Goal: Task Accomplishment & Management: Manage account settings

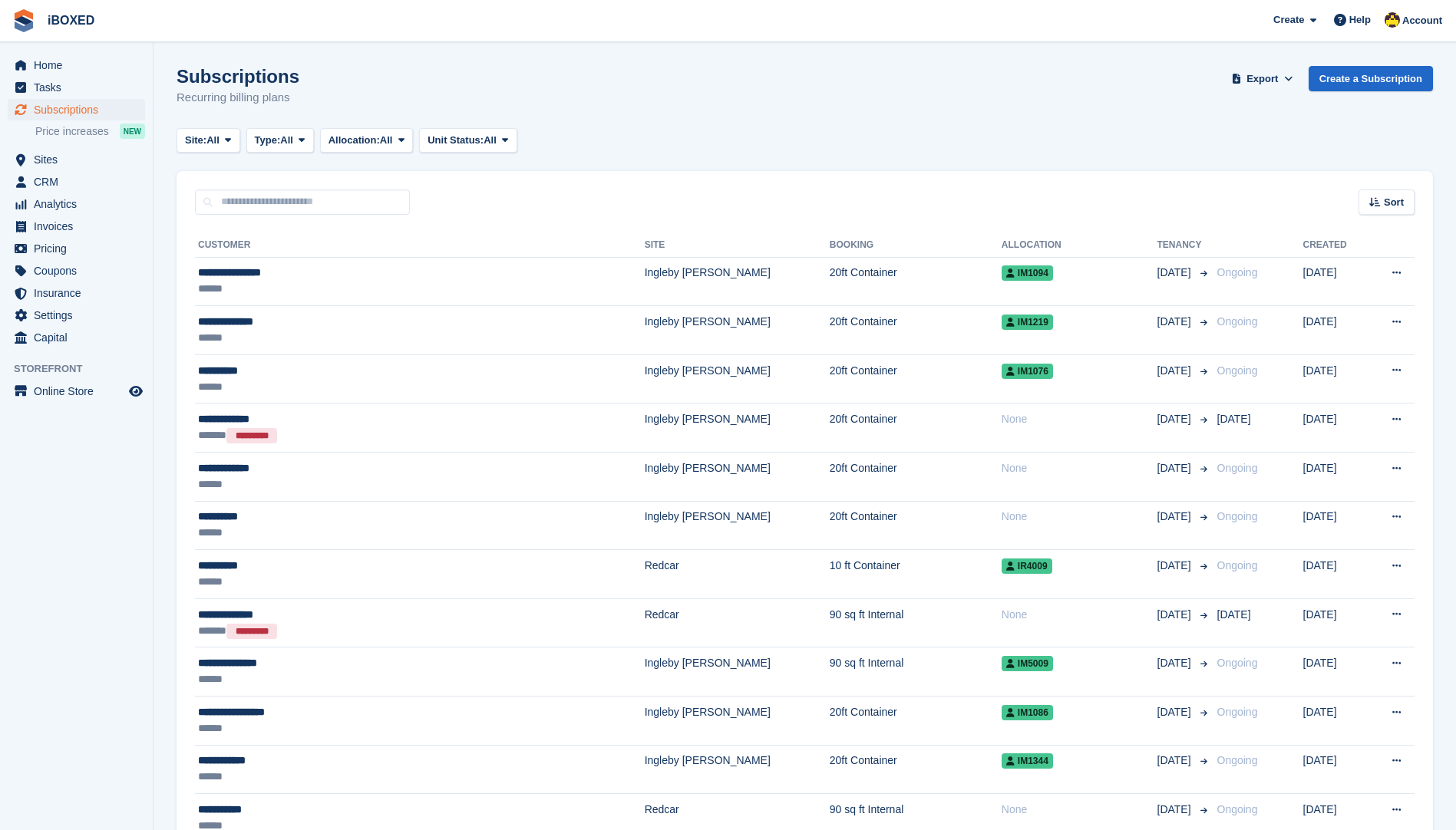
click at [989, 94] on div "Subscriptions Recurring billing plans Export Export Subscriptions Export a CSV …" at bounding box center [804, 95] width 1256 height 59
click at [54, 107] on span "Subscriptions" at bounding box center [80, 110] width 92 height 21
click at [75, 110] on span "Subscriptions" at bounding box center [80, 110] width 92 height 21
click at [124, 108] on span "Subscriptions" at bounding box center [80, 110] width 92 height 21
click at [113, 72] on span "Home" at bounding box center [80, 65] width 92 height 21
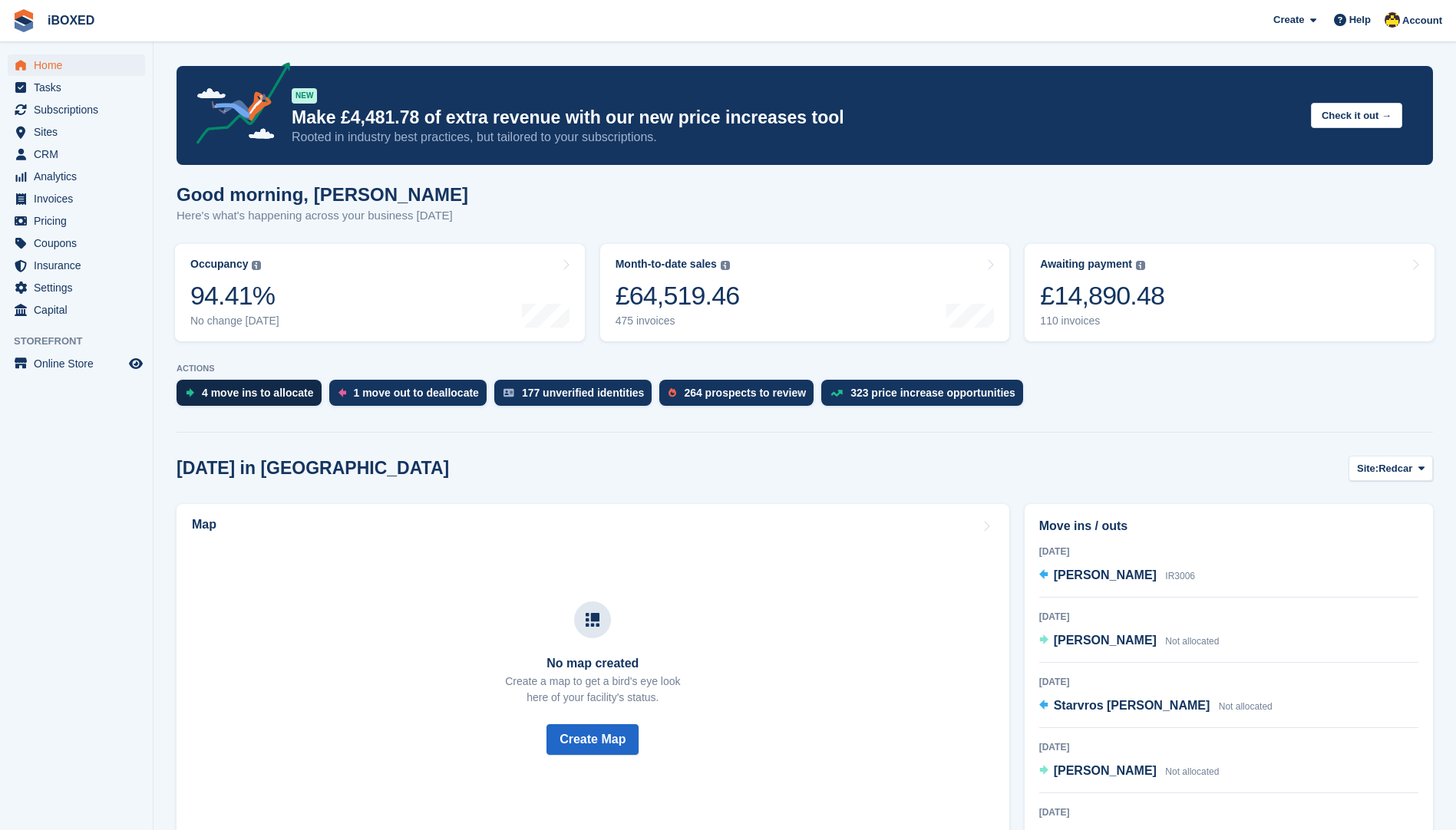
click at [304, 388] on div "4 move ins to allocate" at bounding box center [258, 393] width 112 height 12
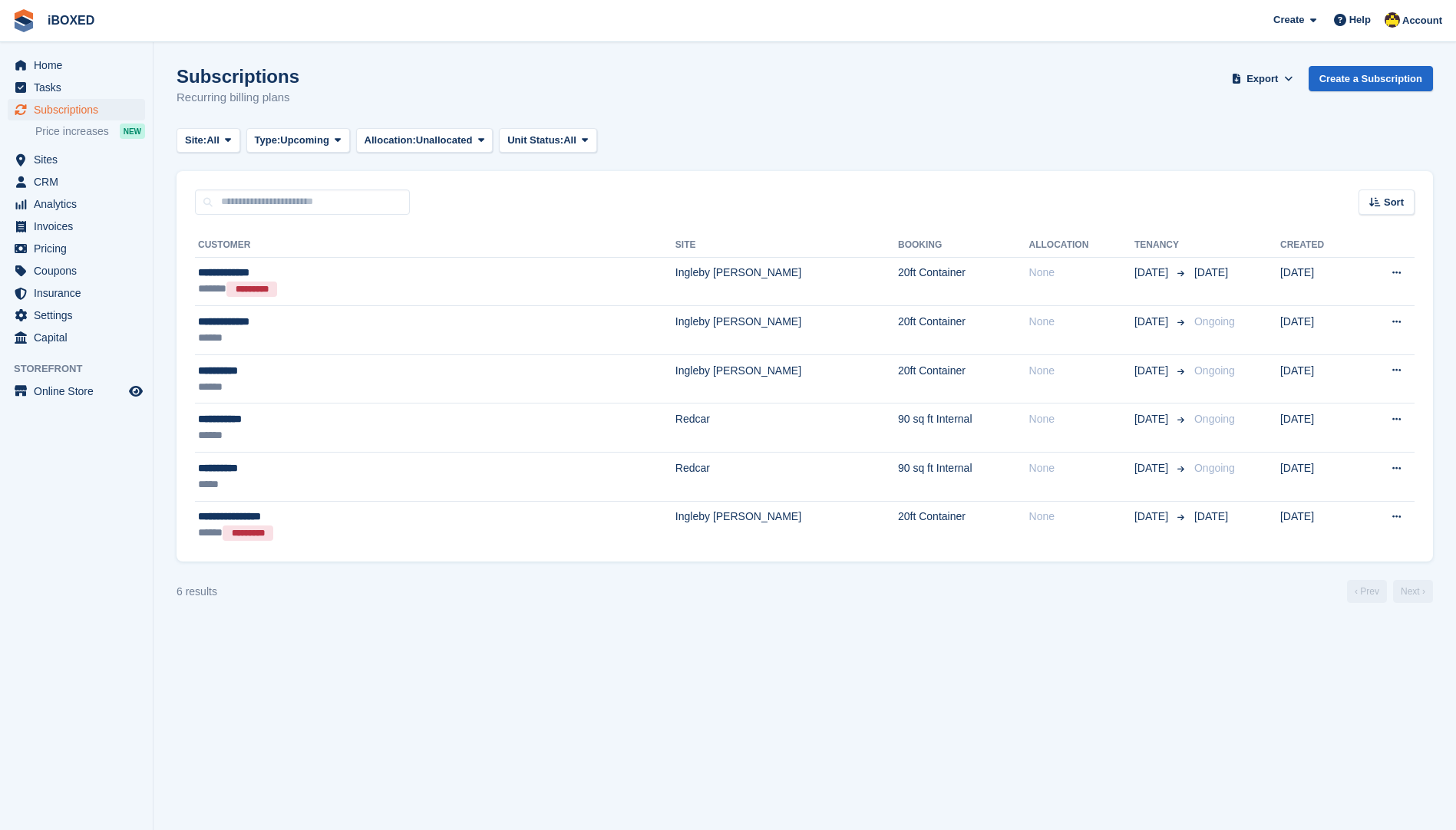
click at [606, 163] on turbo-frame "Subscriptions Recurring billing plans Export Export Subscriptions Export a CSV …" at bounding box center [804, 334] width 1256 height 537
drag, startPoint x: 606, startPoint y: 163, endPoint x: 645, endPoint y: 196, distance: 51.1
click at [645, 196] on turbo-frame "Subscriptions Recurring billing plans Export Export Subscriptions Export a CSV …" at bounding box center [804, 334] width 1256 height 537
click at [391, 54] on section "Subscriptions Recurring billing plans Export Export Subscriptions Export a CSV …" at bounding box center [804, 415] width 1302 height 830
click at [61, 68] on span "Home" at bounding box center [80, 65] width 92 height 21
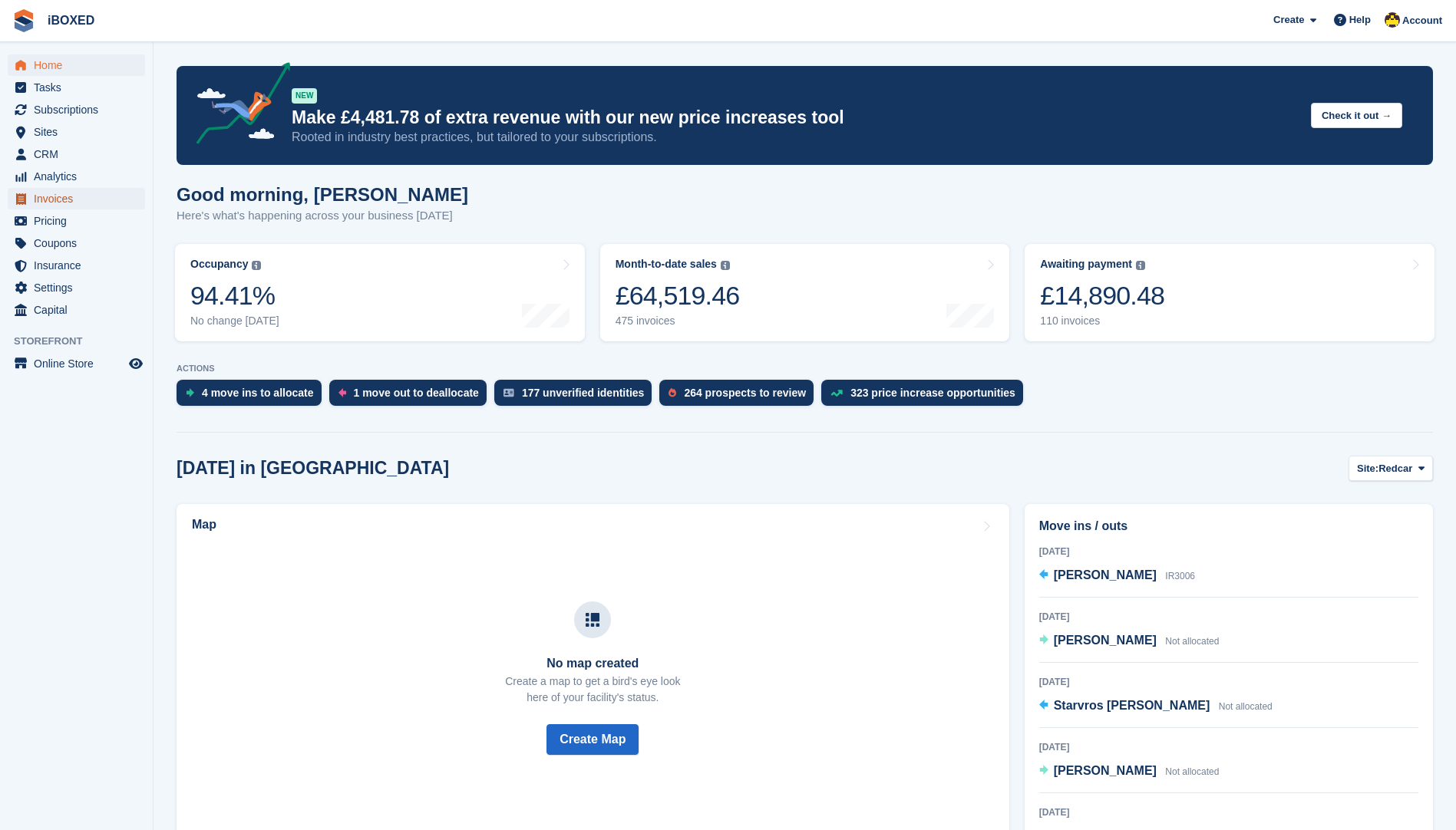
click at [97, 188] on span "Invoices" at bounding box center [80, 199] width 92 height 21
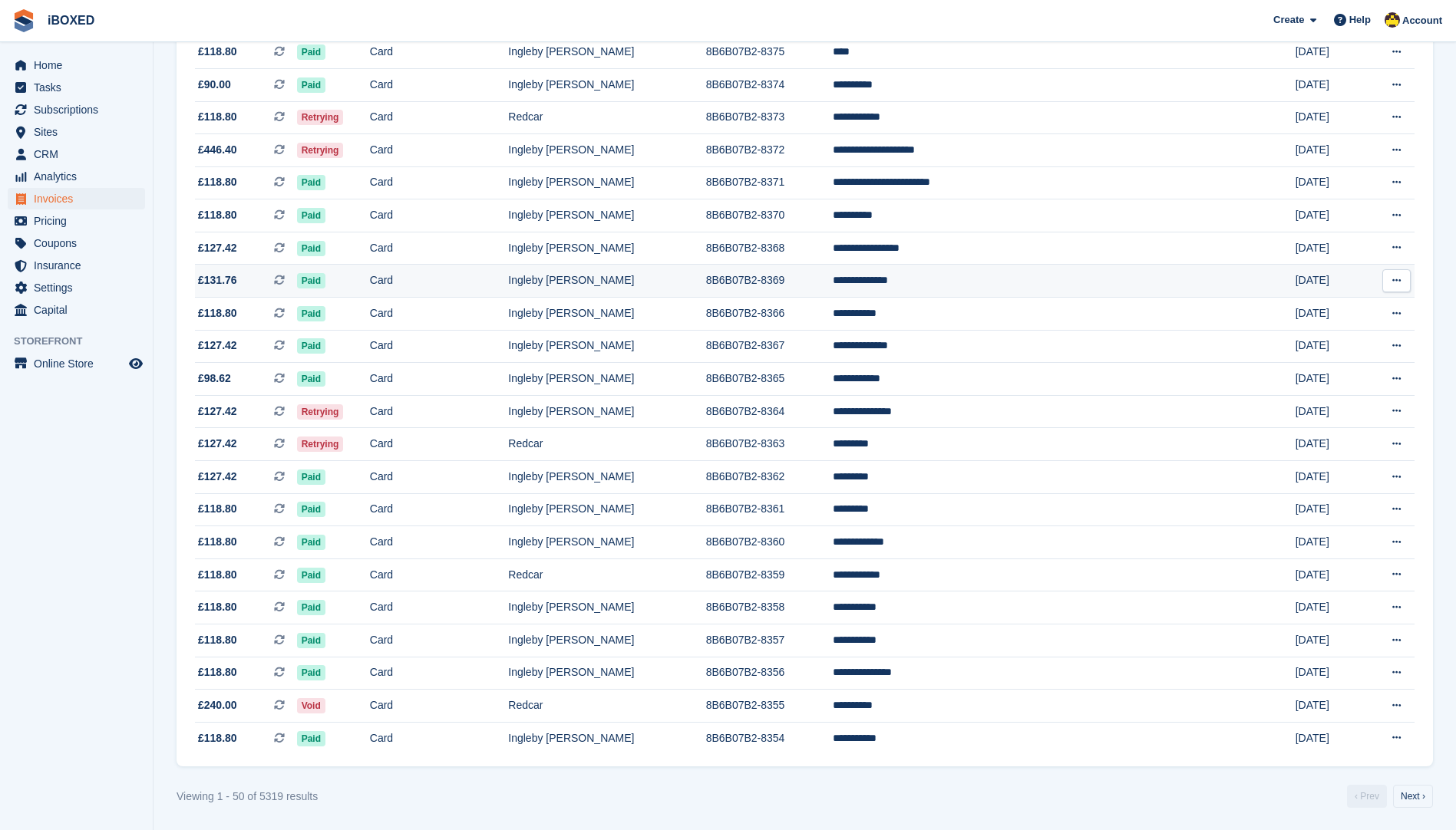
scroll to position [1137, 0]
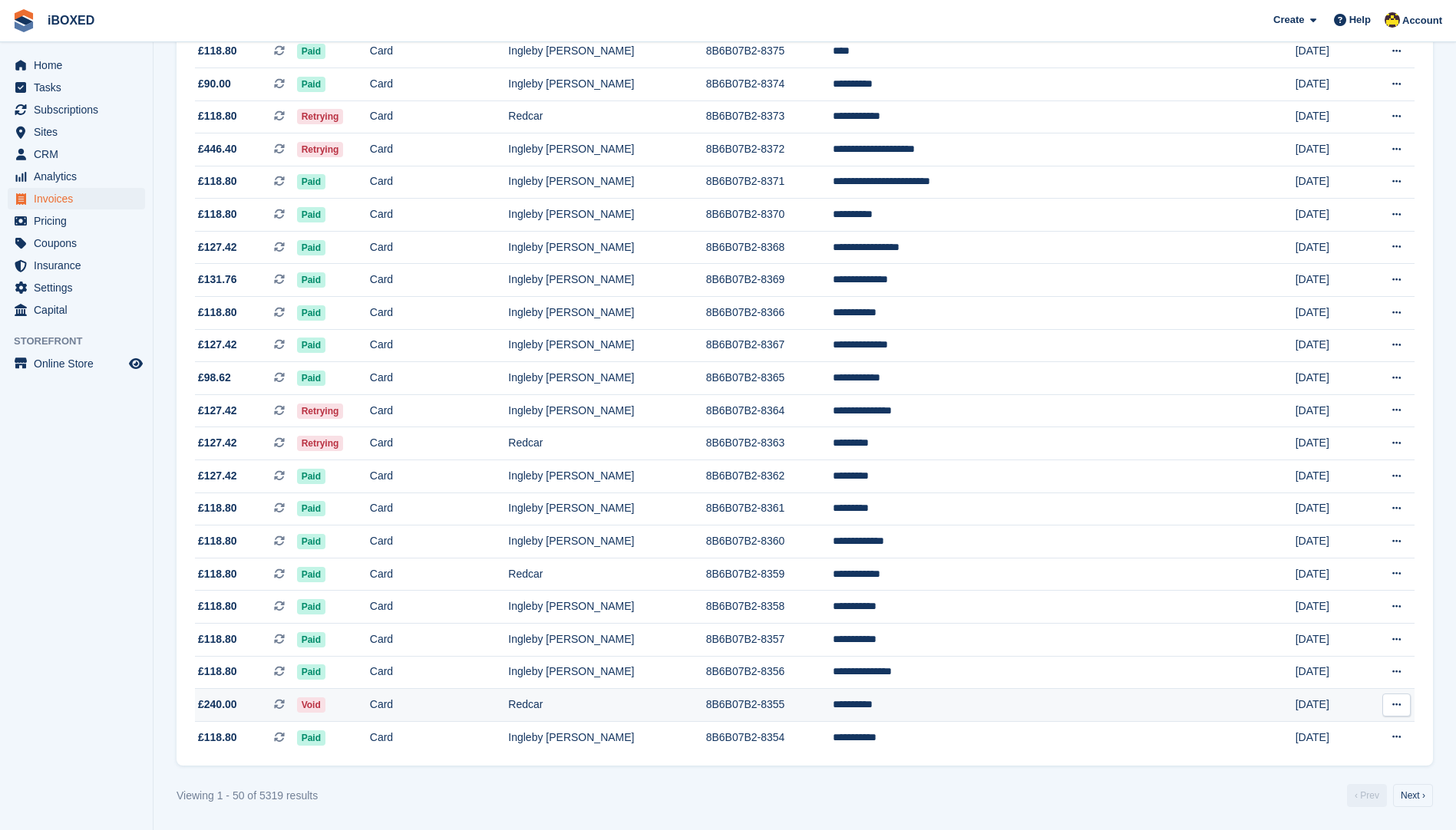
click at [509, 714] on td "Card" at bounding box center [439, 705] width 139 height 33
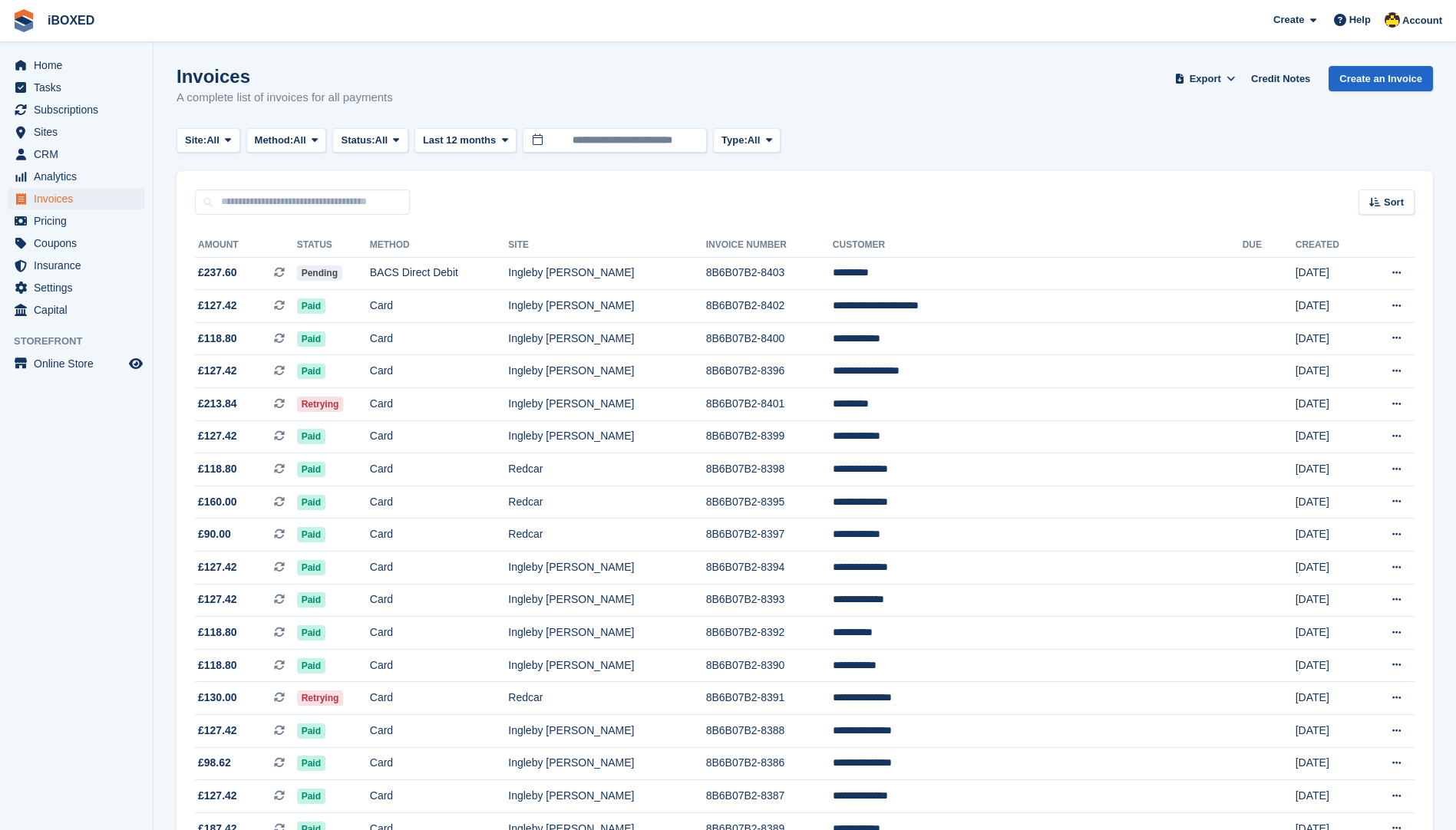
scroll to position [1137, 0]
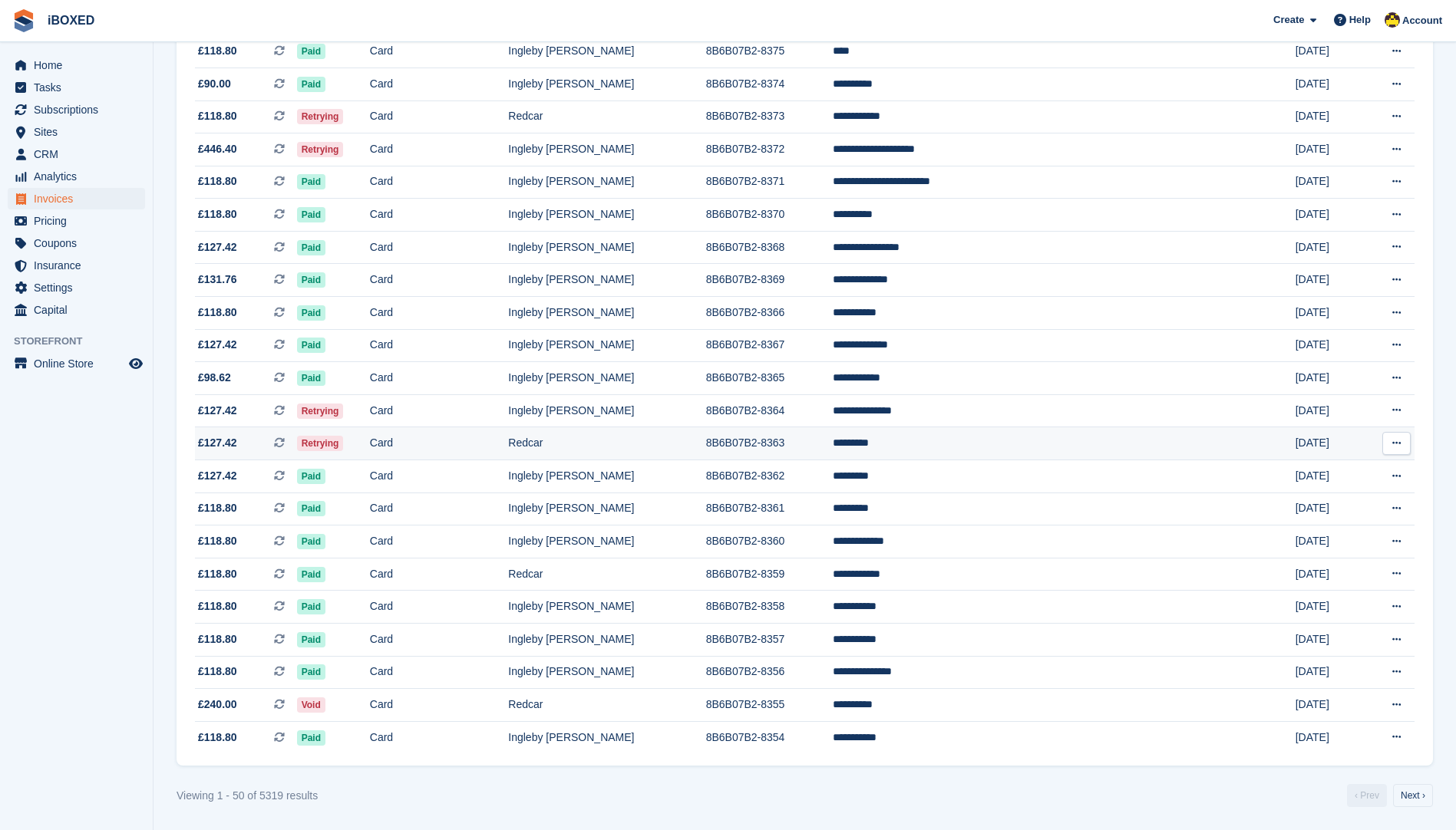
click at [705, 429] on td "Redcar" at bounding box center [606, 443] width 197 height 33
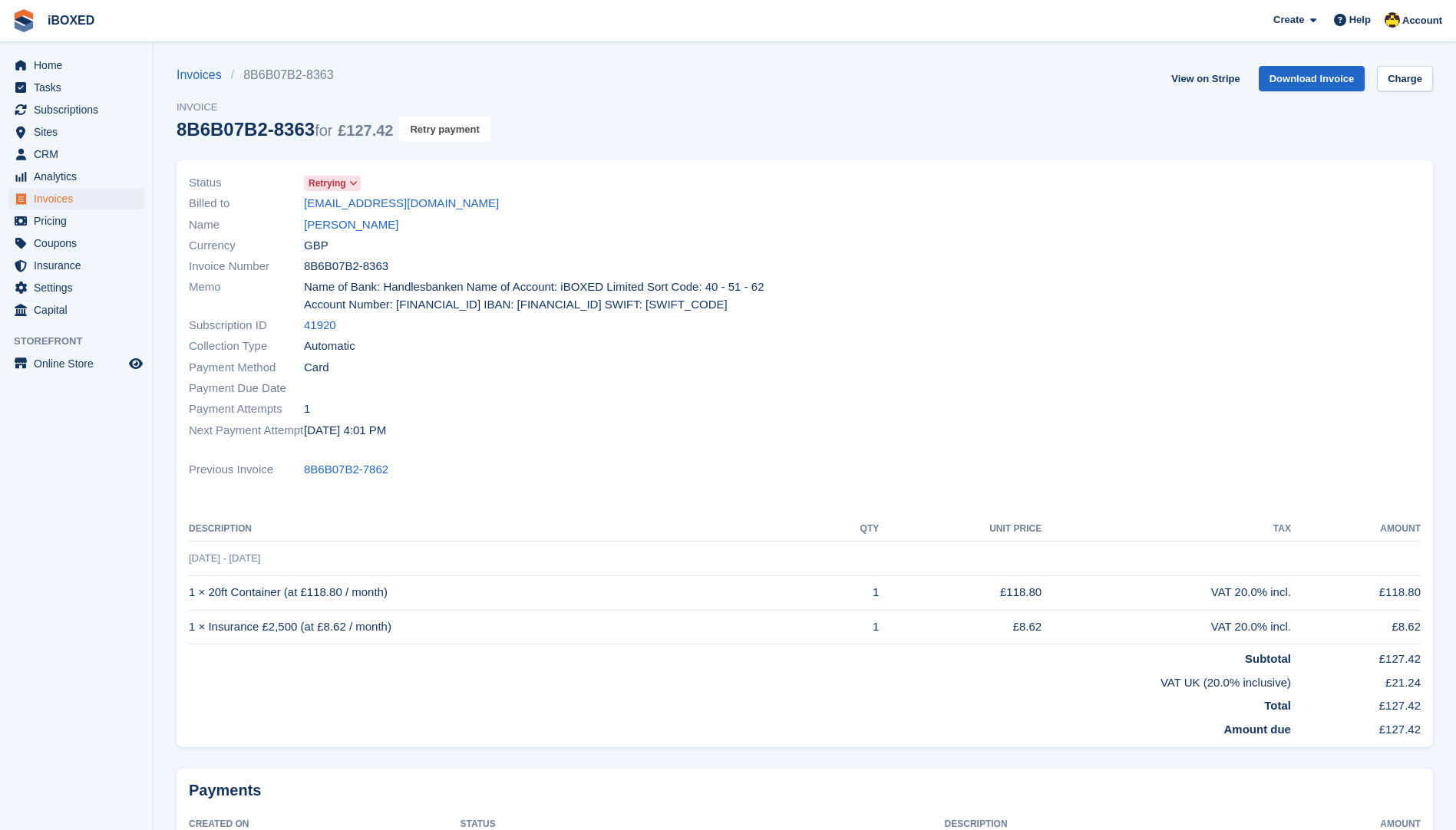
drag, startPoint x: 441, startPoint y: 127, endPoint x: 801, endPoint y: 65, distance: 365.3
click at [441, 127] on button "Retry payment" at bounding box center [444, 129] width 91 height 25
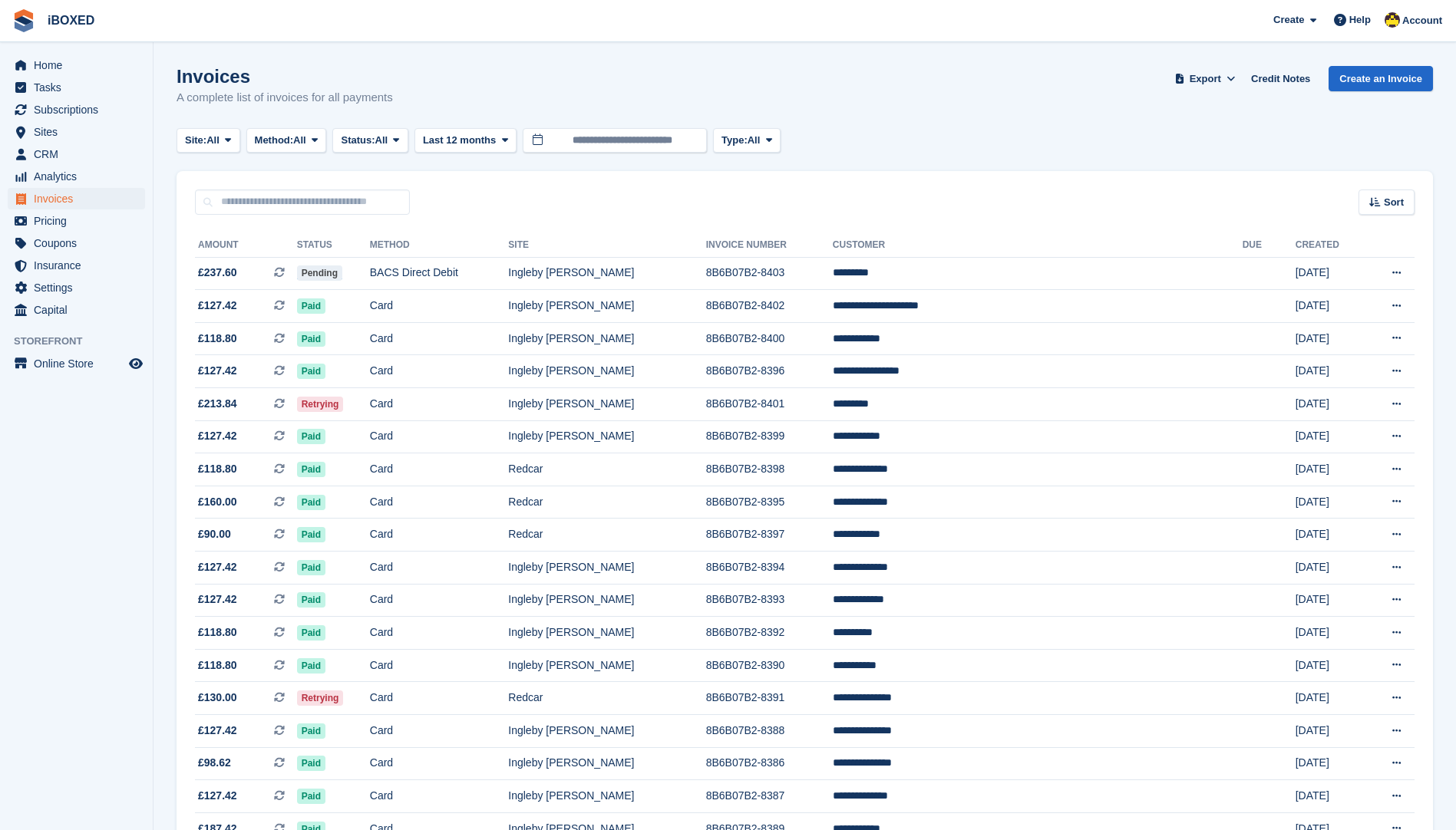
scroll to position [1137, 0]
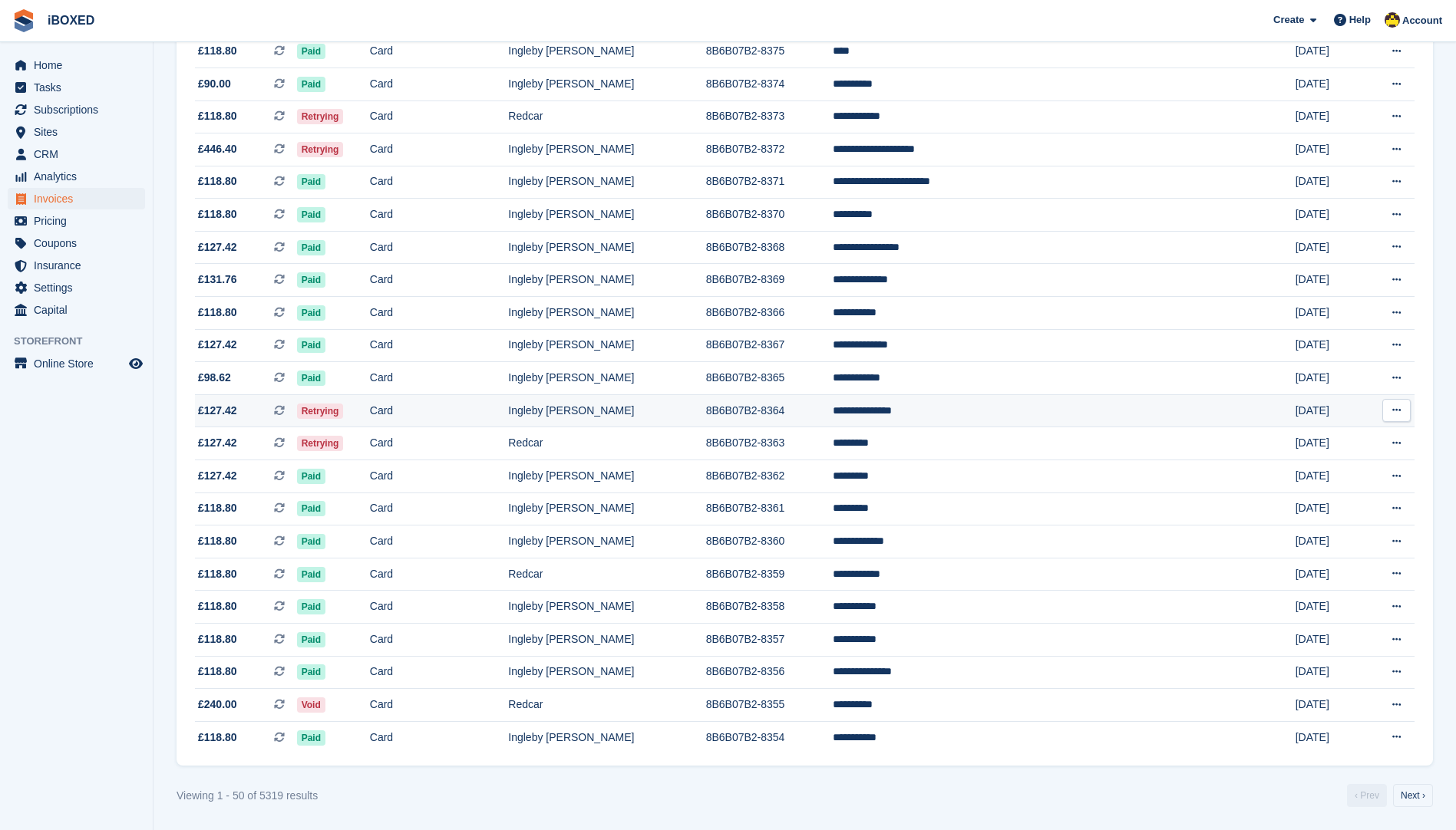
click at [1155, 421] on td "**********" at bounding box center [1038, 410] width 410 height 33
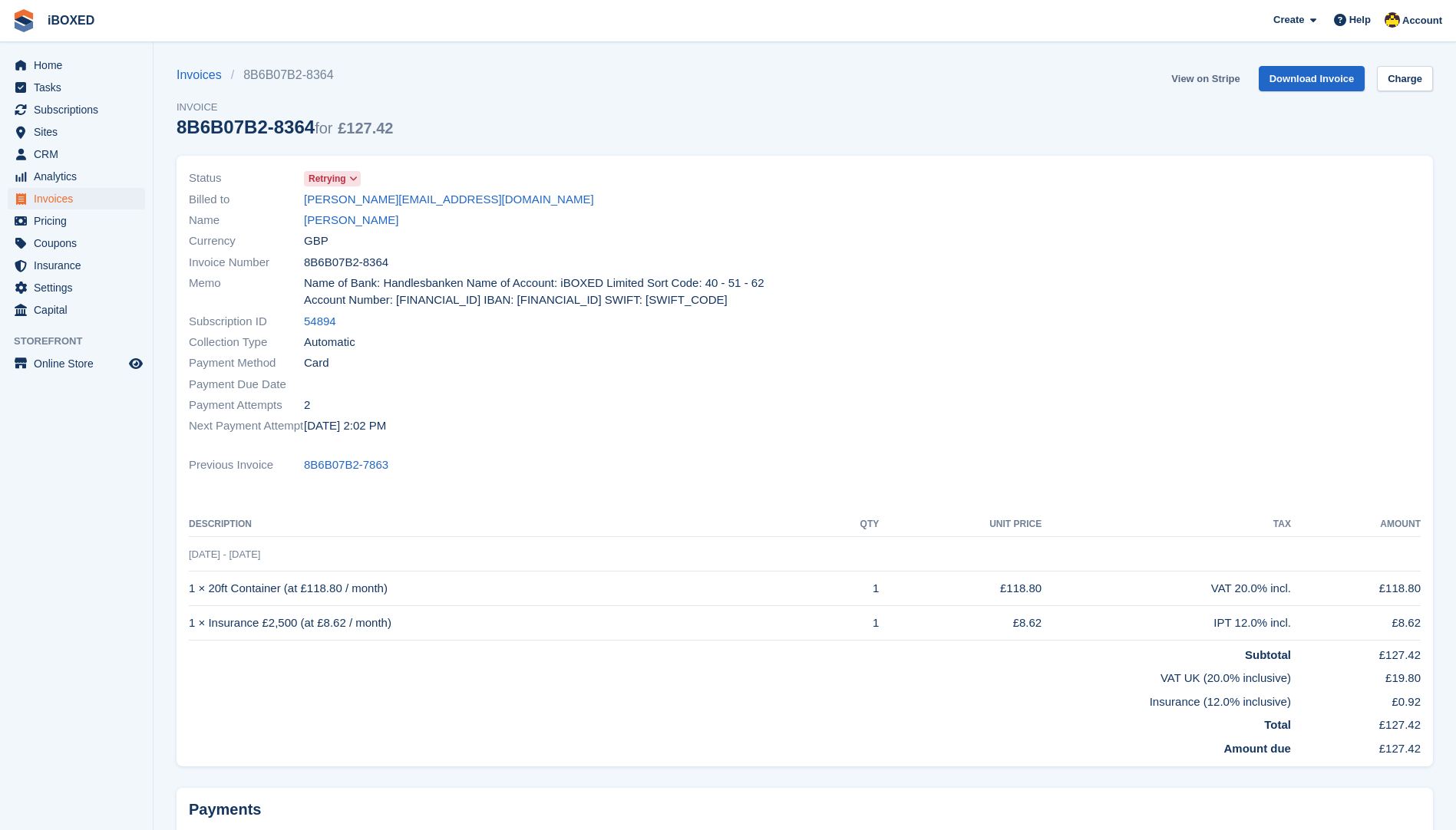
click at [1230, 84] on link "View on Stripe" at bounding box center [1205, 78] width 81 height 25
click at [117, 193] on span "Invoices" at bounding box center [80, 199] width 92 height 21
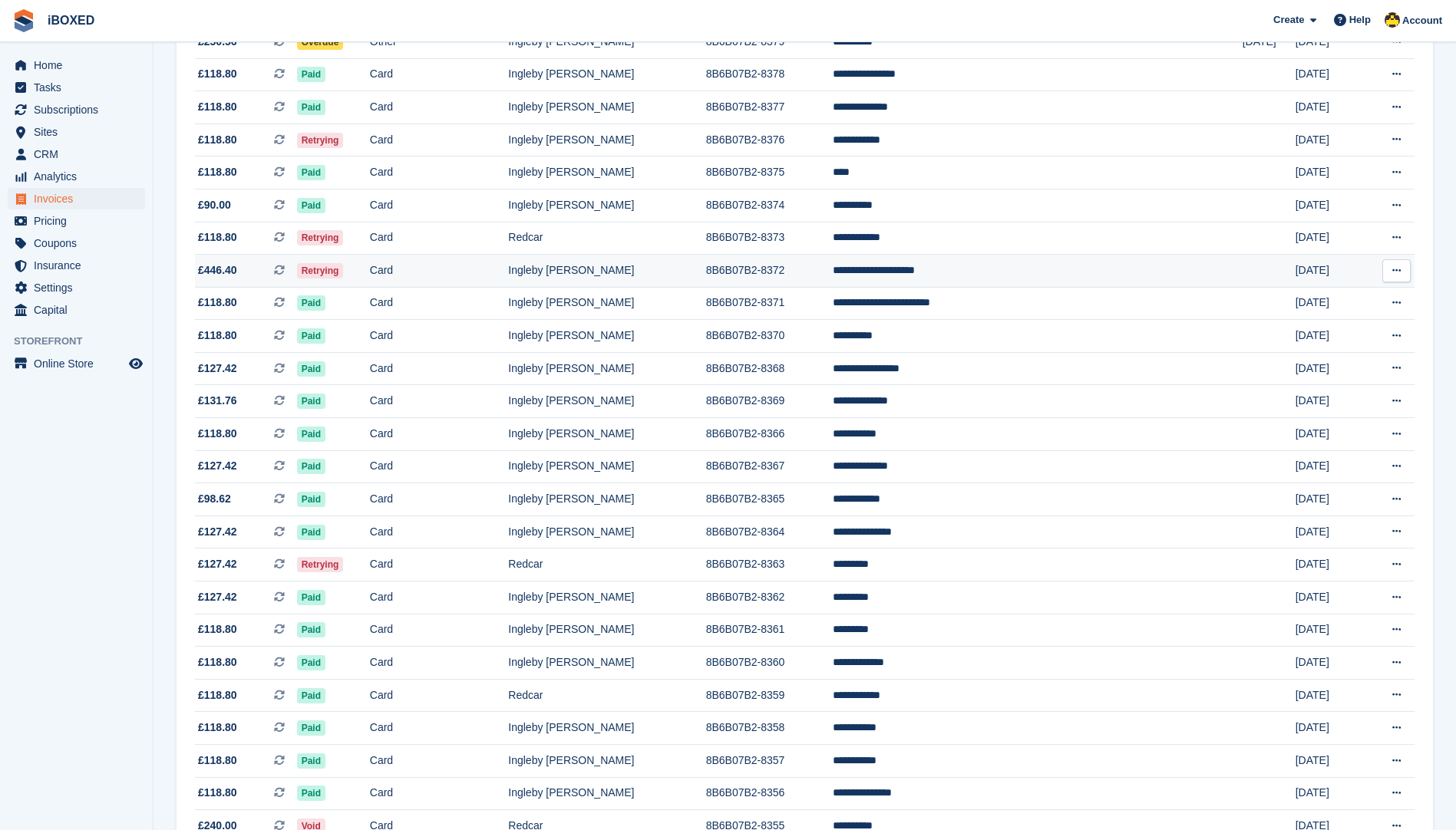
scroll to position [921, 0]
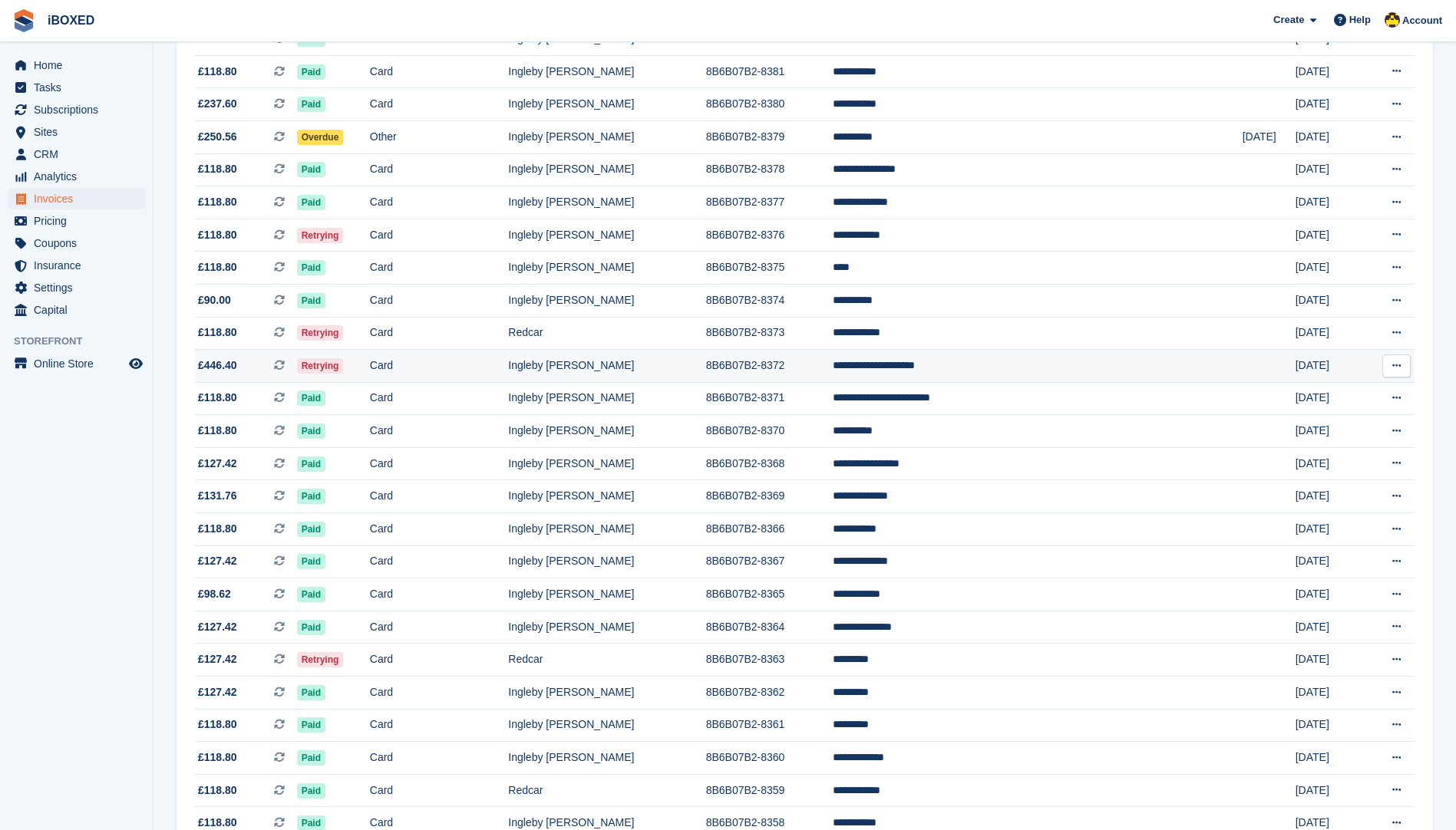
click at [705, 367] on td "Ingleby [PERSON_NAME]" at bounding box center [606, 366] width 197 height 33
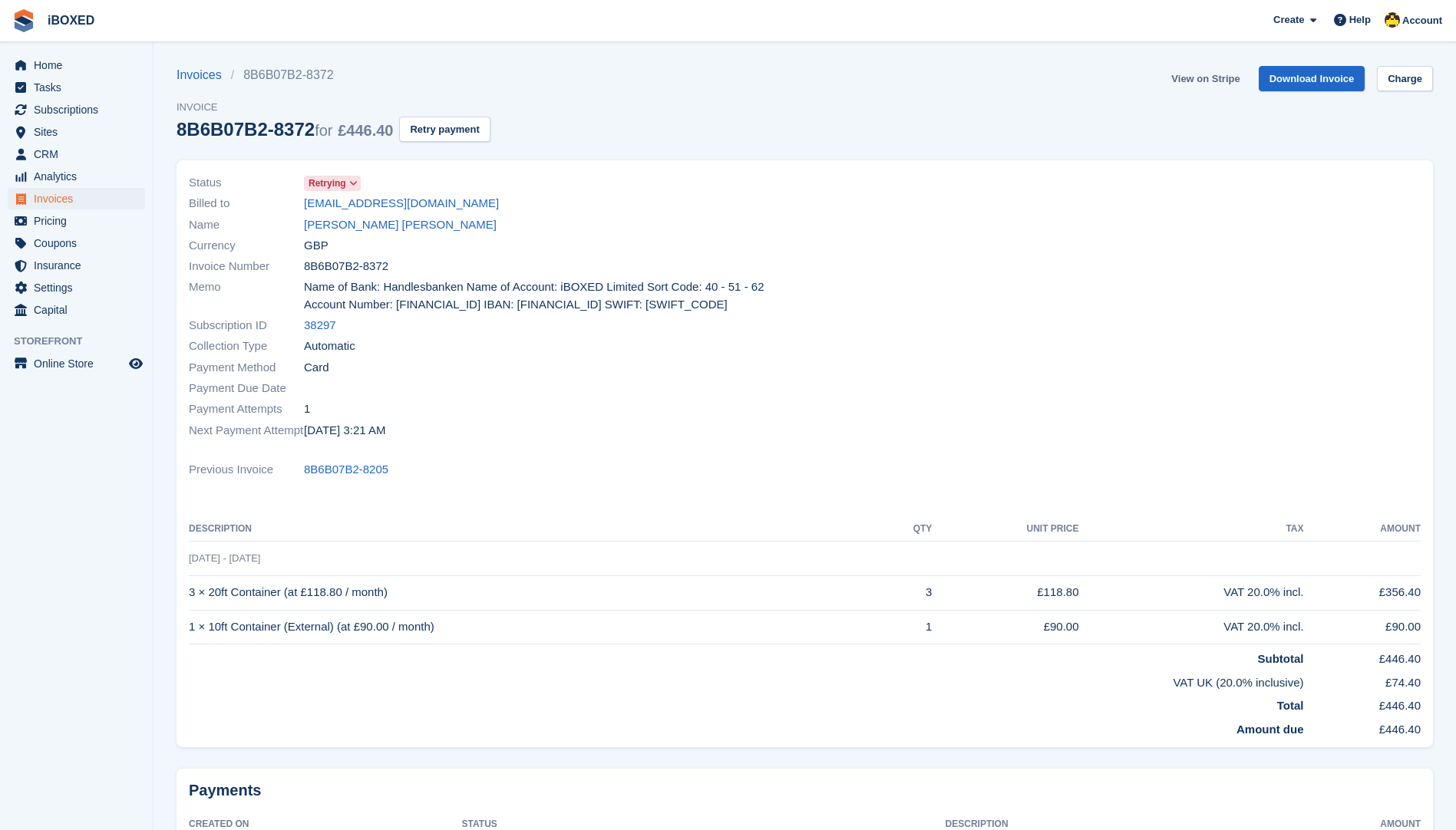
click at [1234, 79] on link "View on Stripe" at bounding box center [1205, 78] width 81 height 25
click at [95, 199] on span "Invoices" at bounding box center [80, 199] width 92 height 21
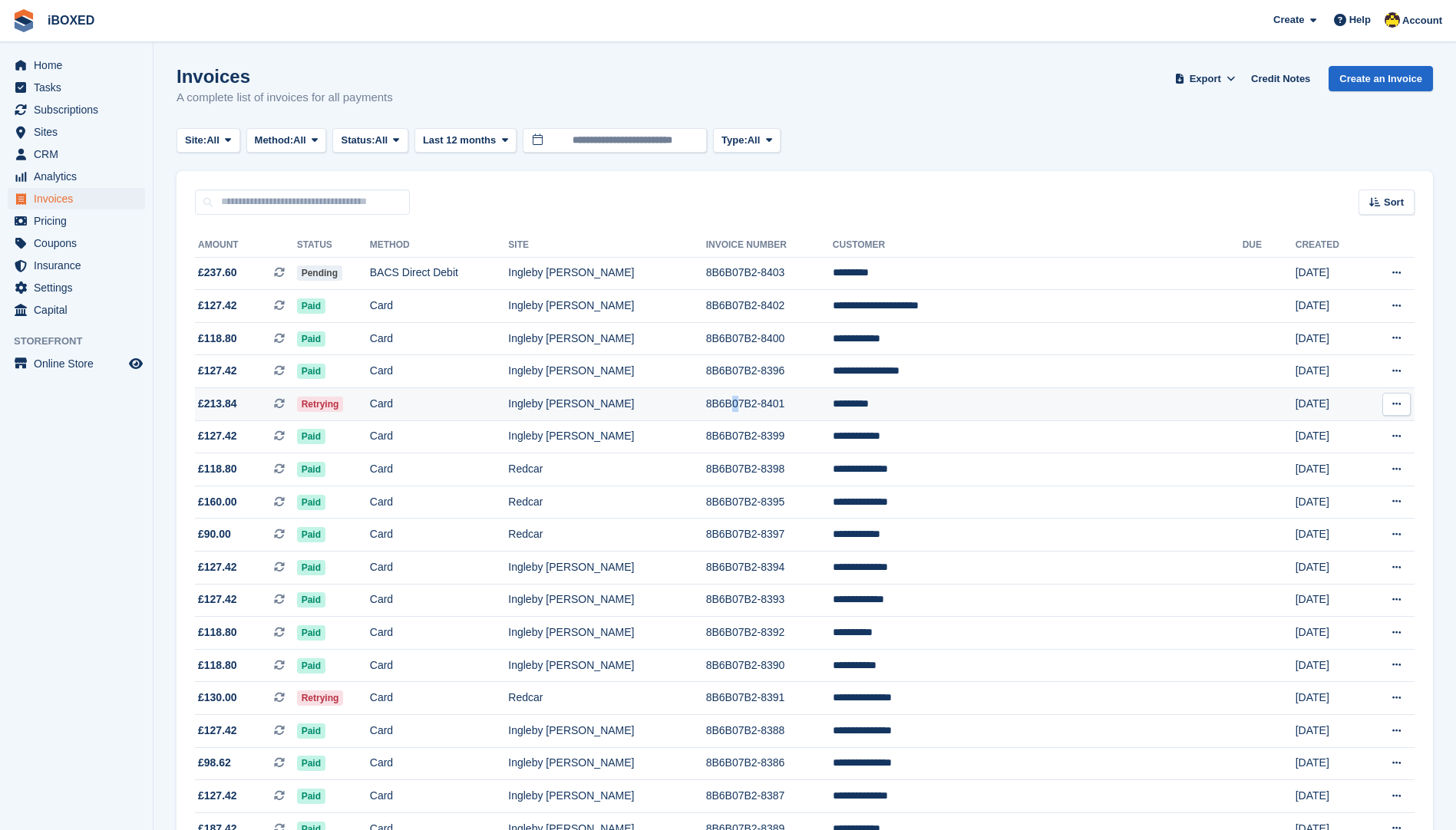
click at [797, 394] on td "8B6B07B2-8401" at bounding box center [769, 404] width 127 height 33
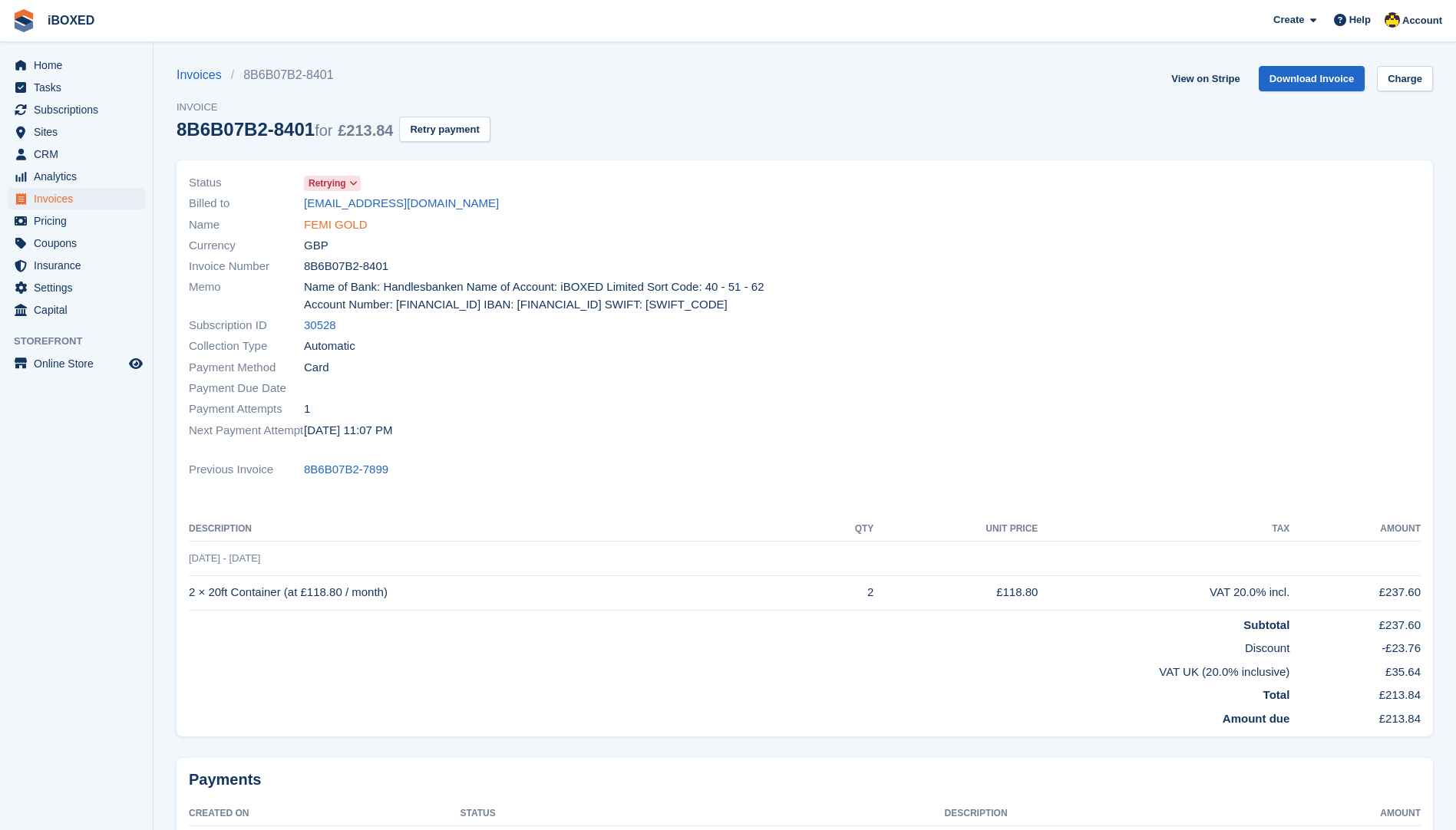
click at [342, 226] on link "FEMI GOLD" at bounding box center [335, 225] width 64 height 18
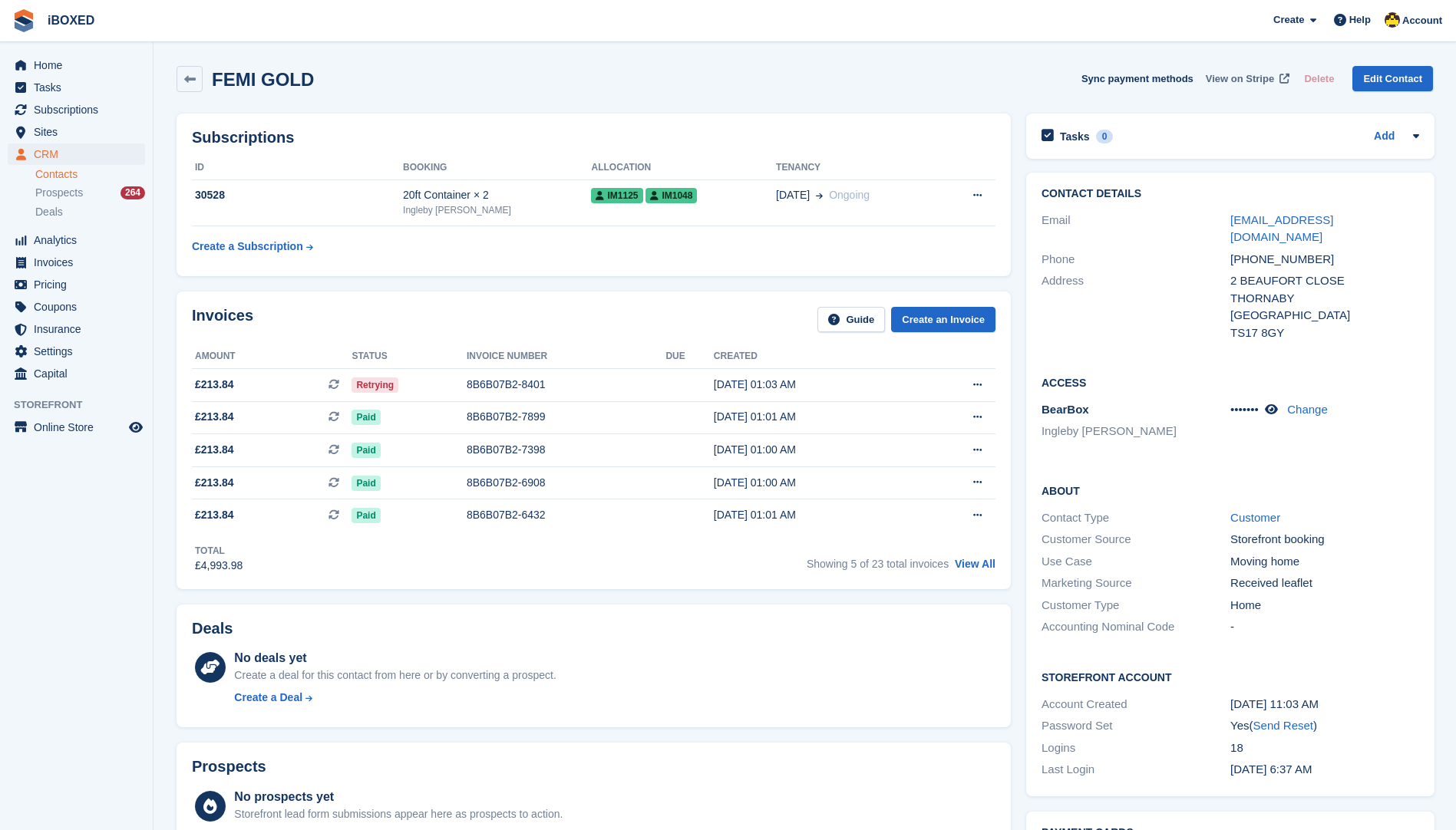
click at [1260, 78] on span "View on Stripe" at bounding box center [1240, 79] width 68 height 15
click at [571, 378] on div "8B6B07B2-8401" at bounding box center [566, 384] width 200 height 16
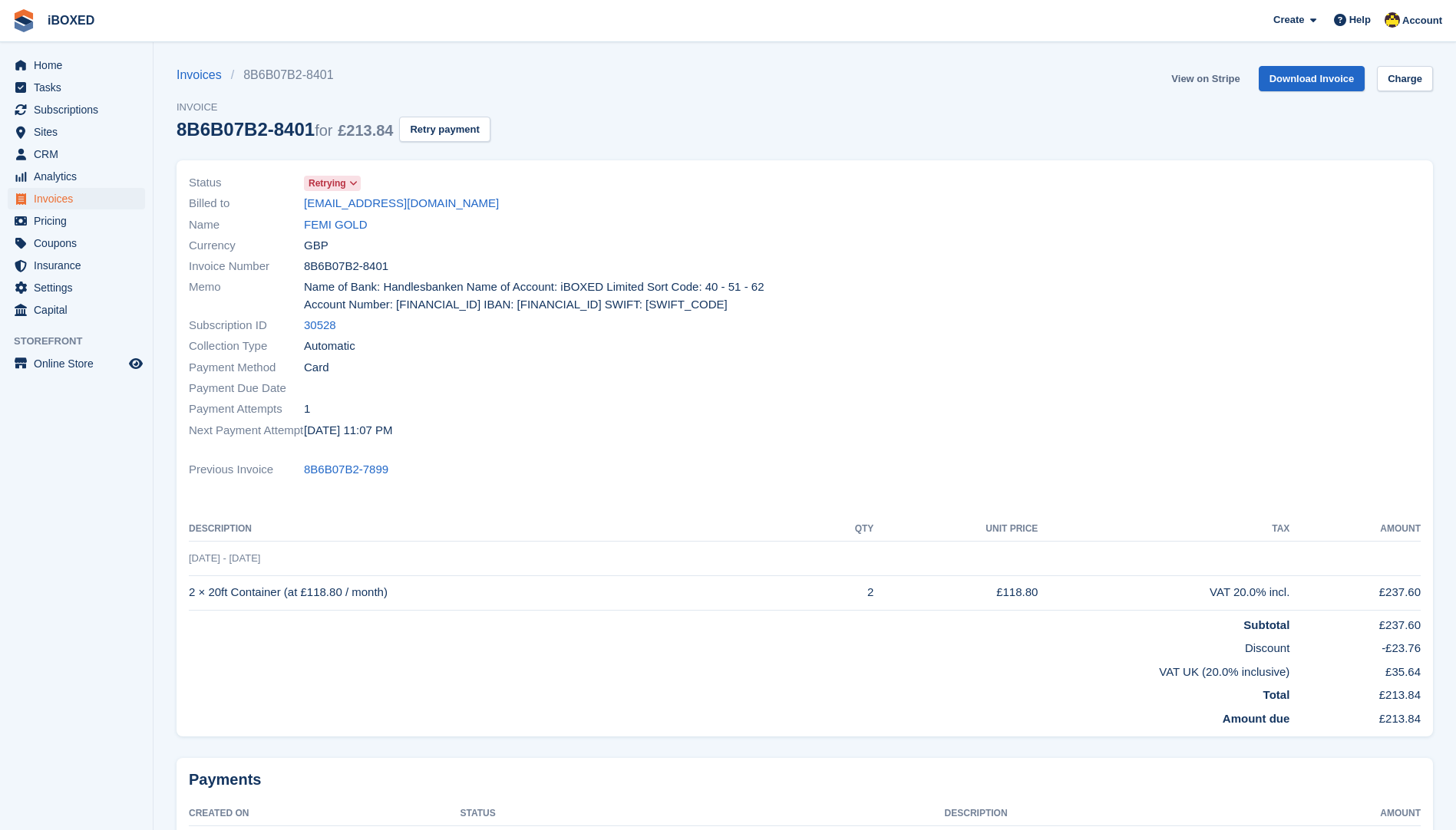
click at [1203, 79] on link "View on Stripe" at bounding box center [1205, 78] width 81 height 25
click at [86, 197] on span "Invoices" at bounding box center [80, 199] width 92 height 21
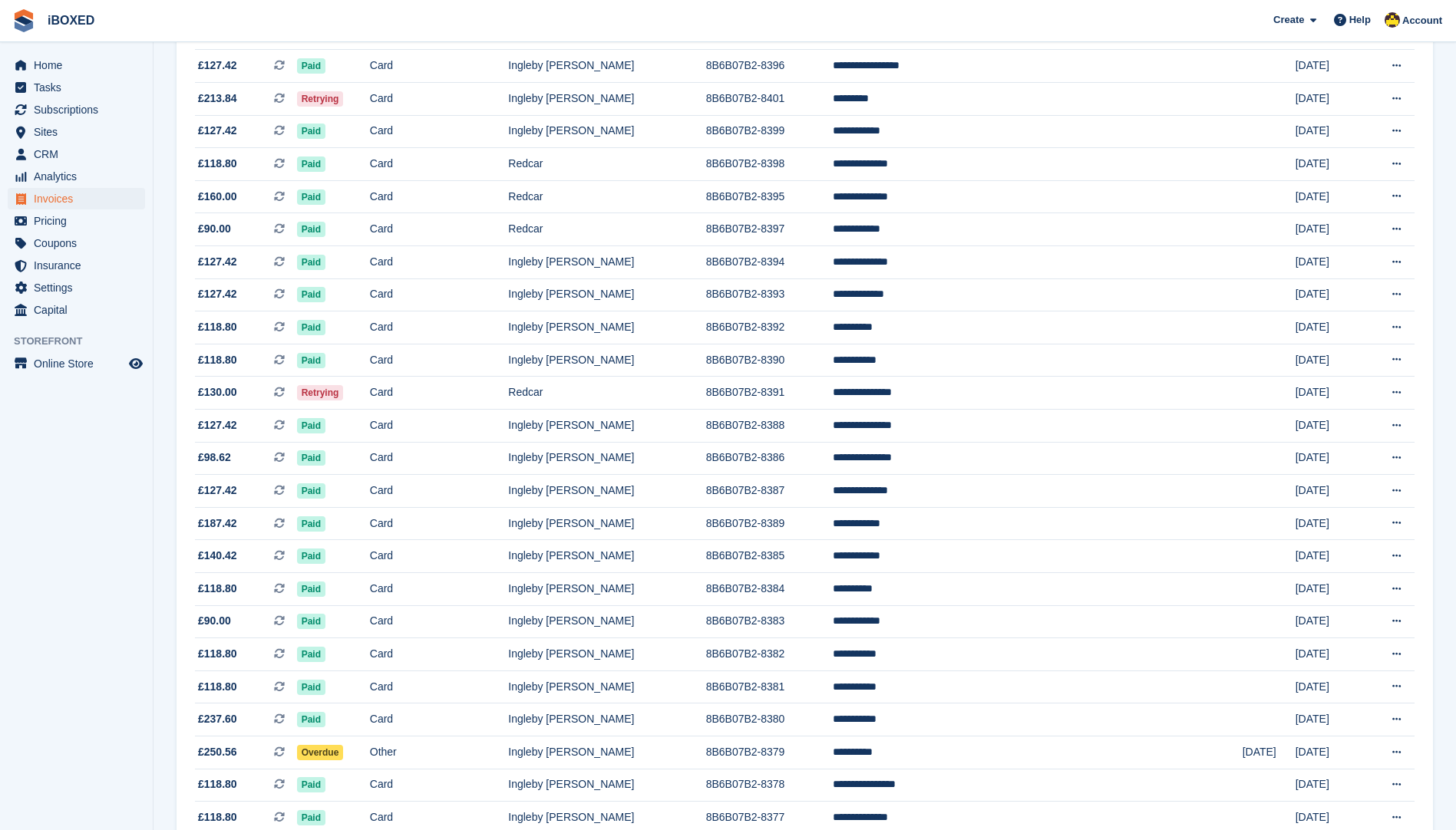
scroll to position [307, 0]
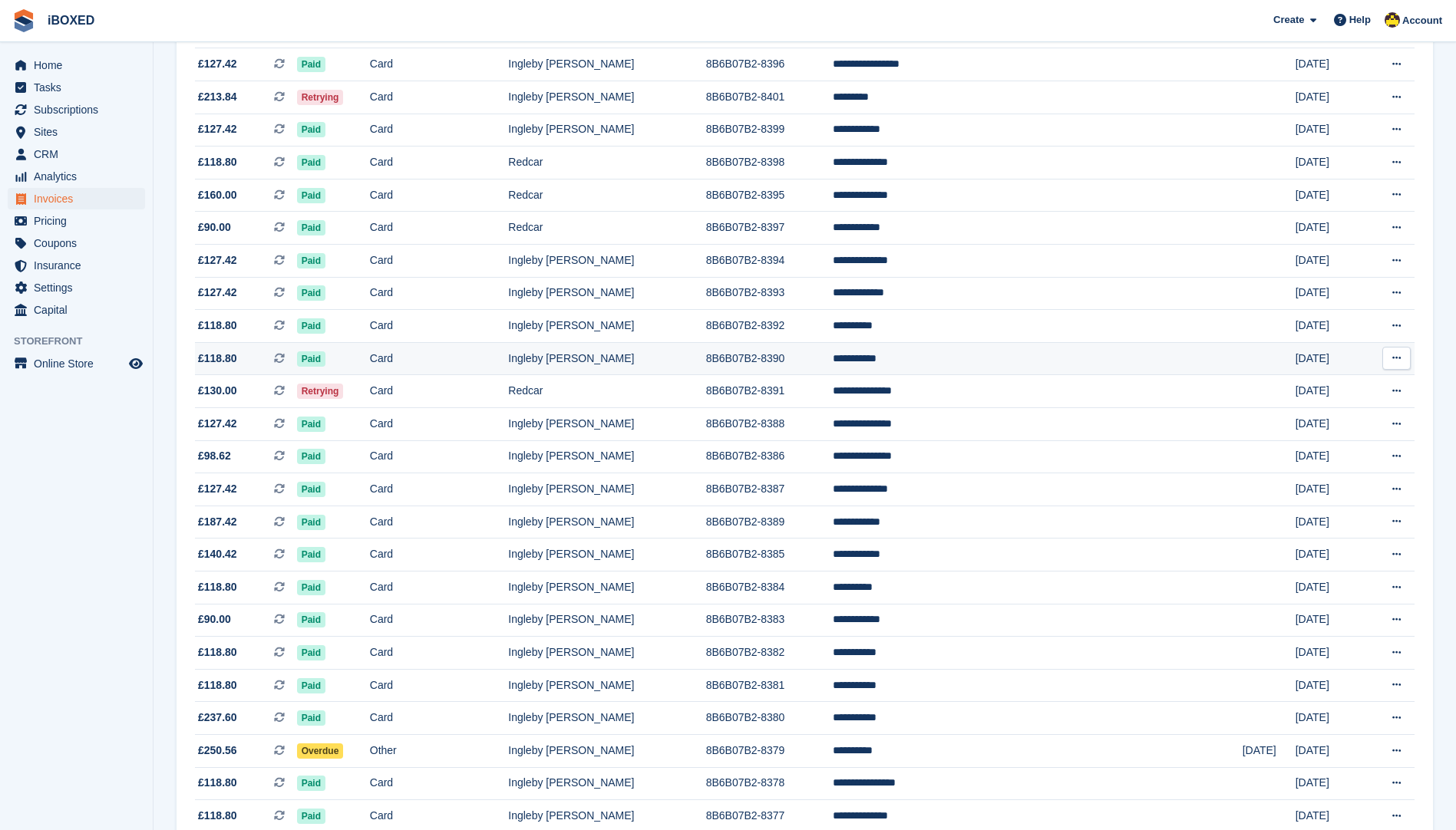
click at [966, 373] on td "**********" at bounding box center [1038, 358] width 410 height 33
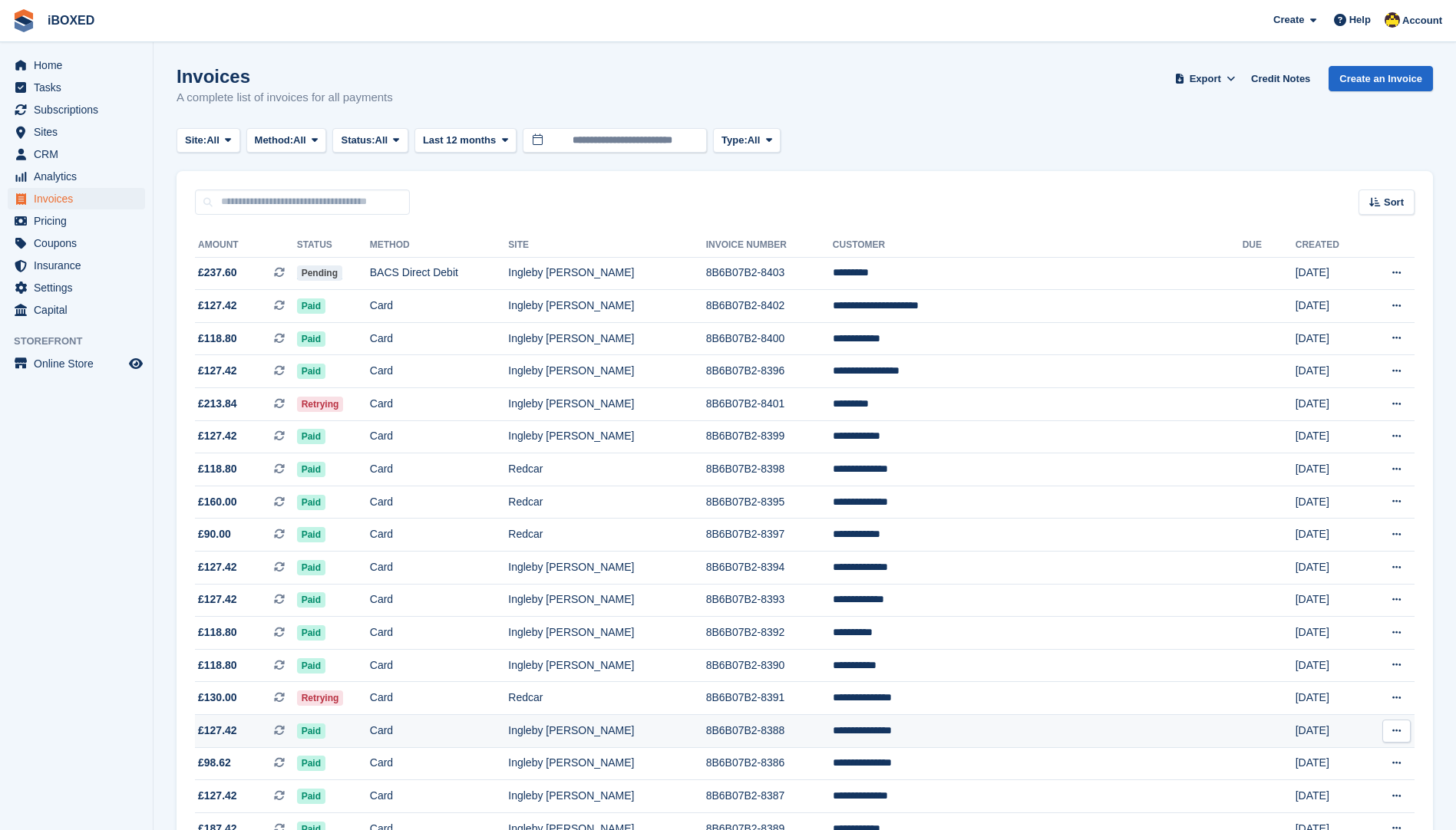
scroll to position [307, 0]
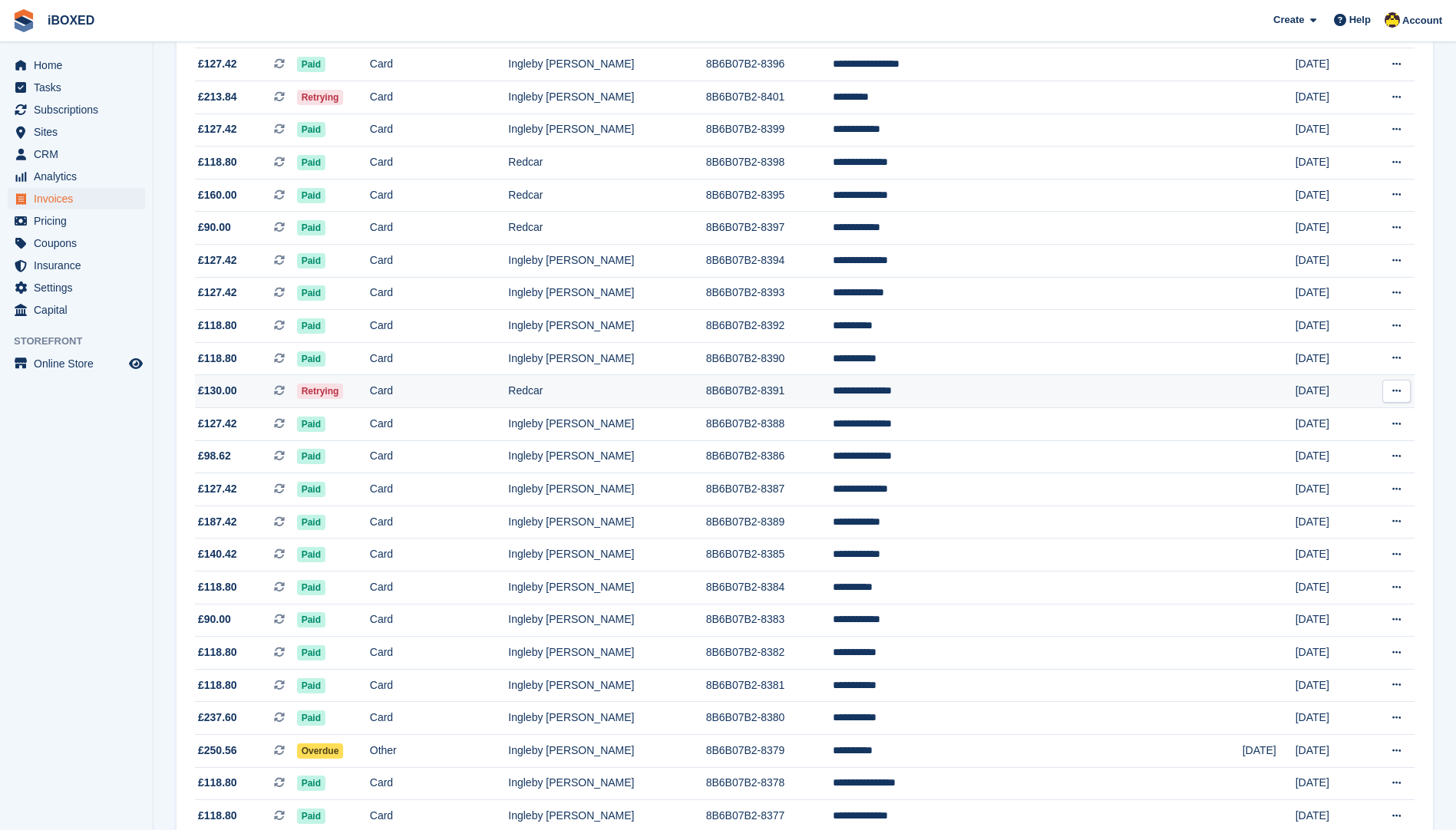
click at [705, 386] on td "Redcar" at bounding box center [606, 391] width 197 height 33
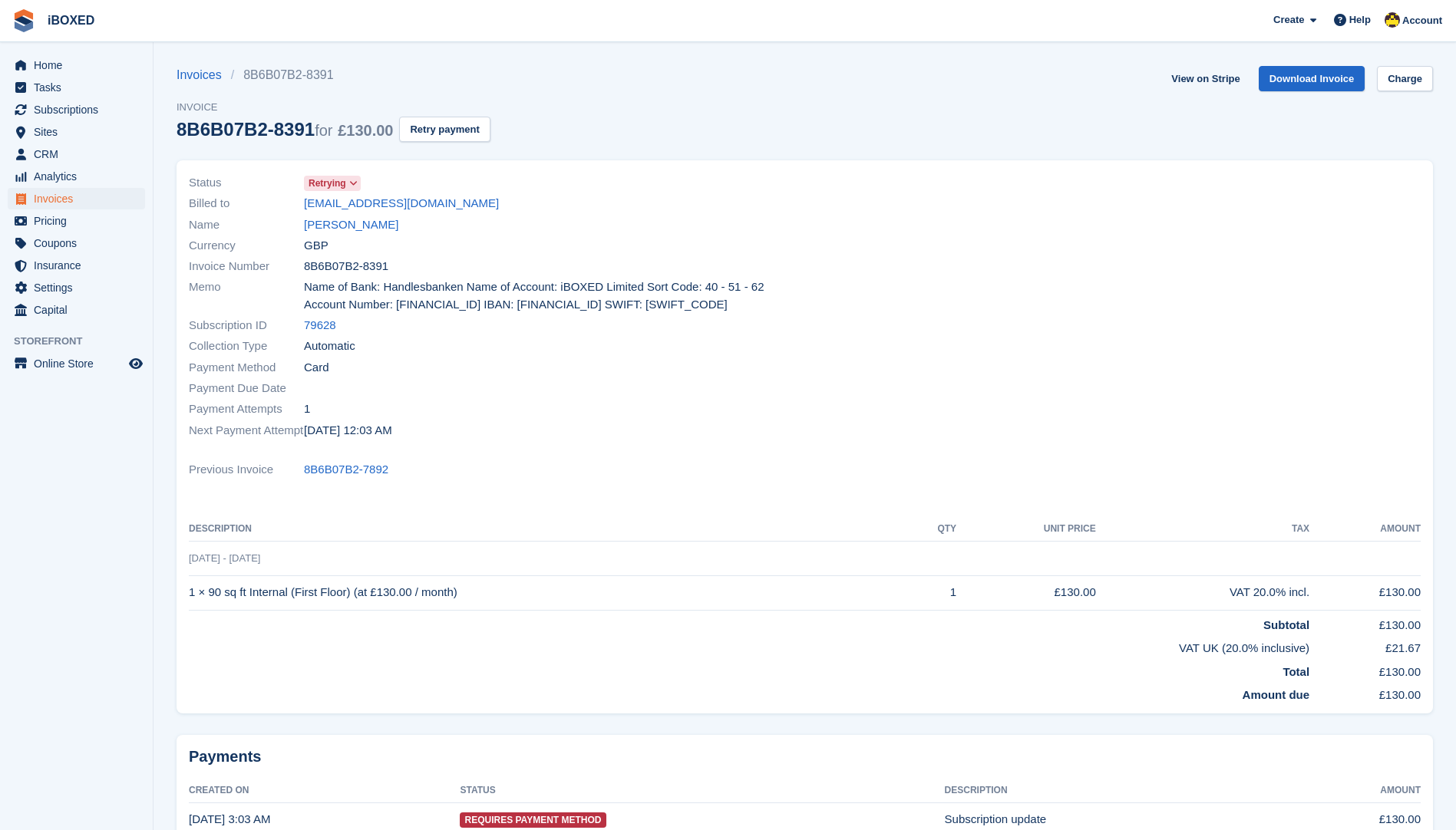
click at [1198, 64] on section "Invoices 8B6B07B2-8391 Invoice 8B6B07B2-8391 for £130.00 Retry payment View on …" at bounding box center [804, 463] width 1302 height 927
click at [1204, 77] on link "View on Stripe" at bounding box center [1205, 78] width 81 height 25
click at [99, 189] on span "Invoices" at bounding box center [80, 199] width 92 height 21
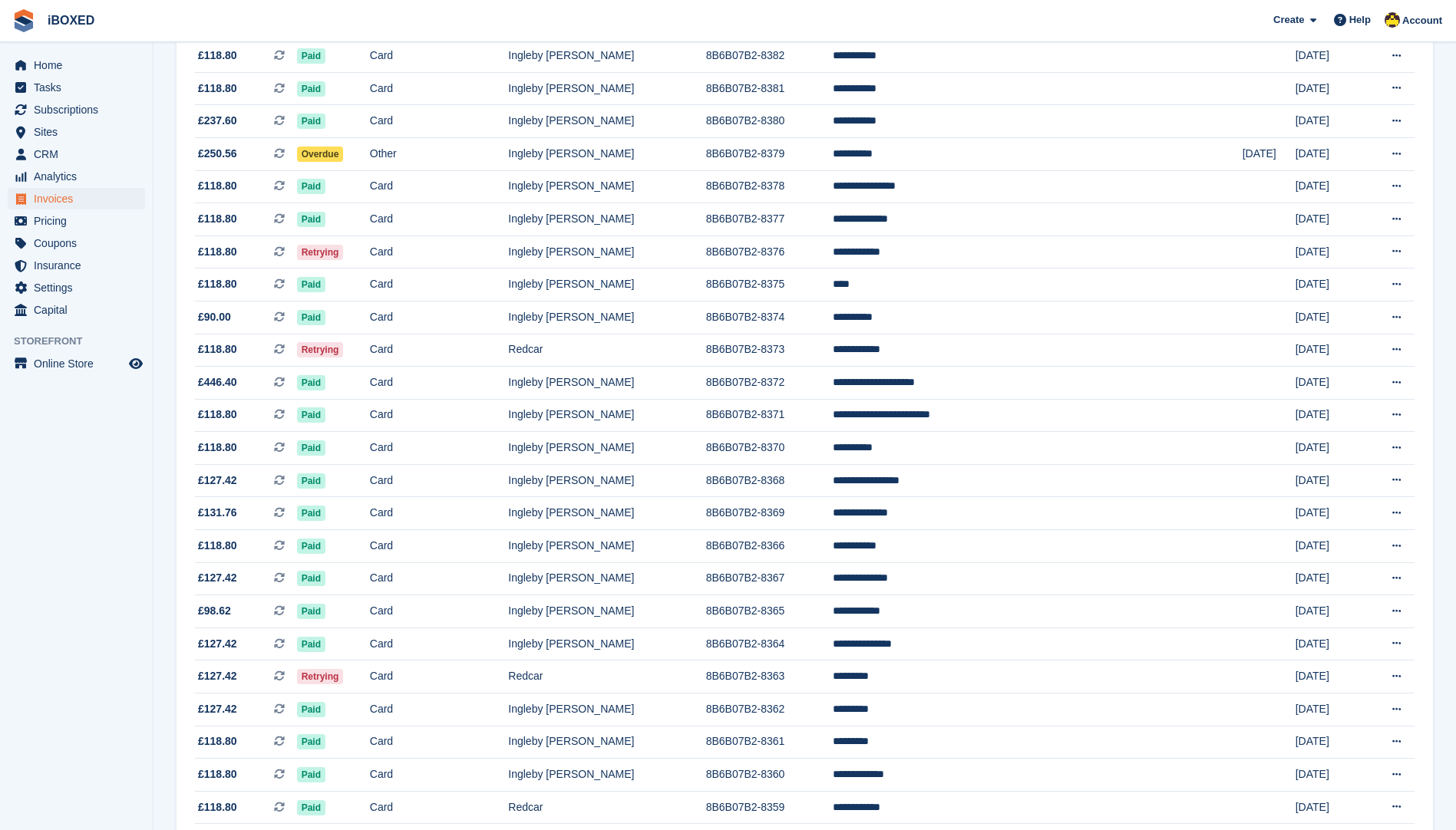
scroll to position [997, 0]
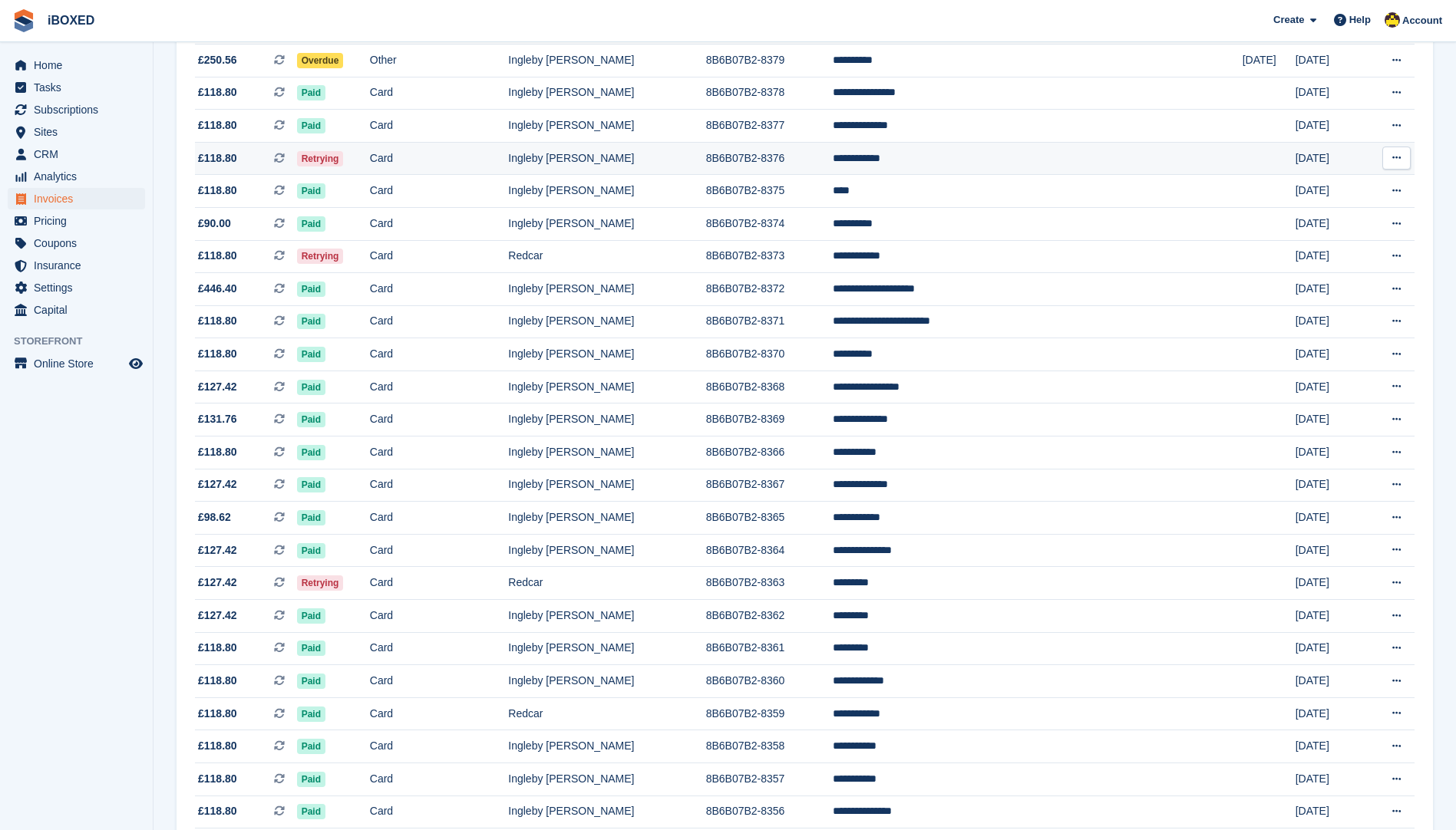
click at [832, 164] on td "8B6B07B2-8376" at bounding box center [769, 158] width 127 height 33
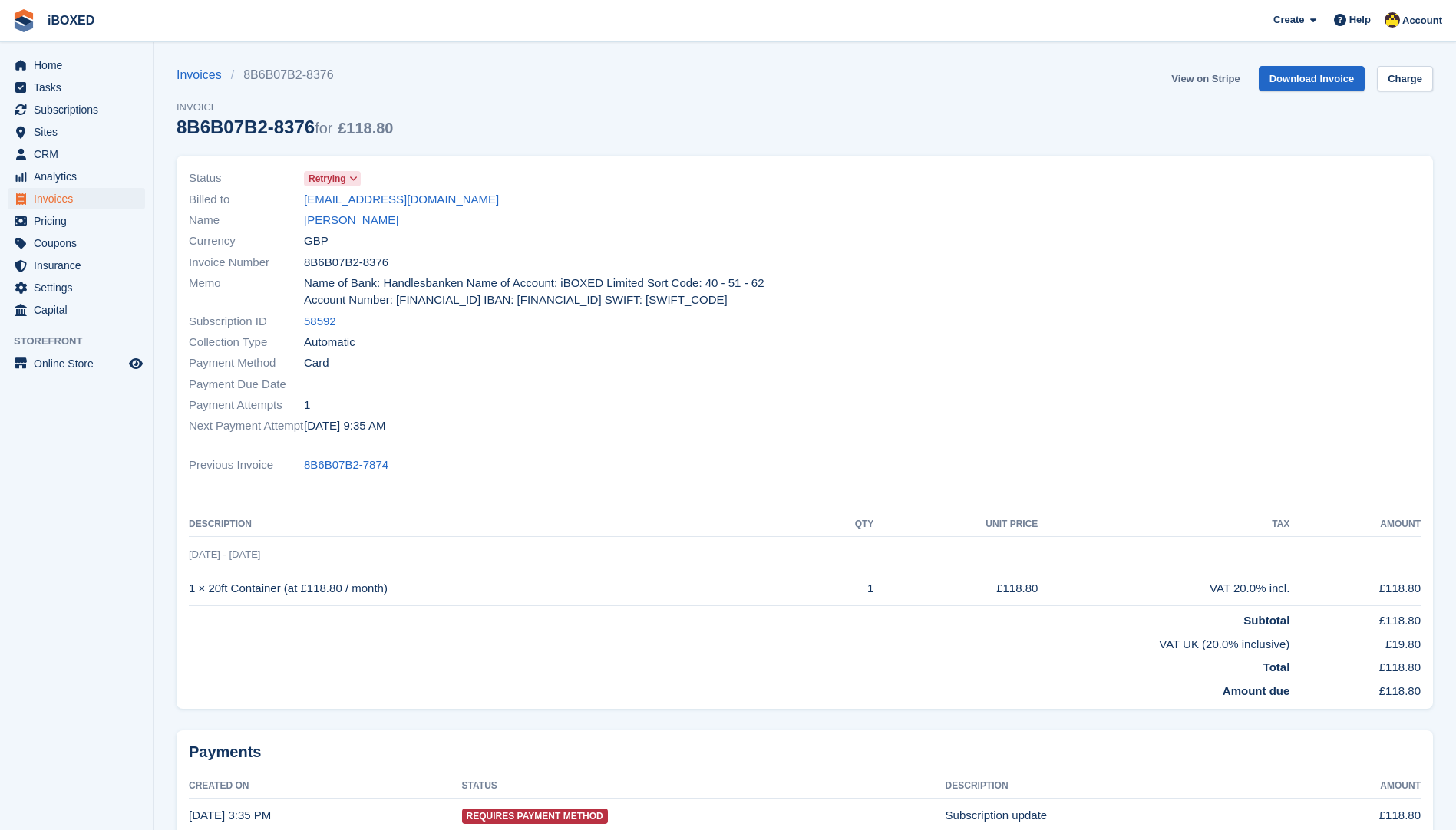
click at [1215, 71] on link "View on Stripe" at bounding box center [1205, 78] width 81 height 25
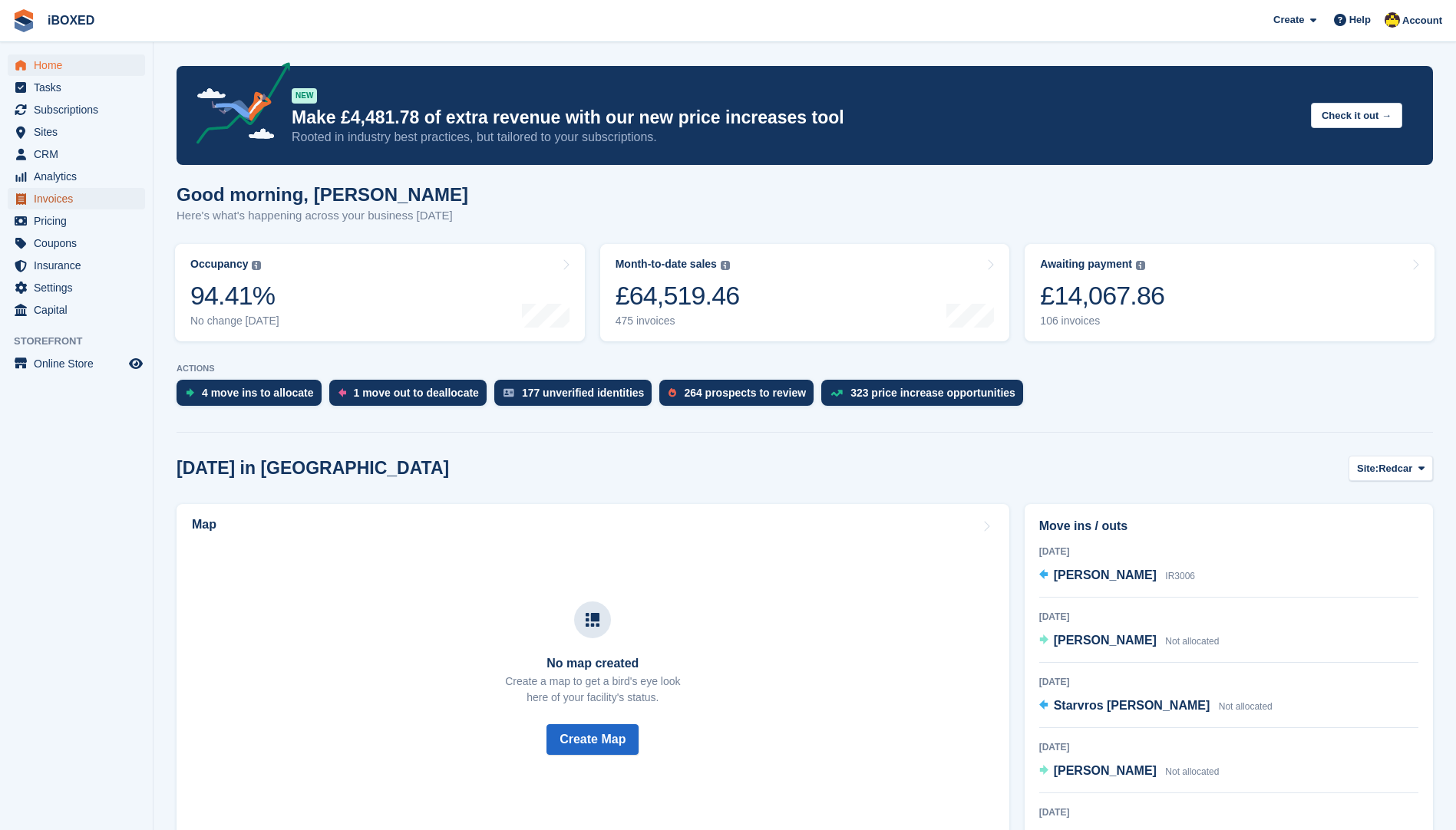
click at [59, 203] on span "Invoices" at bounding box center [80, 199] width 92 height 21
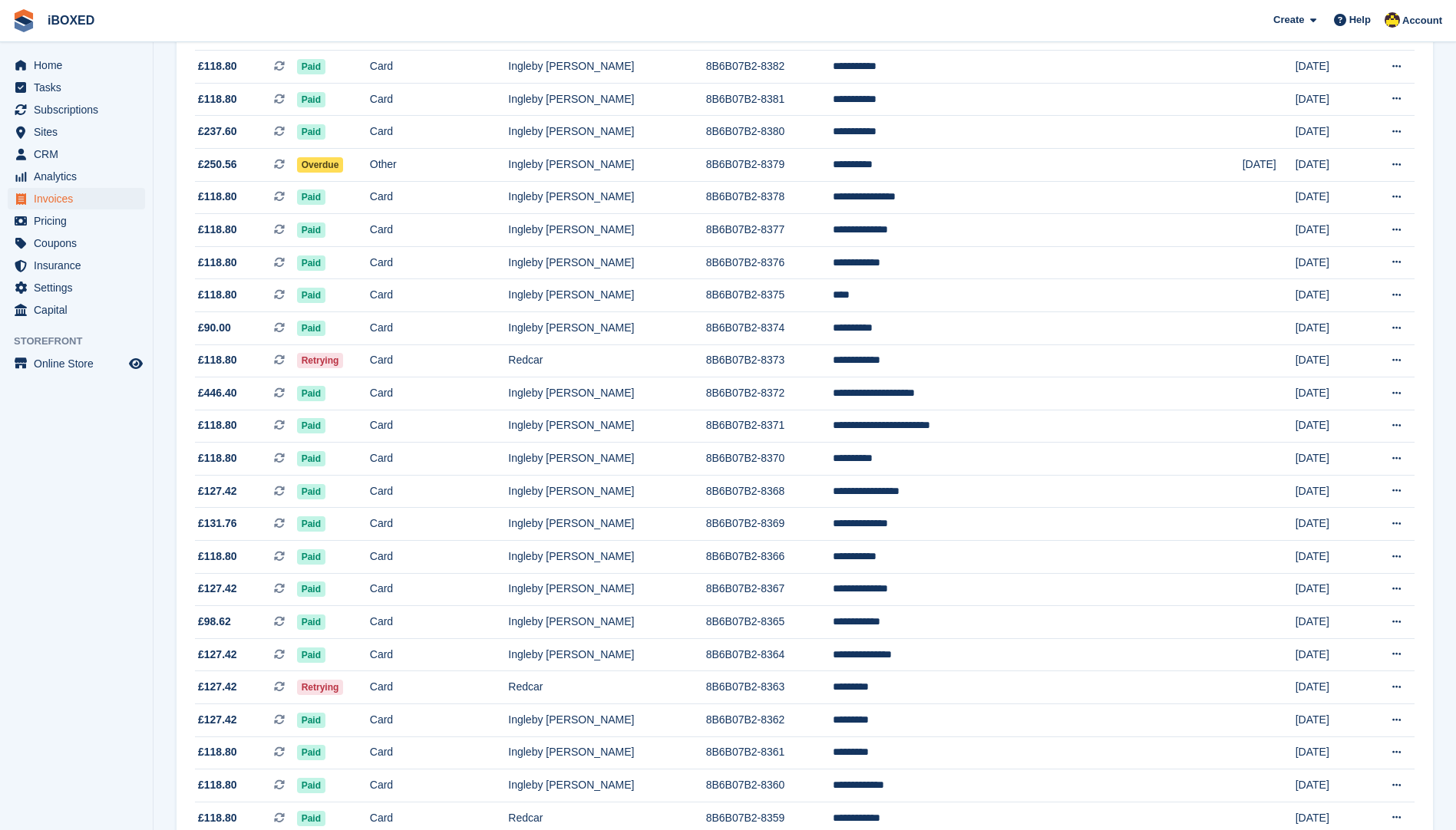
scroll to position [921, 0]
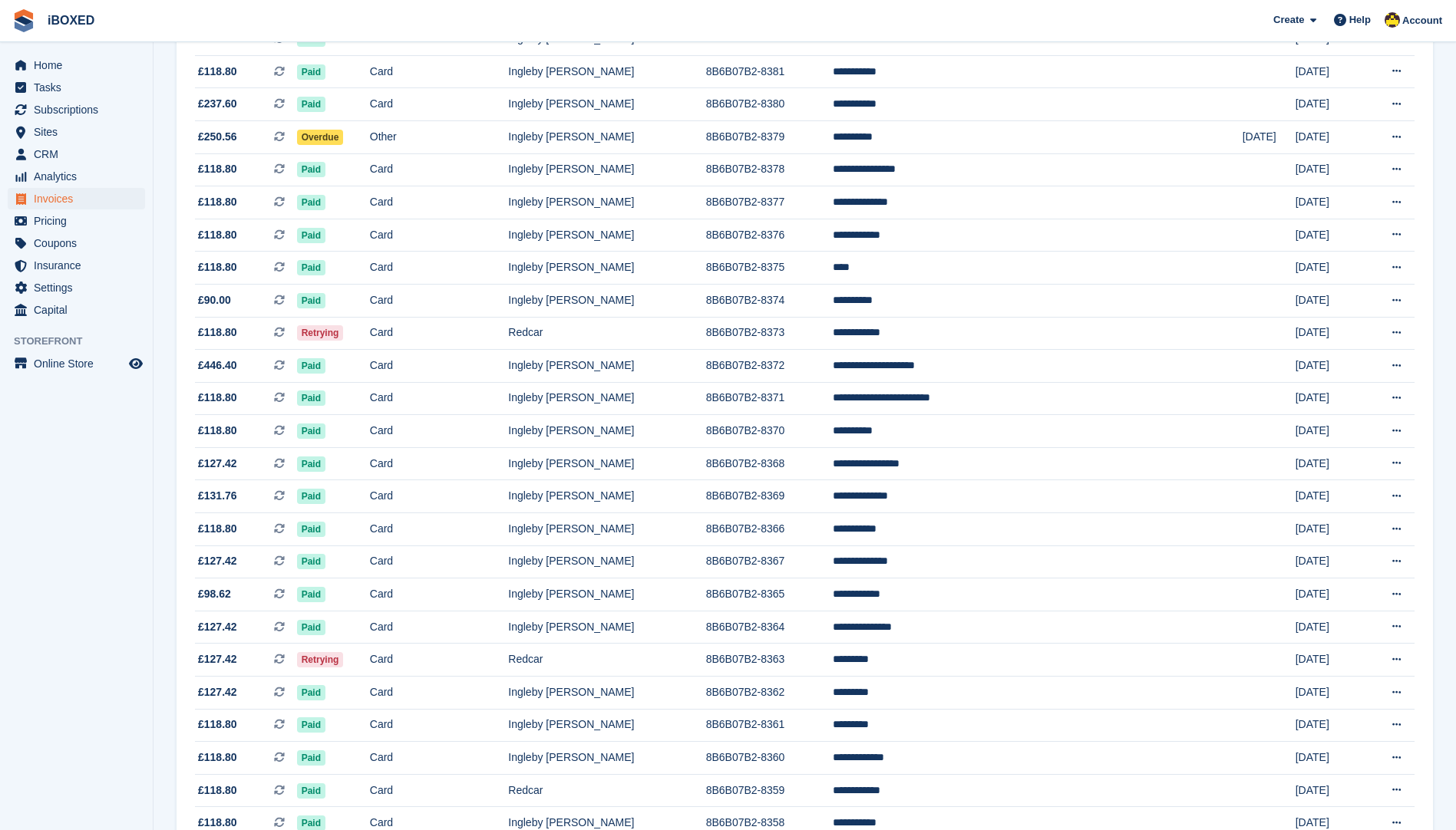
click at [982, 347] on td "**********" at bounding box center [1038, 333] width 410 height 33
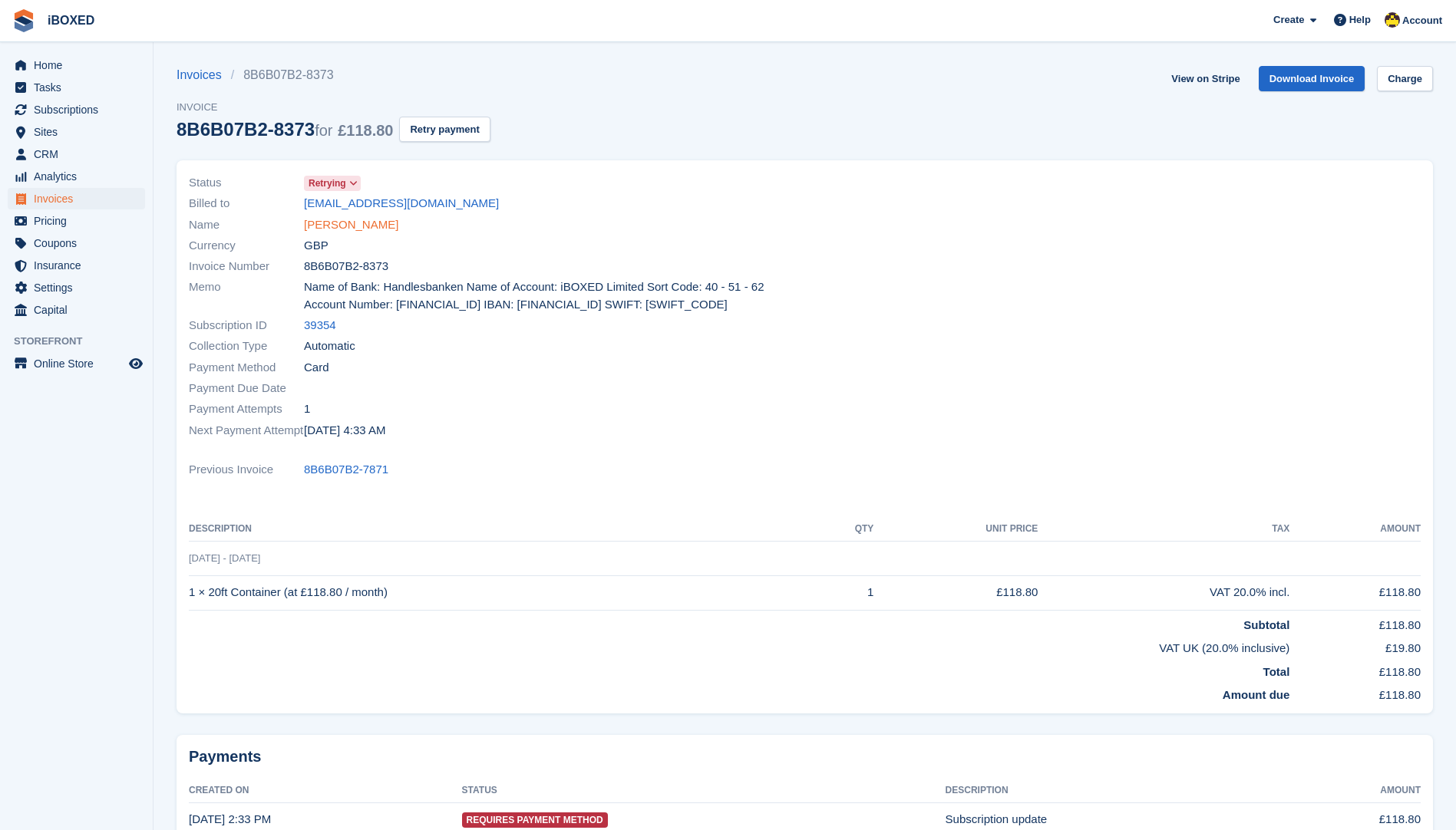
click at [342, 223] on link "[PERSON_NAME]" at bounding box center [351, 225] width 94 height 18
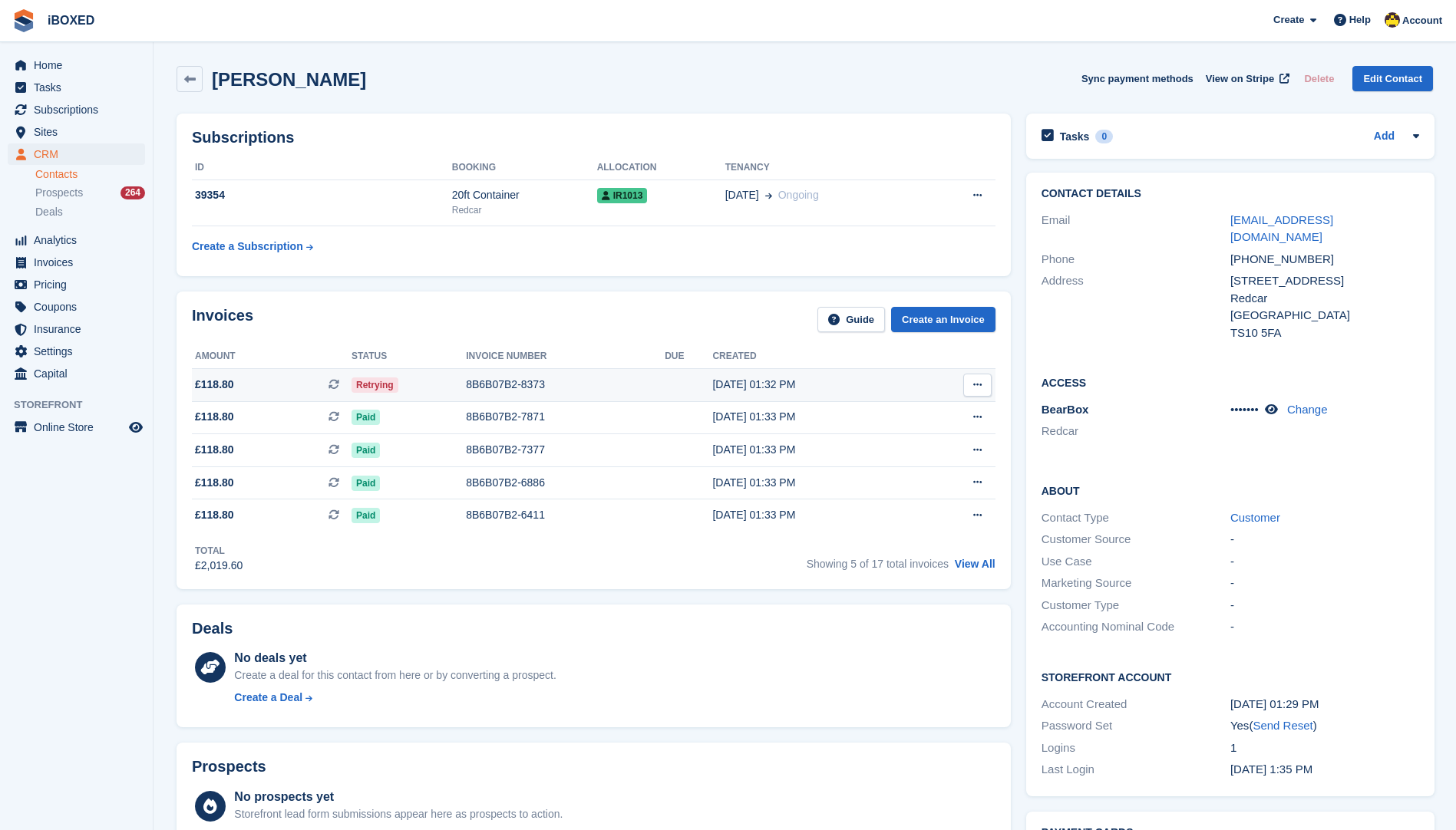
click at [616, 374] on td "8B6B07B2-8373" at bounding box center [565, 384] width 199 height 33
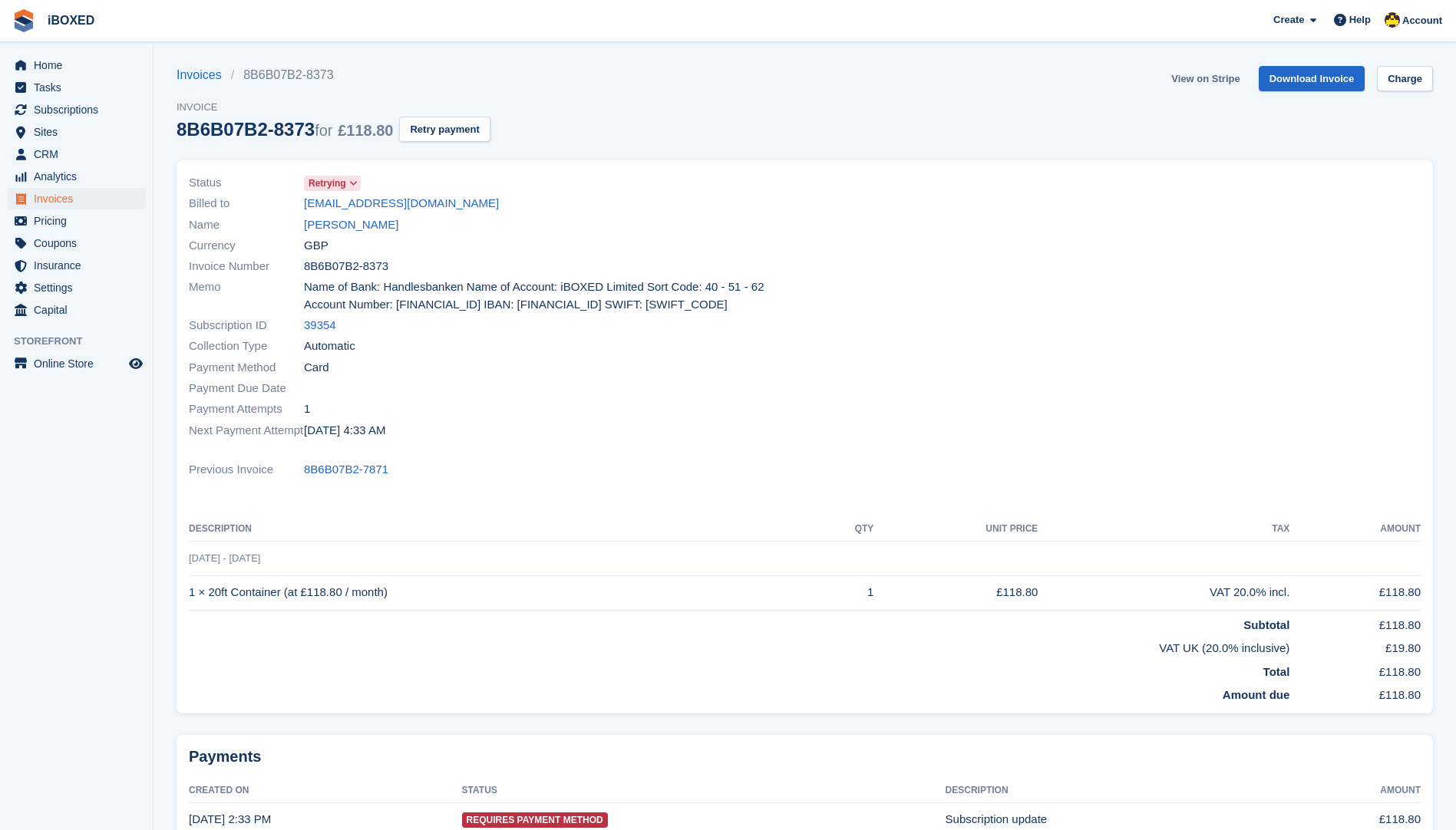
click at [1230, 75] on link "View on Stripe" at bounding box center [1205, 78] width 81 height 25
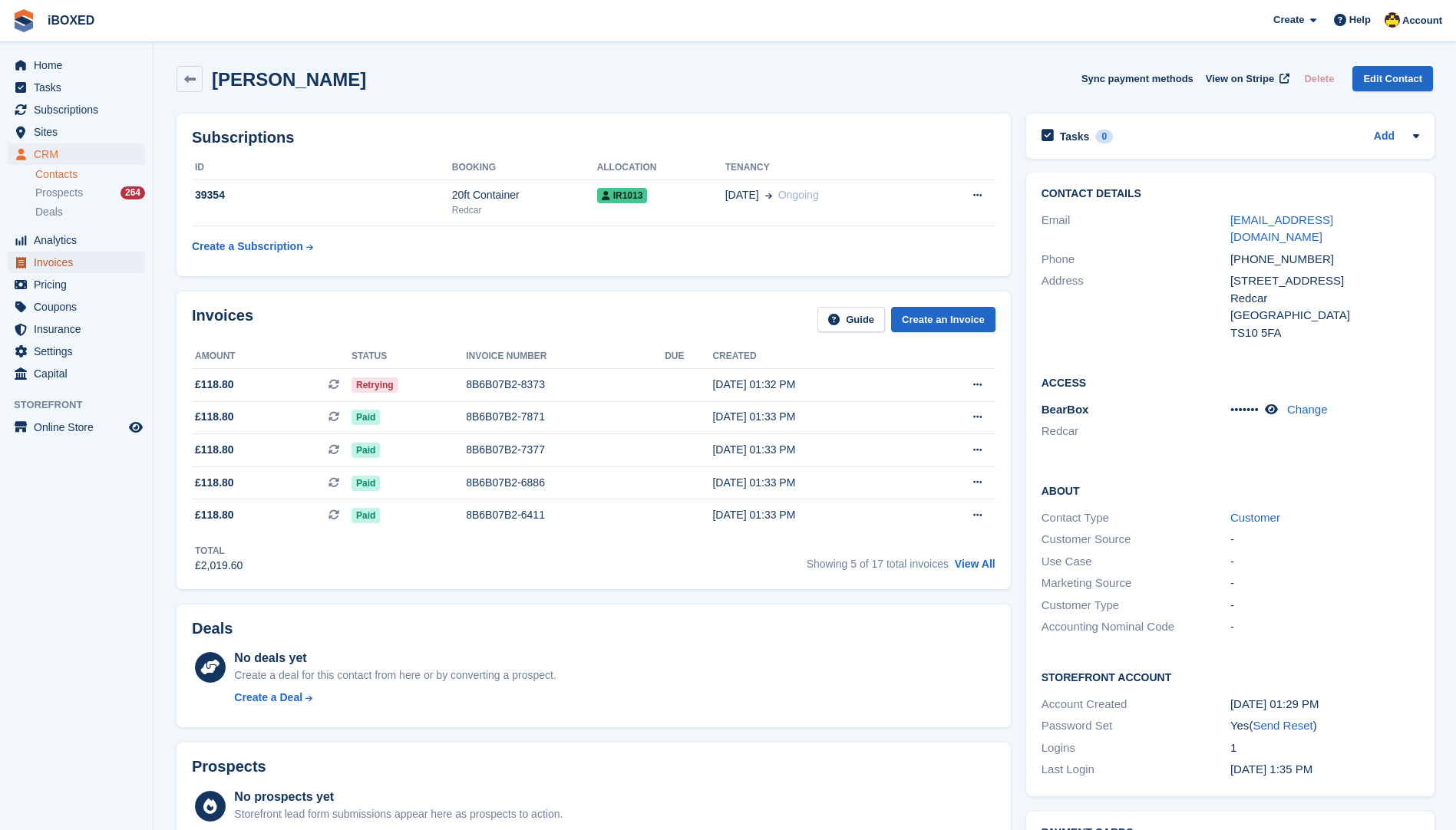
click at [49, 260] on span "Invoices" at bounding box center [80, 262] width 92 height 21
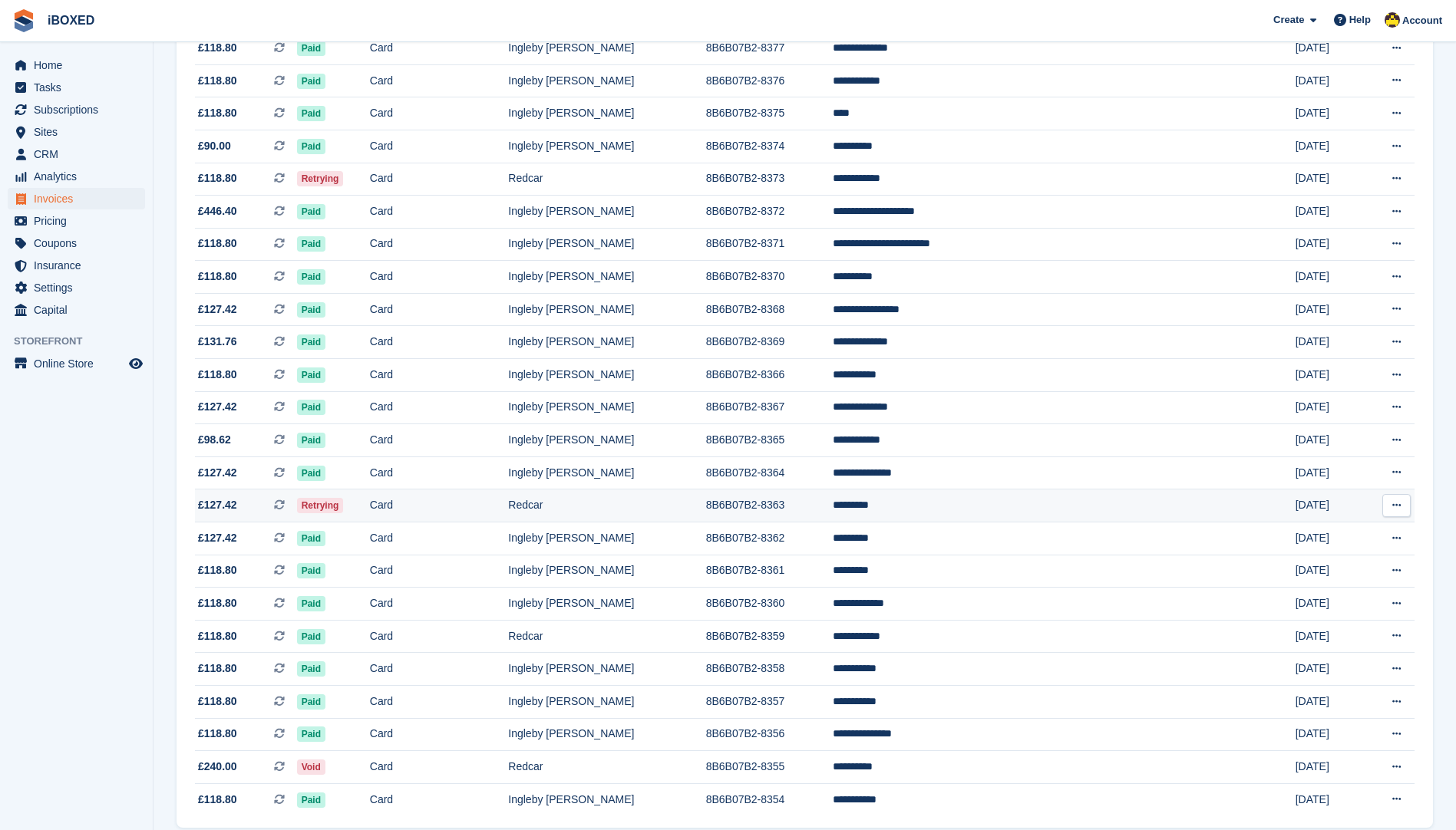
scroll to position [1137, 0]
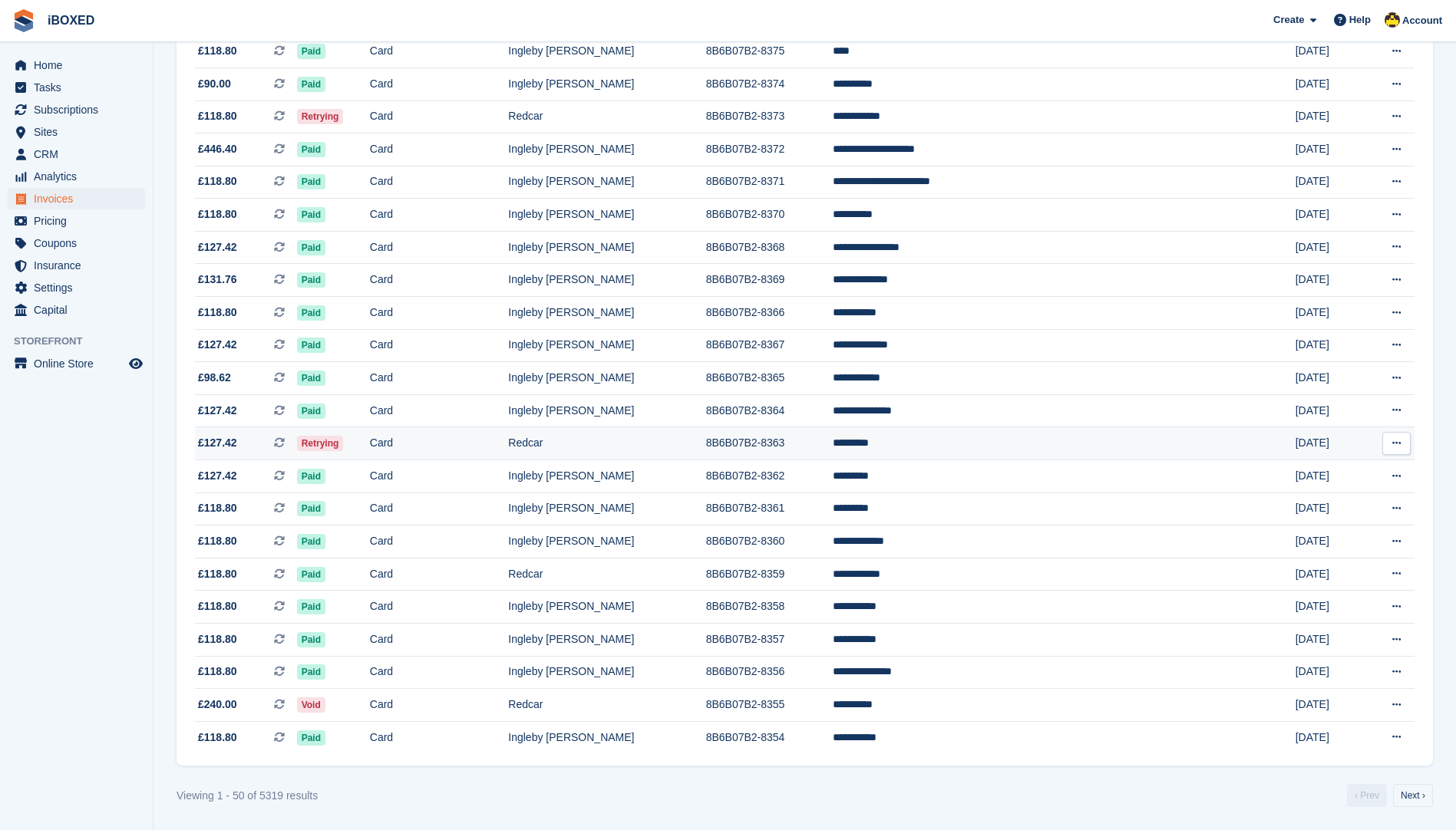
click at [645, 450] on td "Redcar" at bounding box center [606, 443] width 197 height 33
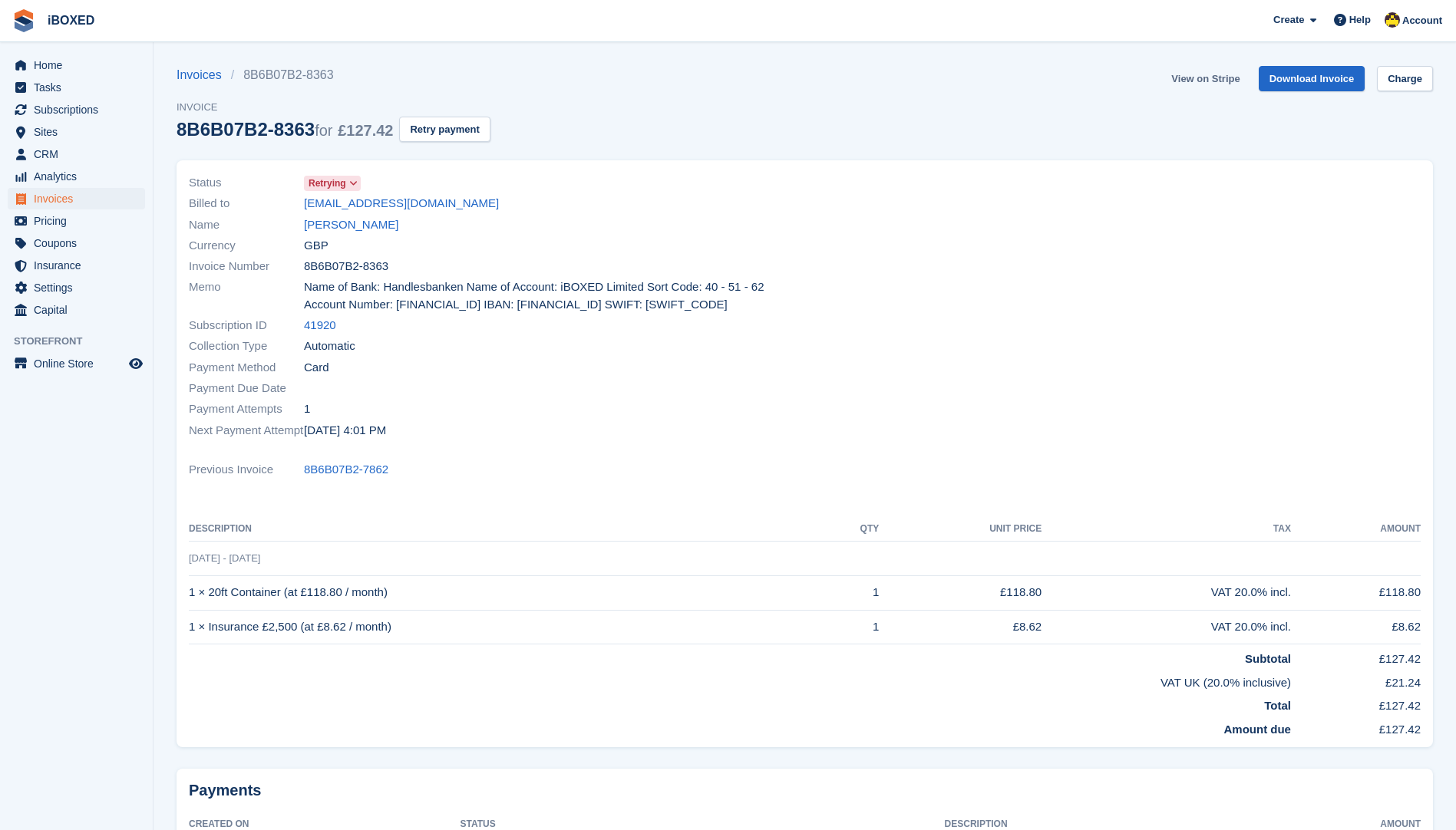
click at [1200, 77] on link "View on Stripe" at bounding box center [1205, 78] width 81 height 25
click at [70, 196] on span "Invoices" at bounding box center [80, 199] width 92 height 21
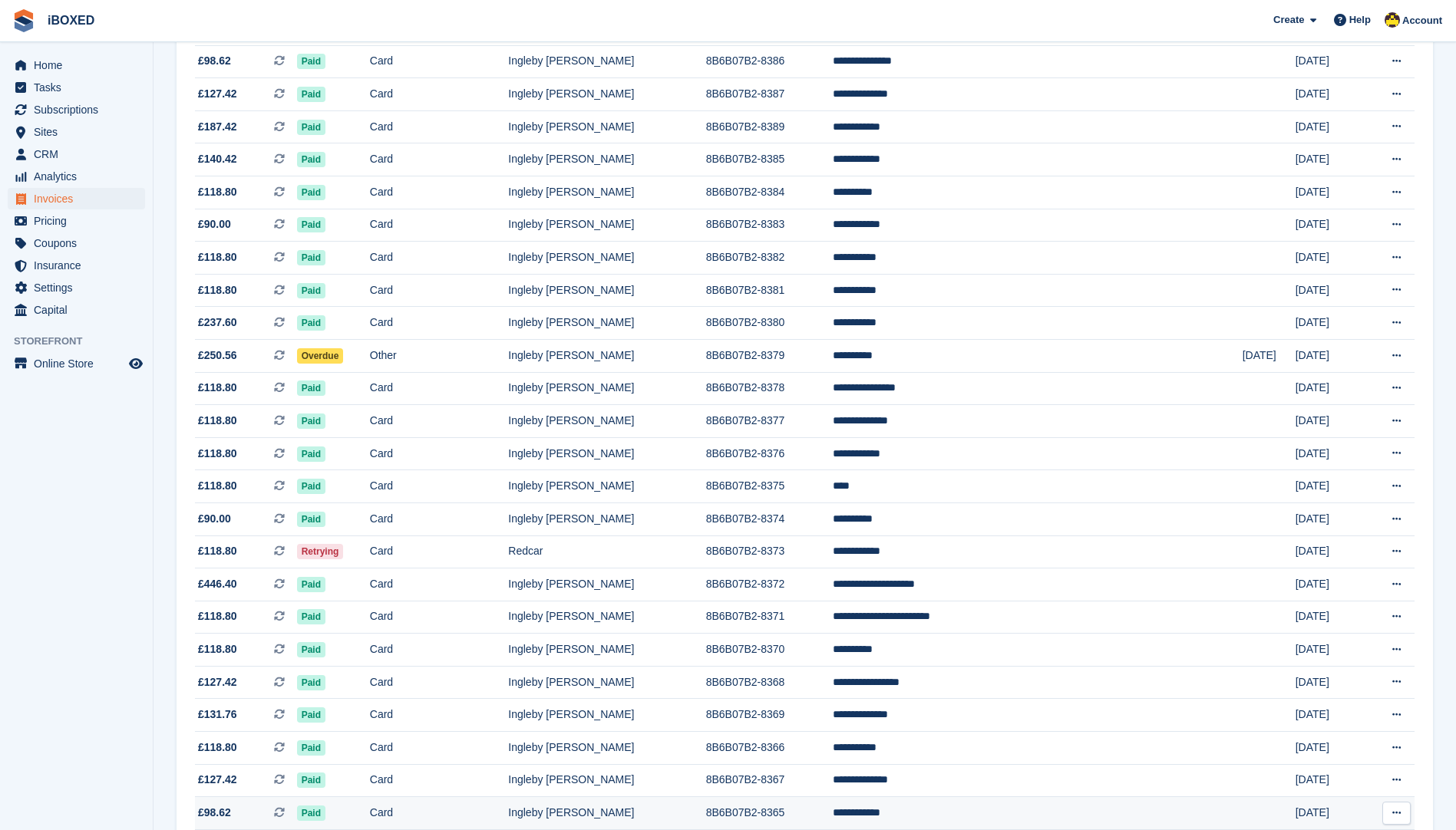
scroll to position [1137, 0]
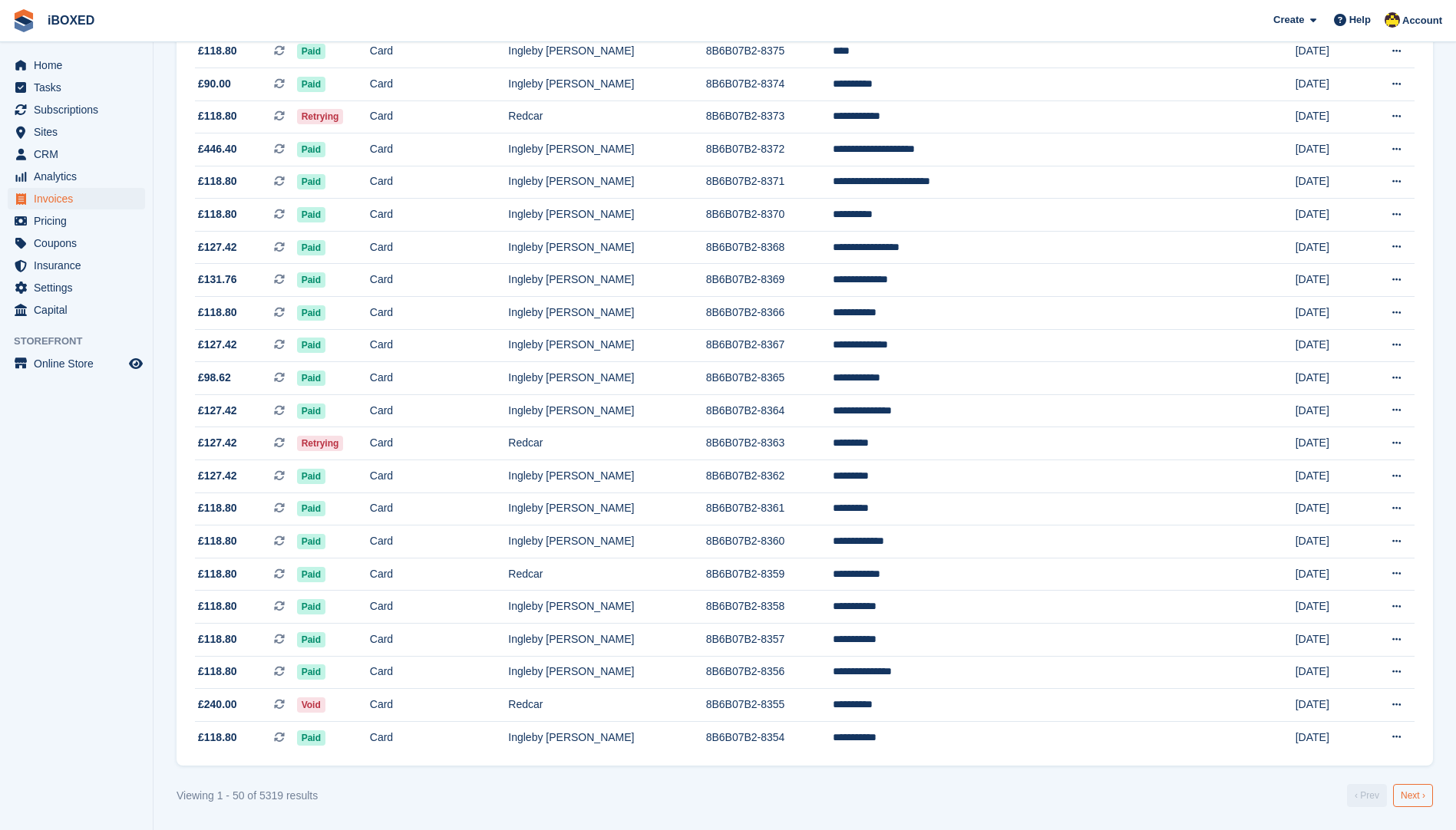
click at [1416, 798] on link "Next ›" at bounding box center [1413, 795] width 40 height 23
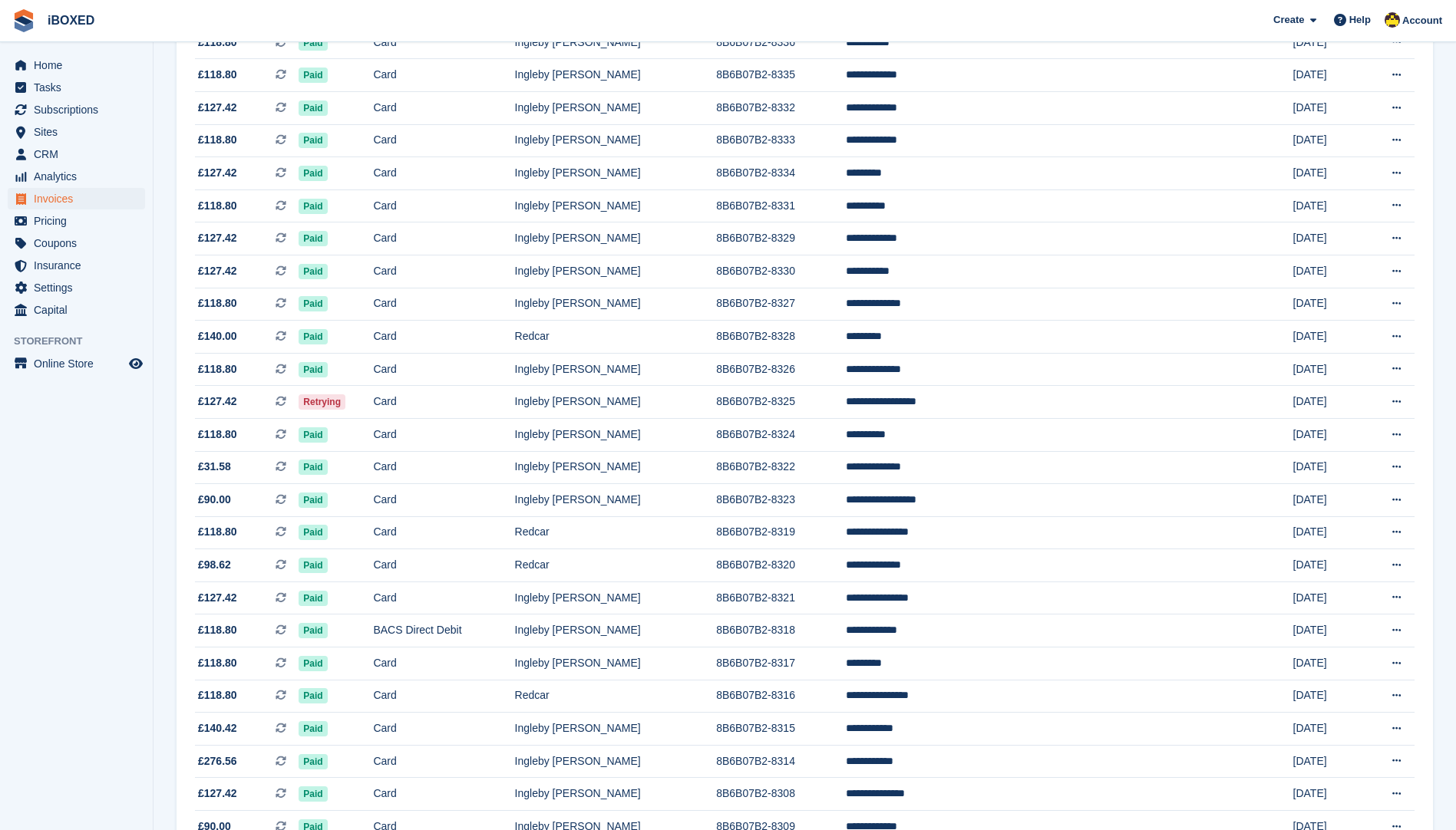
scroll to position [921, 0]
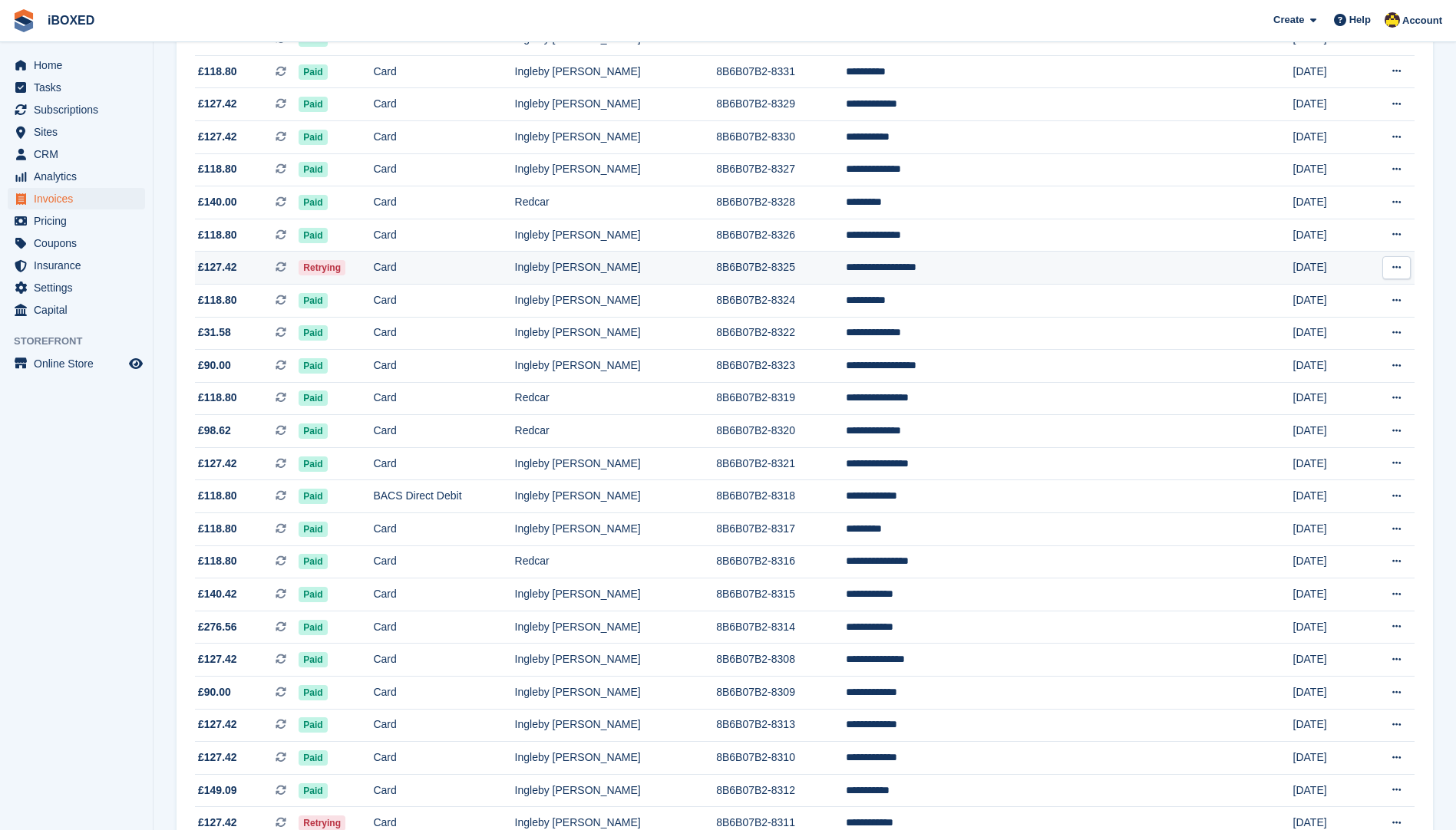
click at [846, 273] on td "8B6B07B2-8325" at bounding box center [781, 268] width 130 height 33
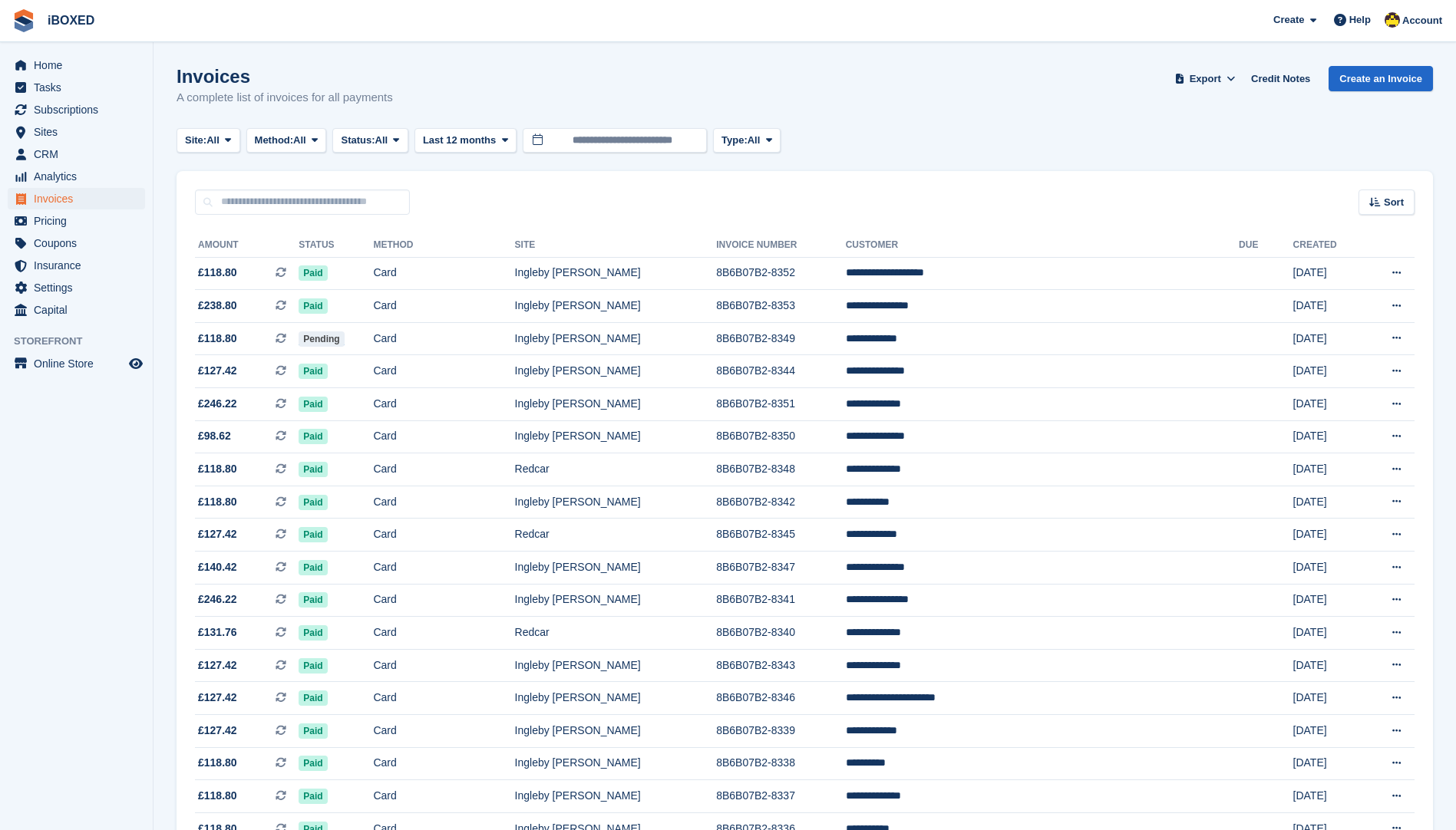
scroll to position [1137, 0]
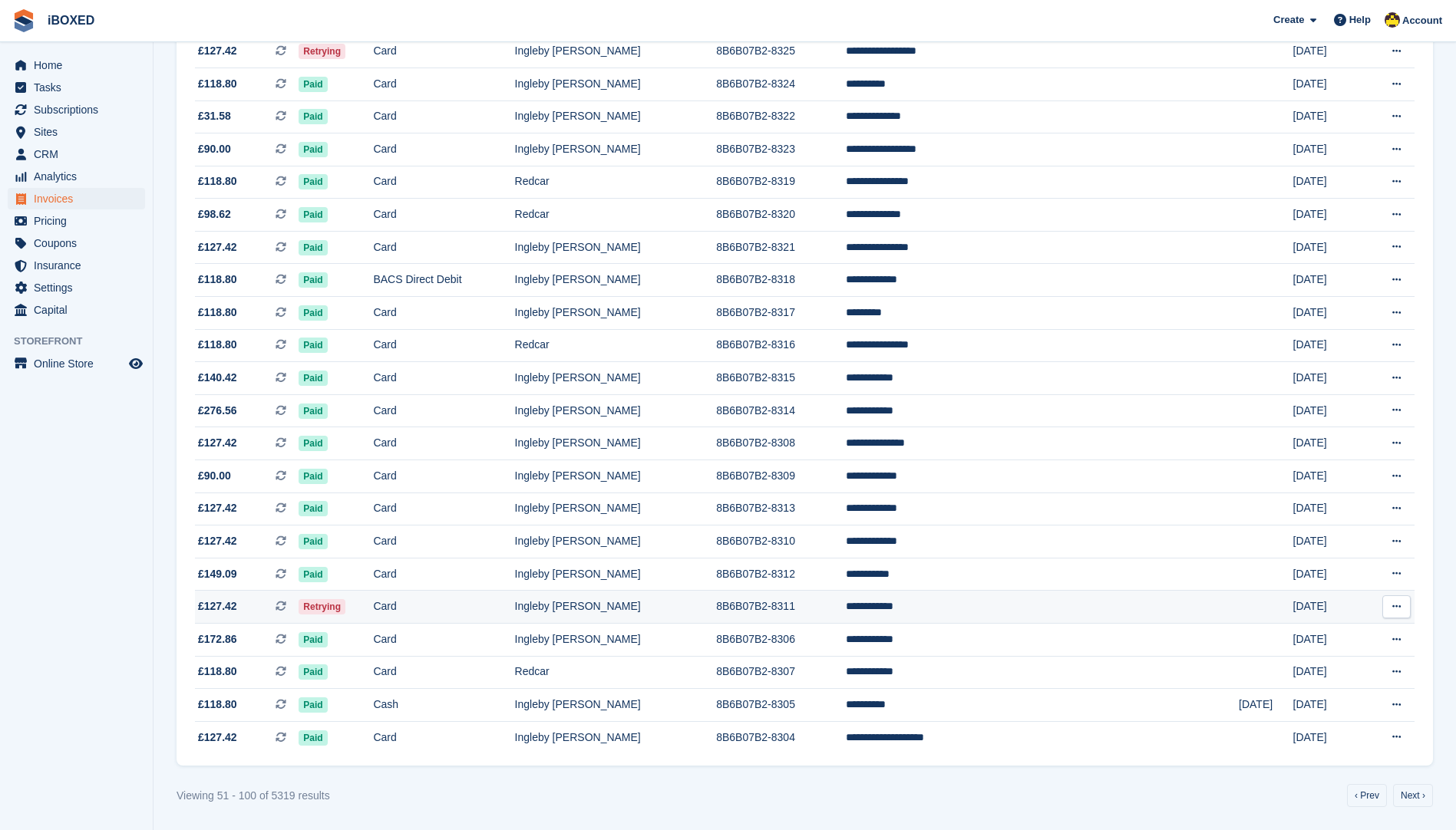
click at [514, 614] on td "Card" at bounding box center [444, 607] width 141 height 33
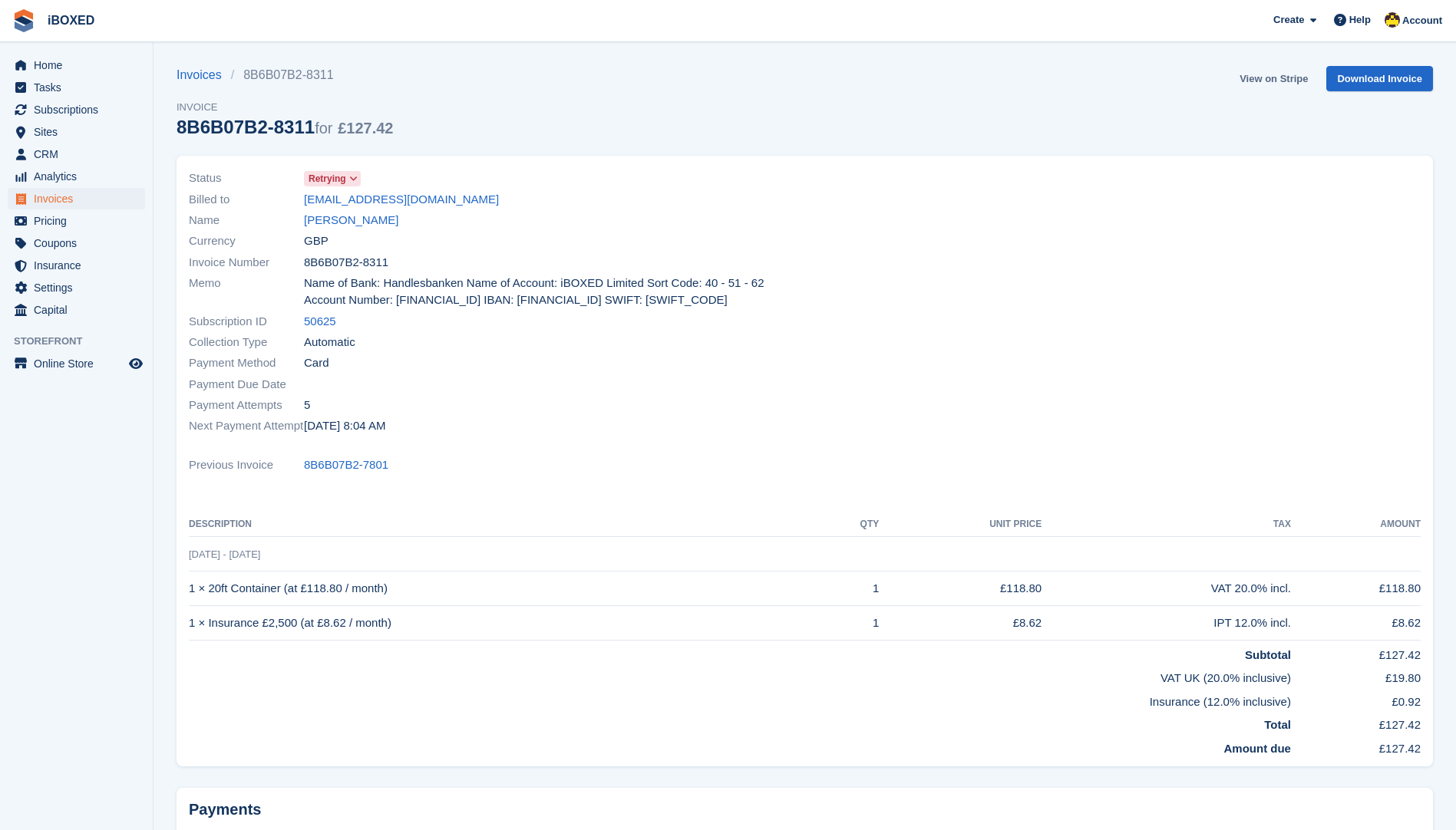
click at [1285, 83] on link "View on Stripe" at bounding box center [1273, 78] width 81 height 25
click at [102, 196] on span "Invoices" at bounding box center [80, 199] width 92 height 21
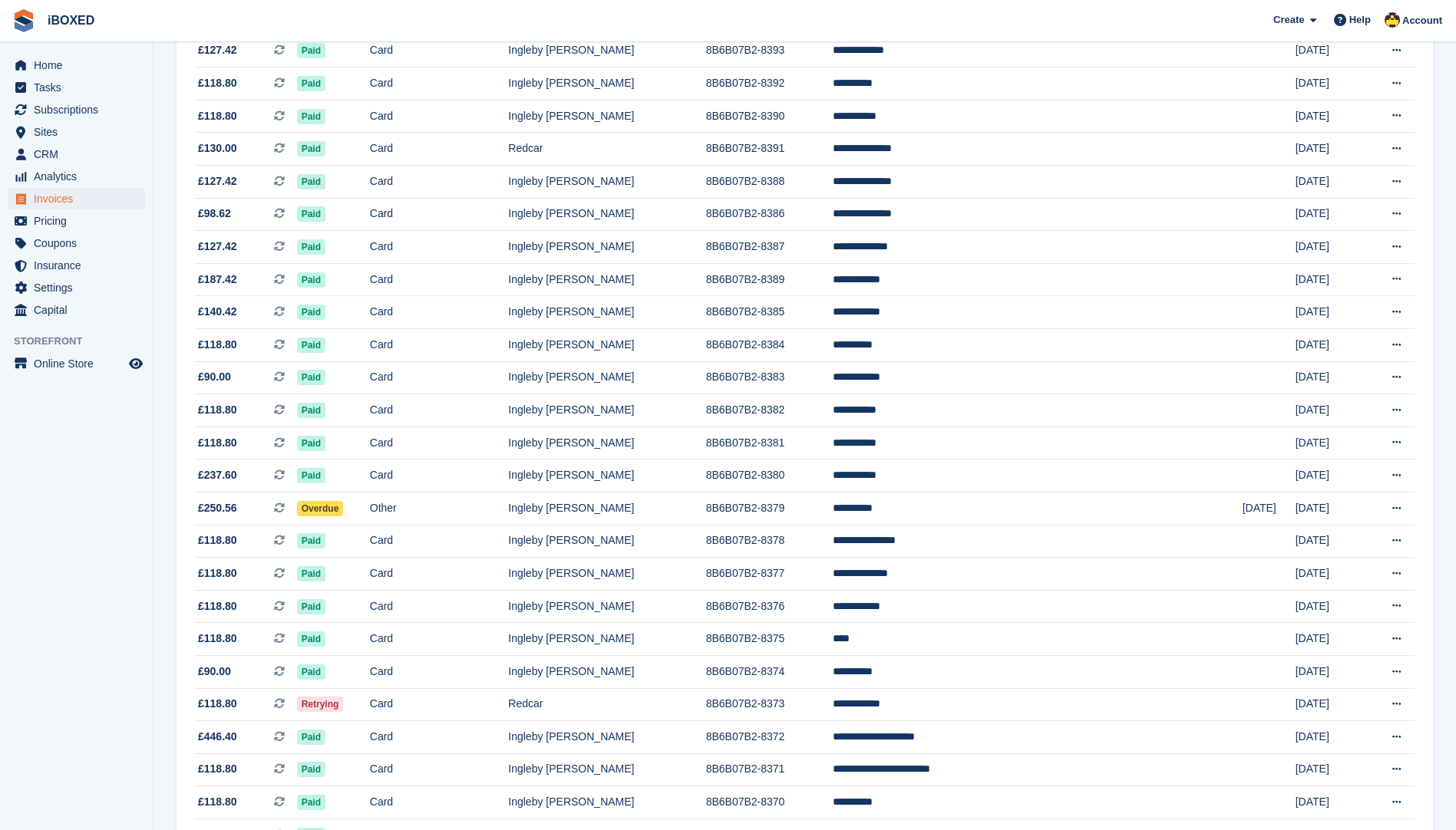
scroll to position [1137, 0]
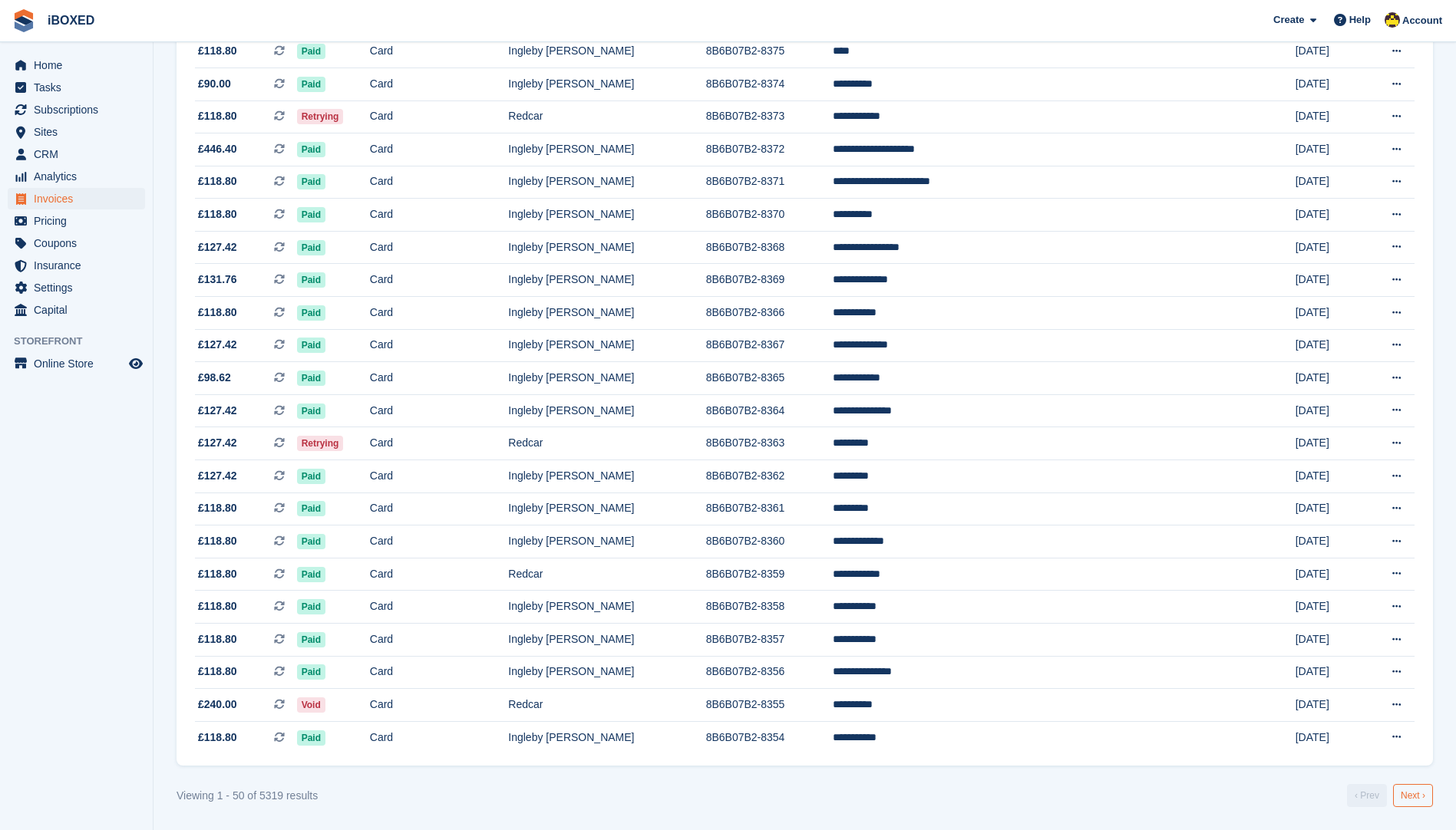
click at [1419, 795] on link "Next ›" at bounding box center [1413, 795] width 40 height 23
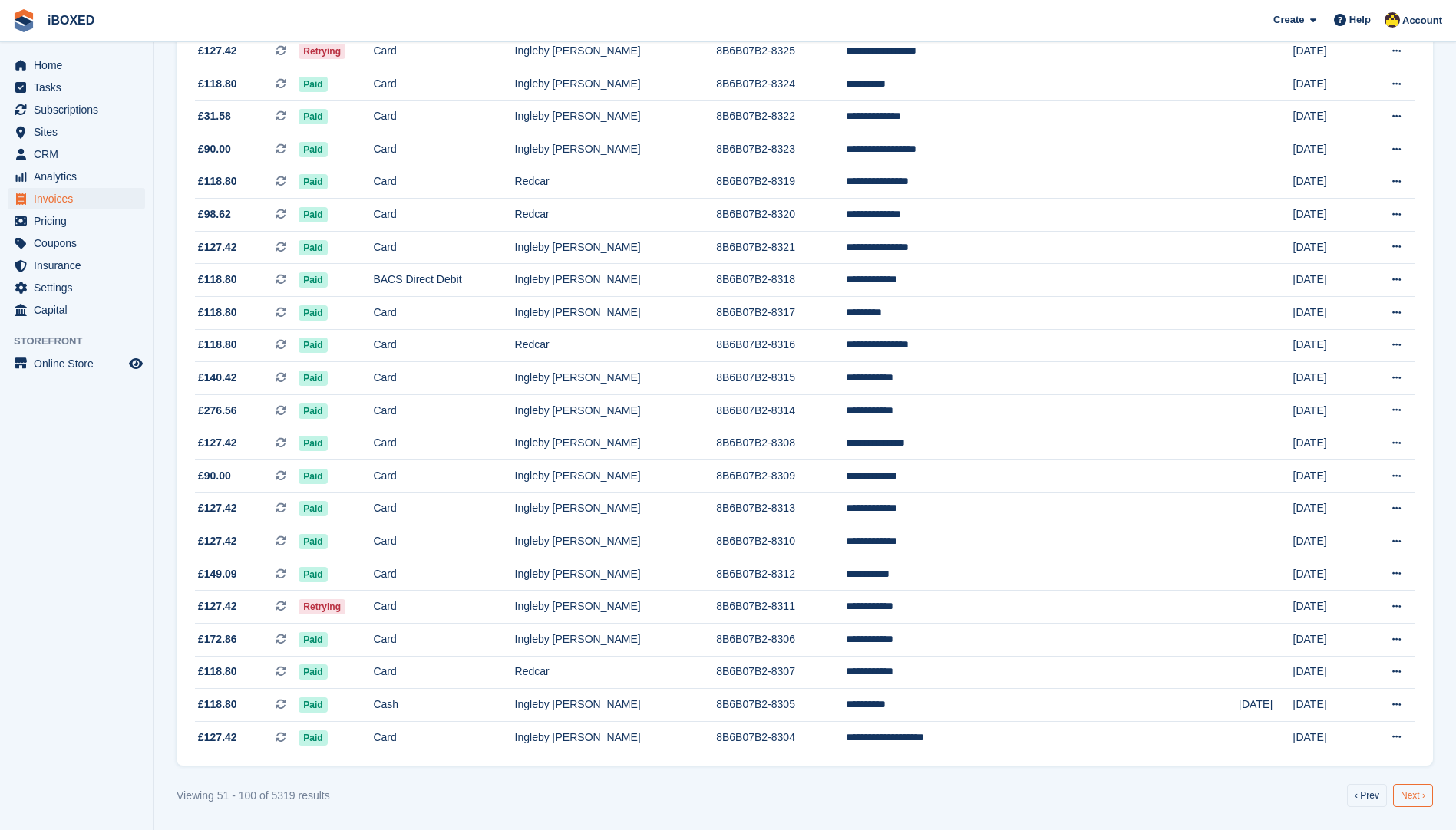
click at [1418, 801] on link "Next ›" at bounding box center [1413, 795] width 40 height 23
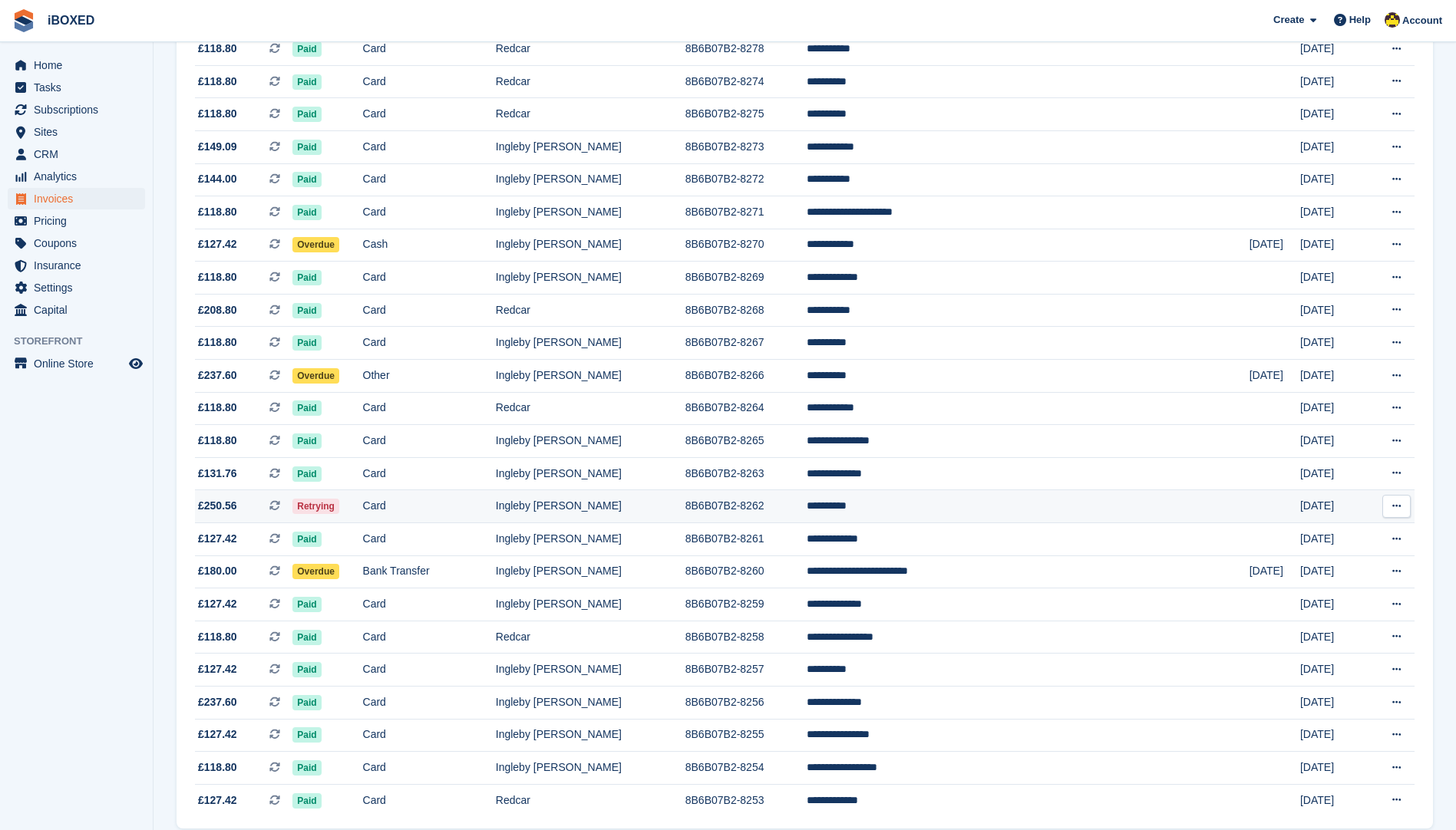
scroll to position [1137, 0]
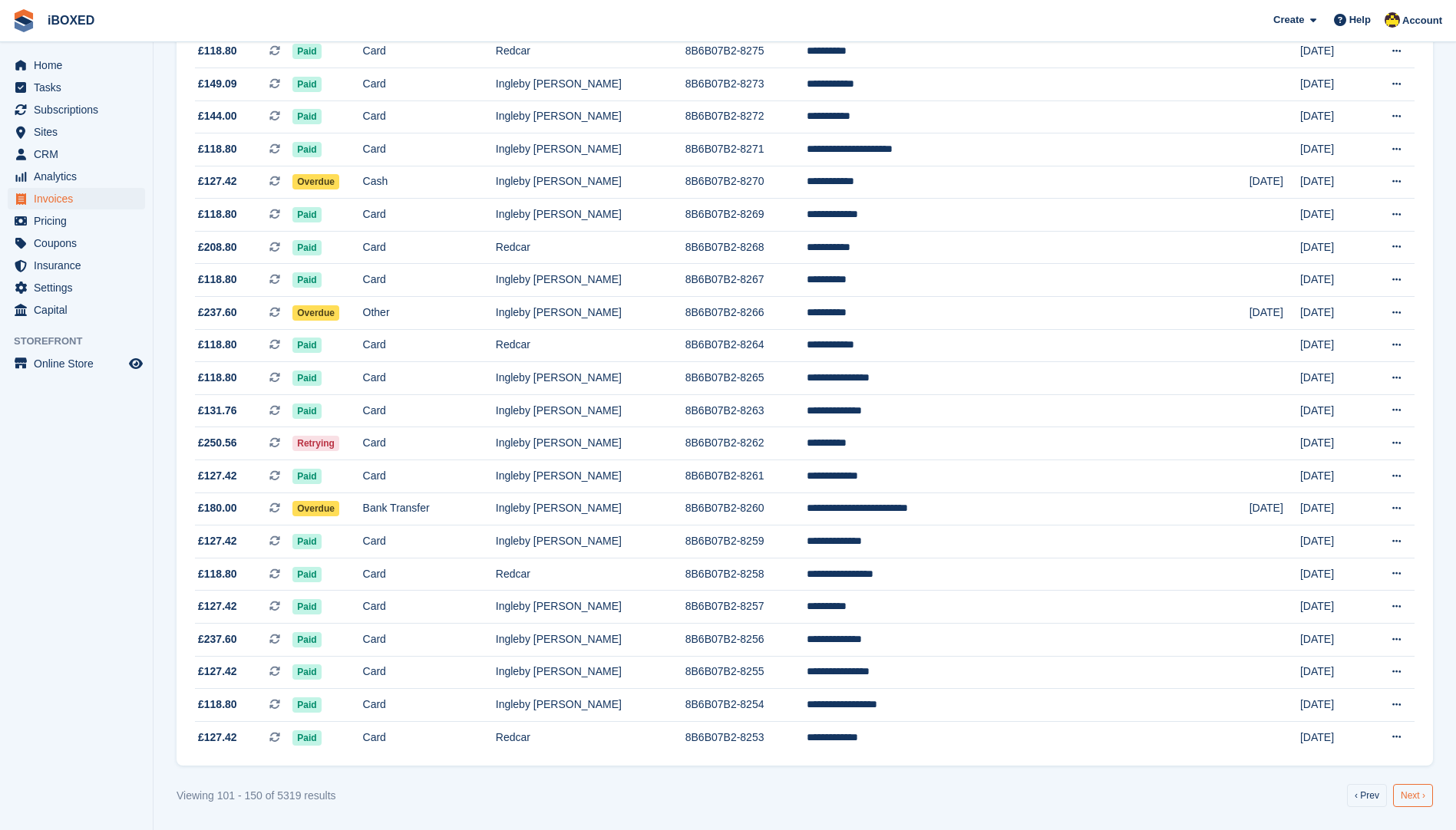
click at [1415, 795] on link "Next ›" at bounding box center [1413, 795] width 40 height 23
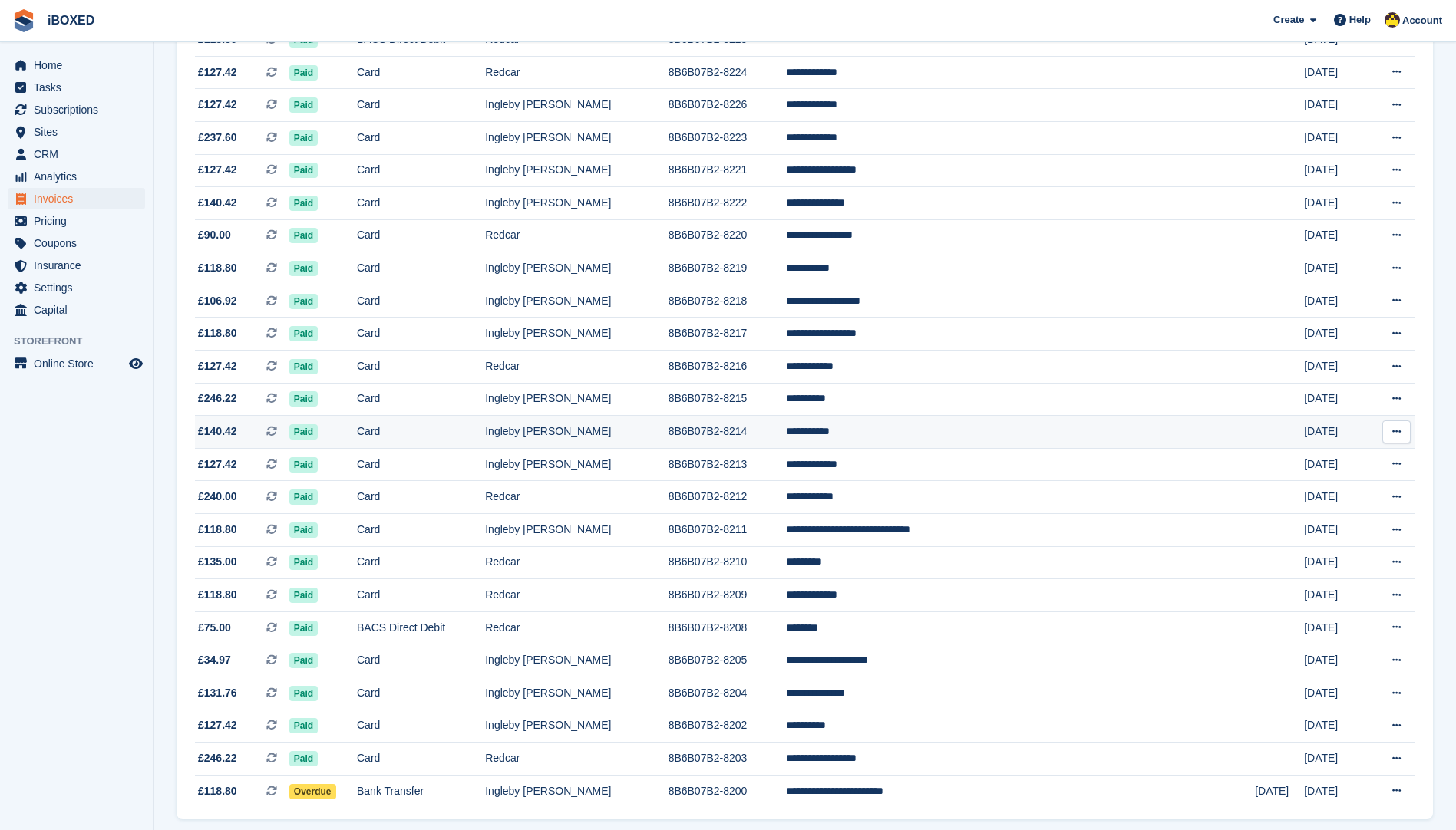
scroll to position [1137, 0]
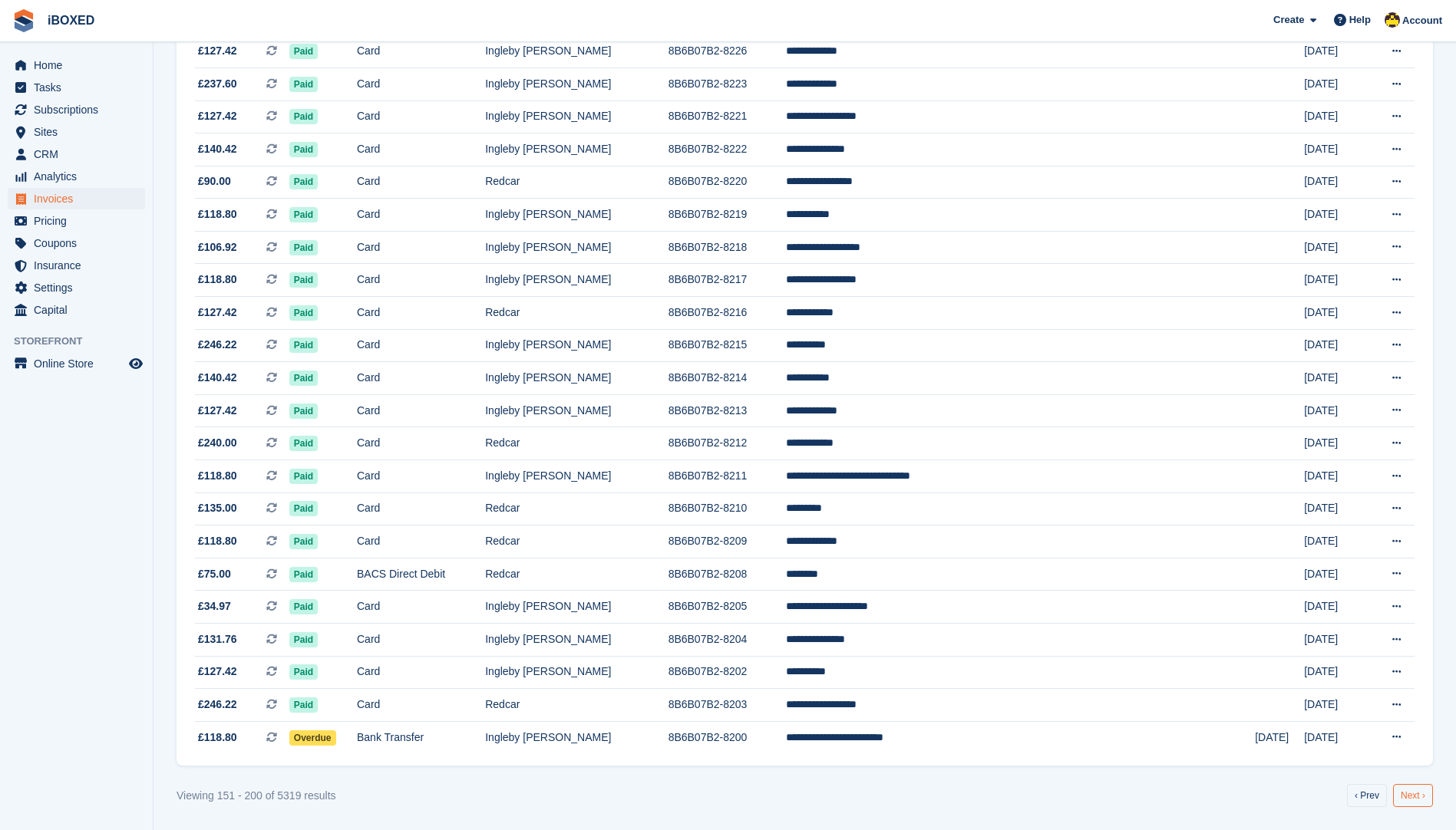
click at [1409, 799] on link "Next ›" at bounding box center [1413, 795] width 40 height 23
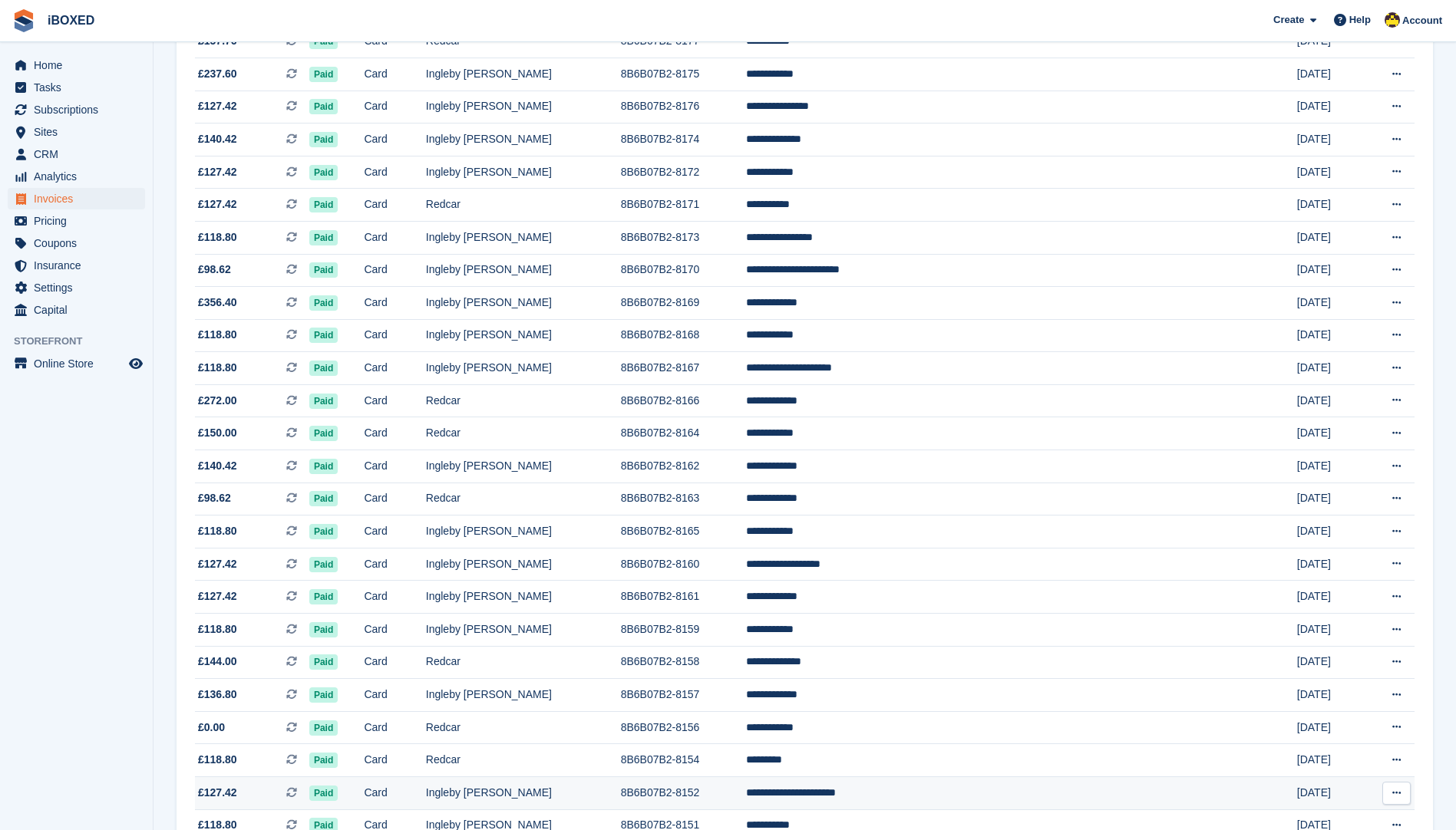
scroll to position [1137, 0]
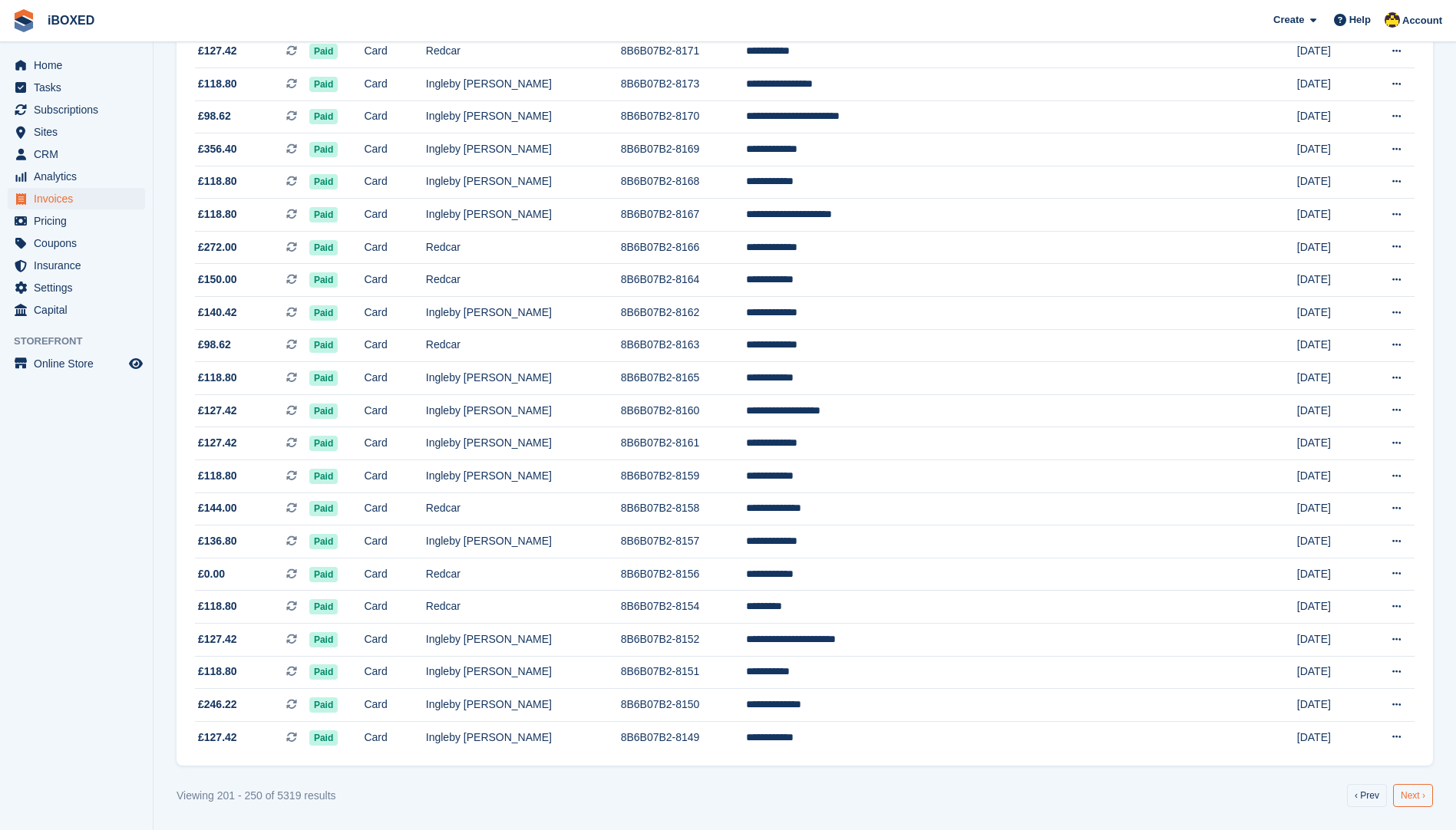
click at [1414, 800] on link "Next ›" at bounding box center [1413, 795] width 40 height 23
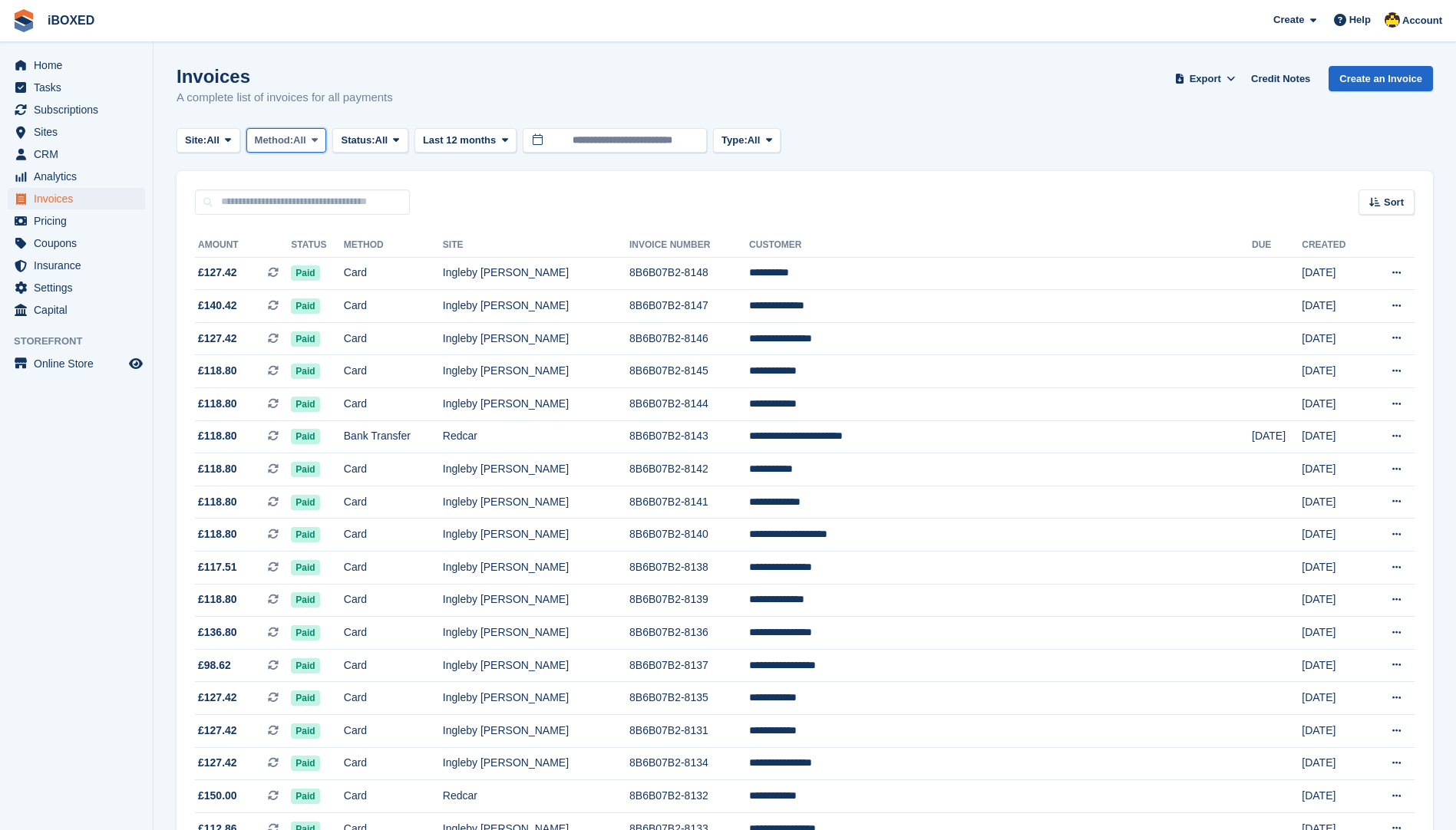
click at [281, 133] on span "Method:" at bounding box center [274, 140] width 39 height 15
click at [388, 144] on span "All" at bounding box center [381, 140] width 13 height 15
click at [441, 266] on link "Open" at bounding box center [406, 259] width 134 height 28
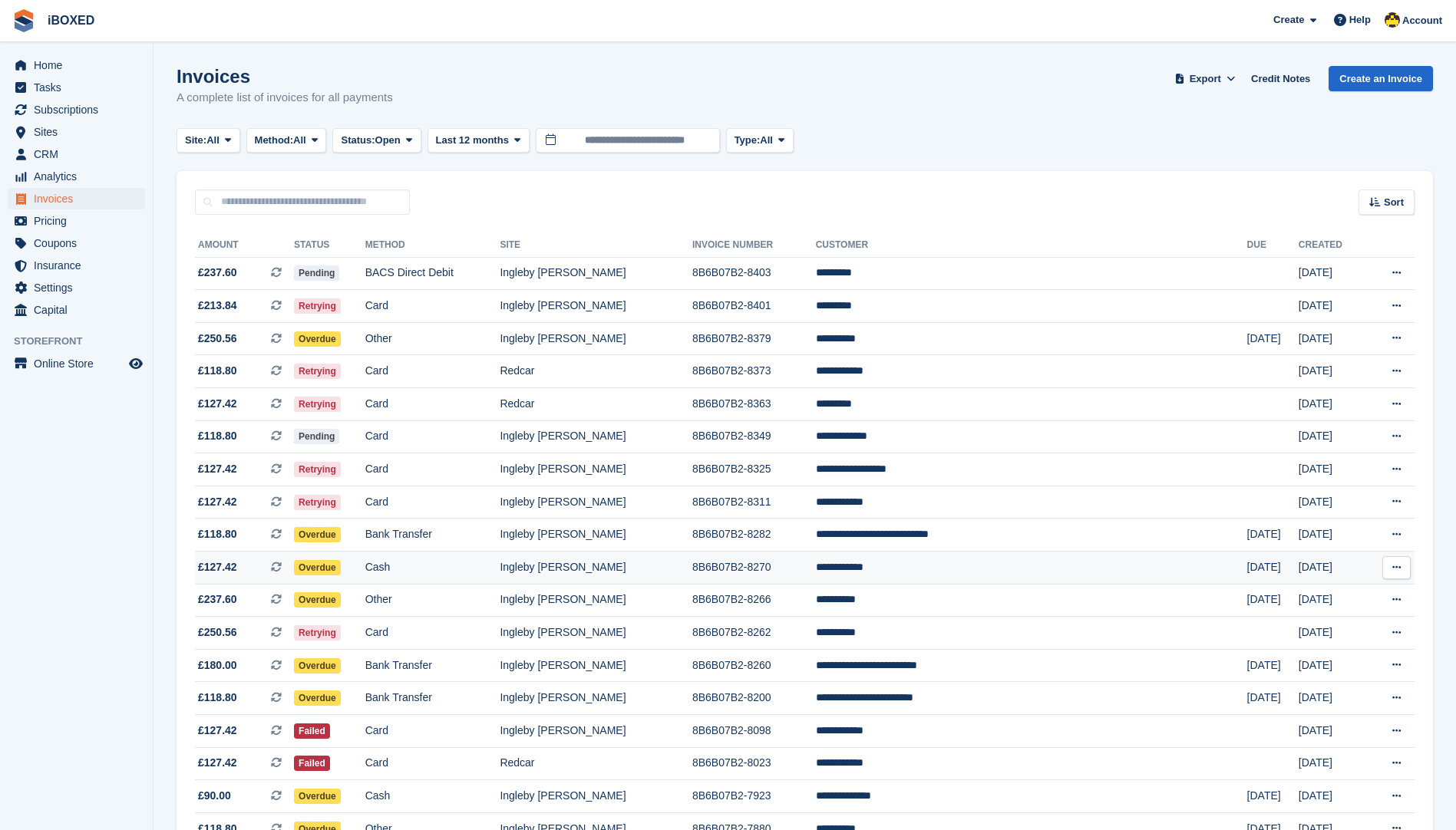
click at [282, 568] on span "£127.42 This is a recurring subscription invoice." at bounding box center [244, 567] width 99 height 16
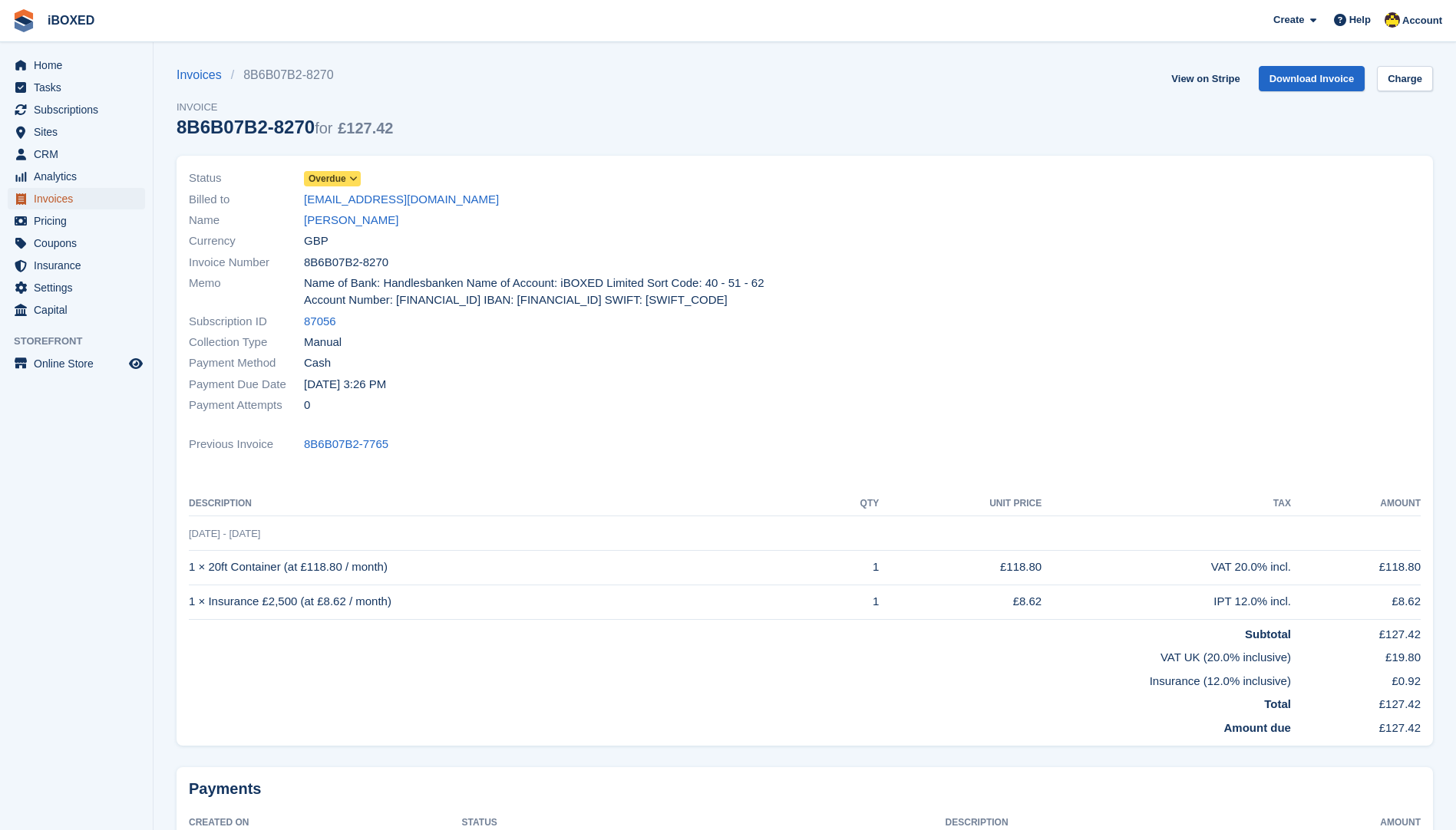
click at [44, 192] on span "Invoices" at bounding box center [80, 199] width 92 height 21
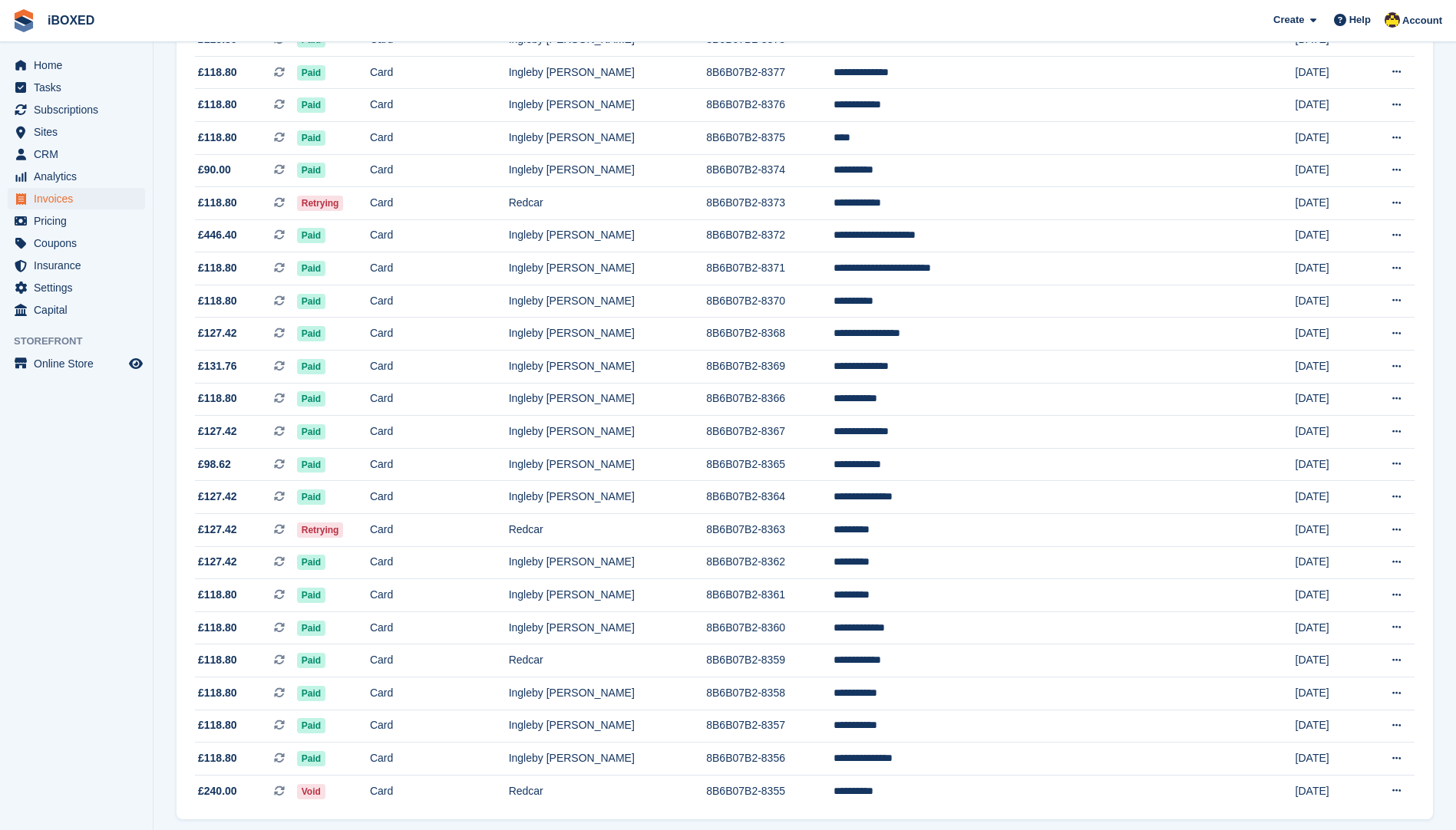
scroll to position [1137, 0]
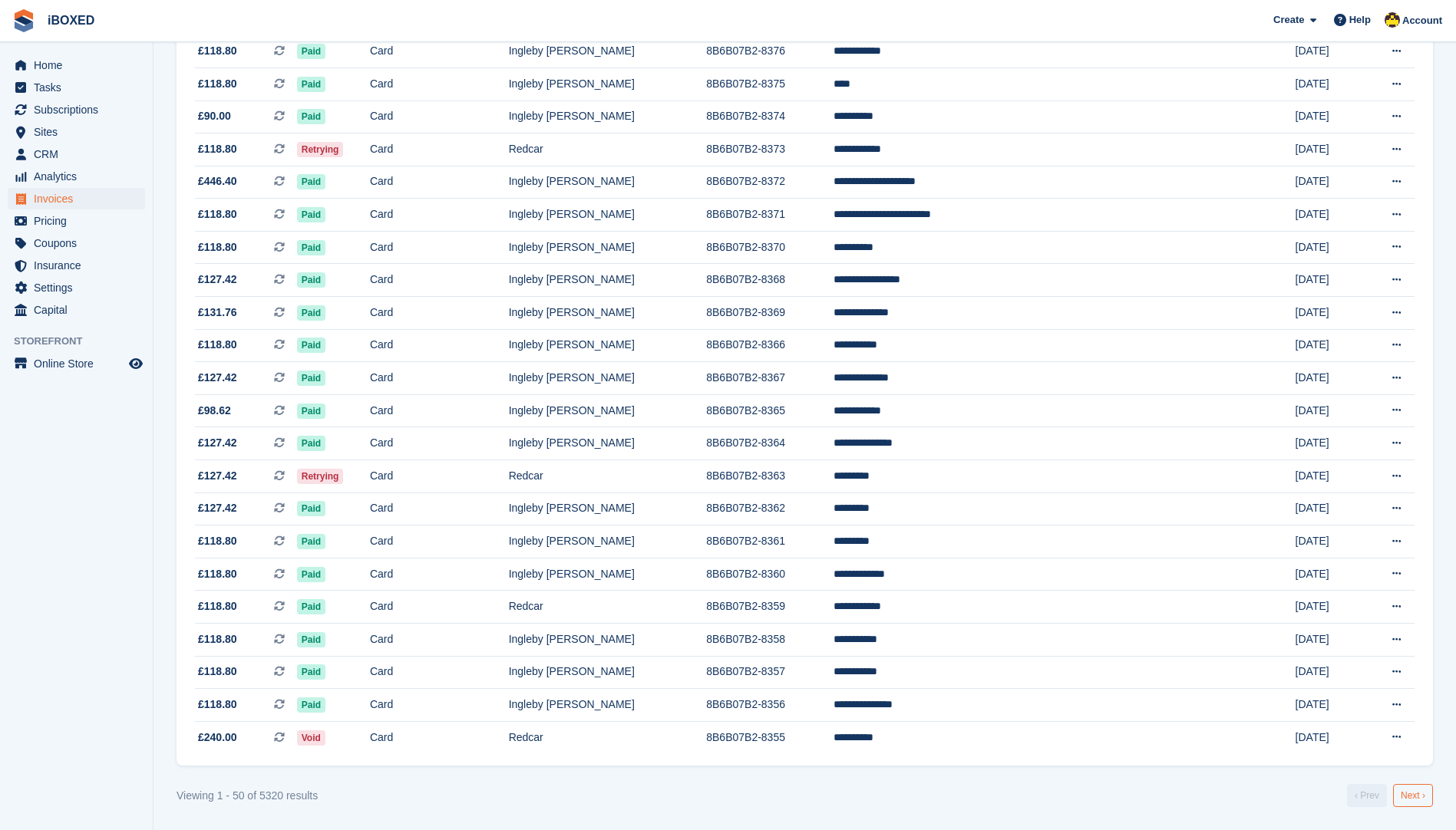
click at [1420, 792] on link "Next ›" at bounding box center [1413, 795] width 40 height 23
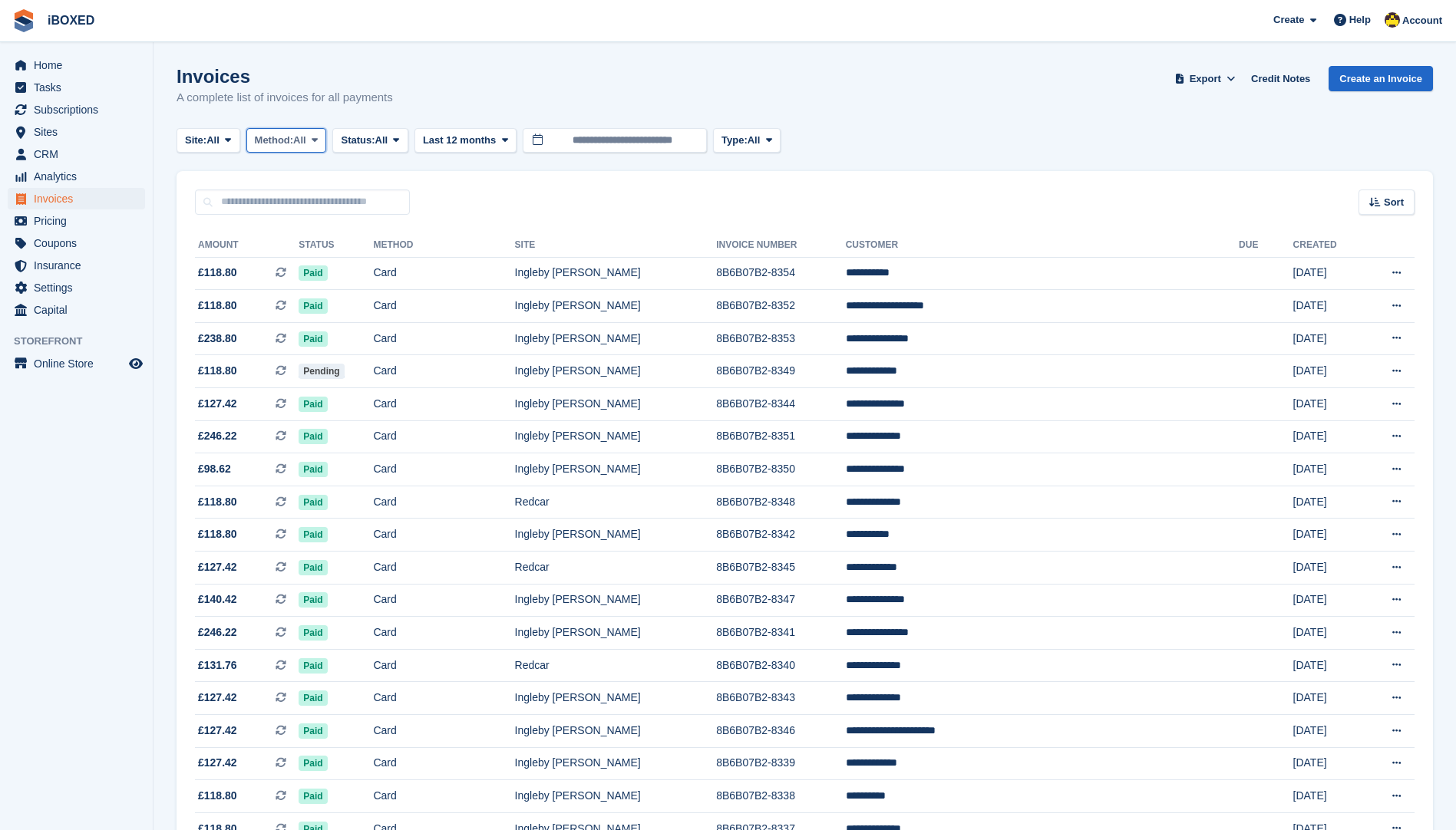
click at [302, 135] on span "All" at bounding box center [299, 140] width 13 height 15
click at [362, 282] on link "Debit/Credit Card" at bounding box center [320, 287] width 134 height 28
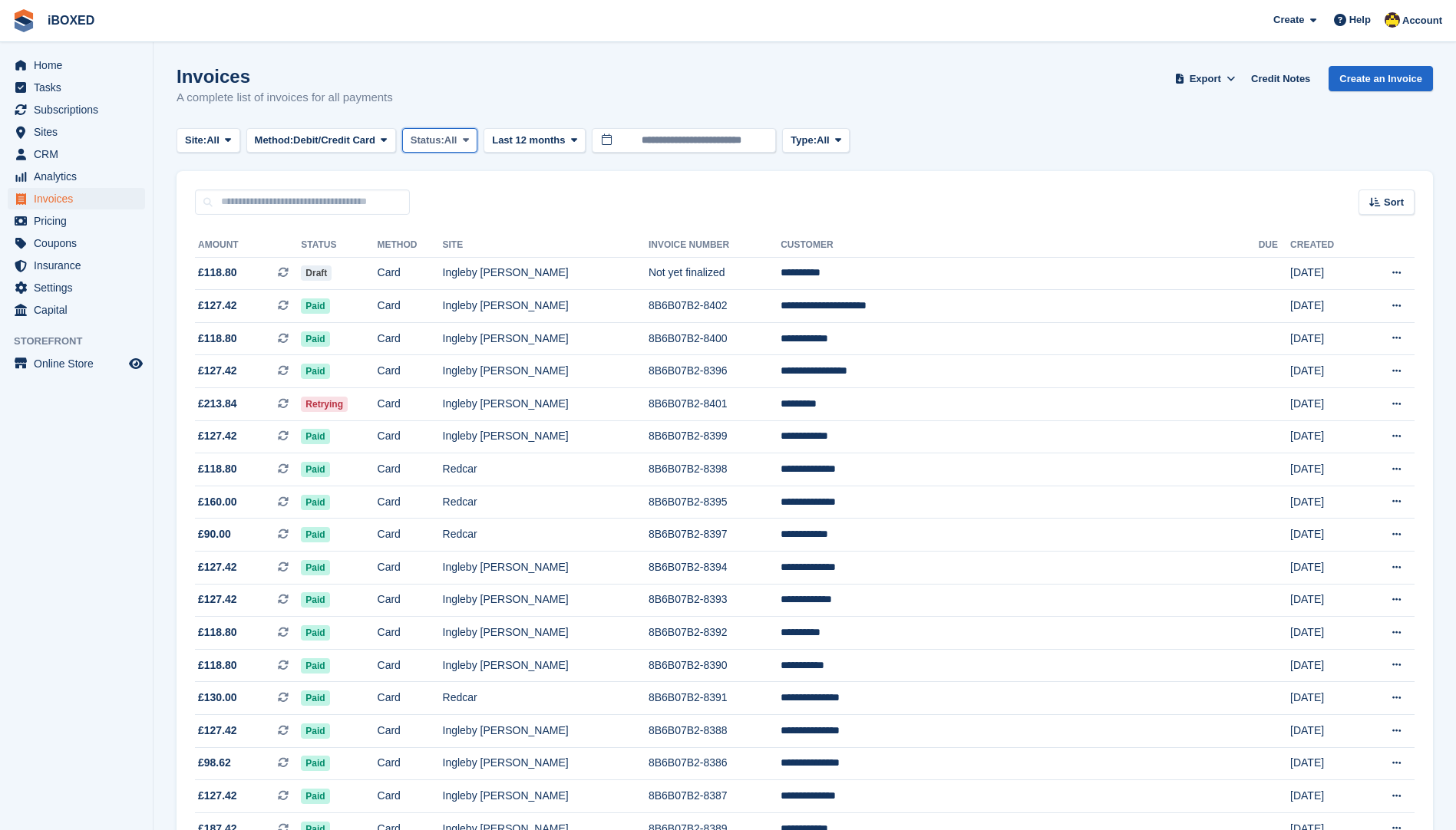
click at [452, 149] on button "Status: All" at bounding box center [440, 140] width 75 height 25
click at [493, 255] on link "Open" at bounding box center [476, 259] width 134 height 28
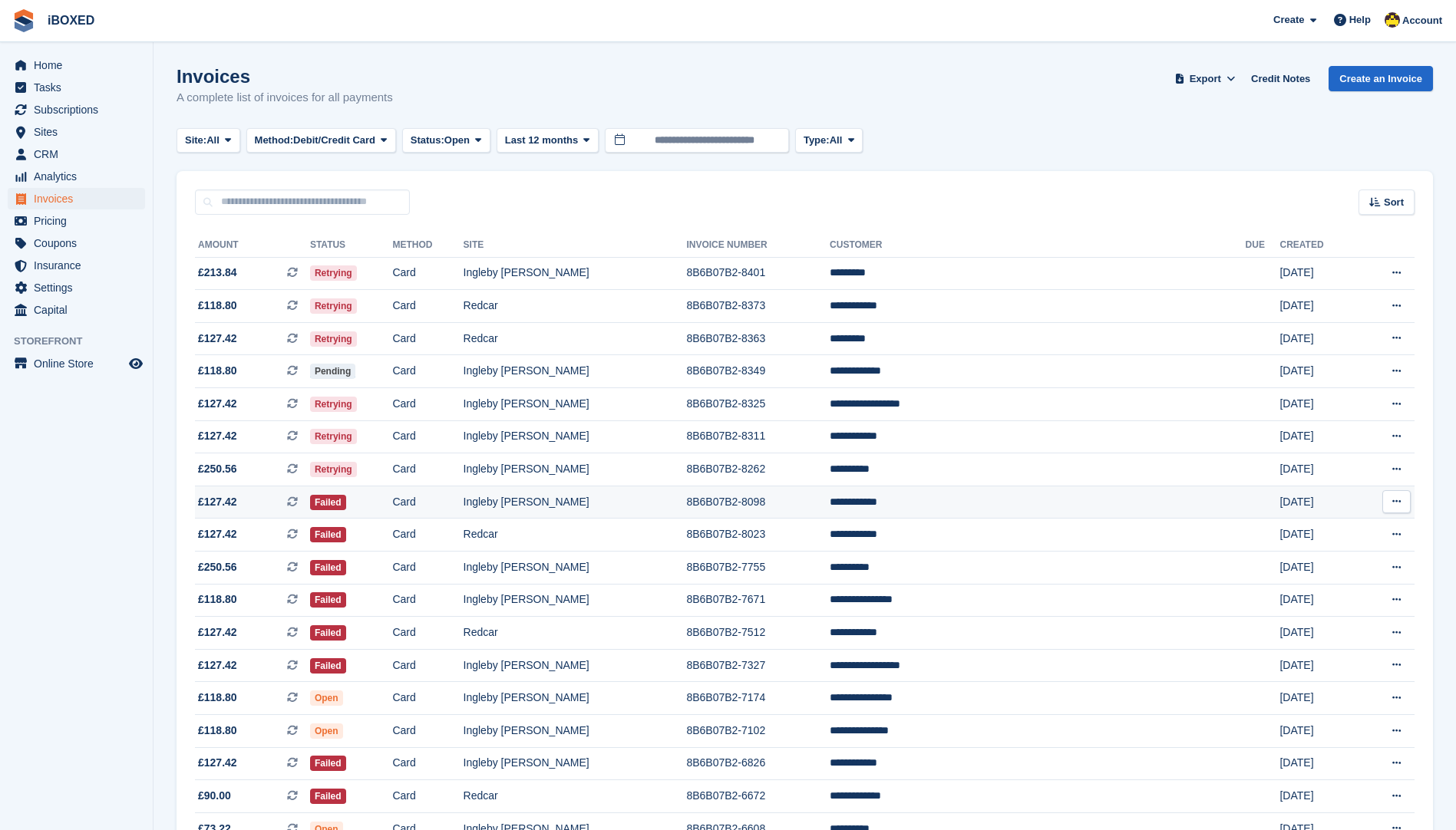
click at [829, 505] on td "8B6B07B2-8098" at bounding box center [758, 502] width 144 height 33
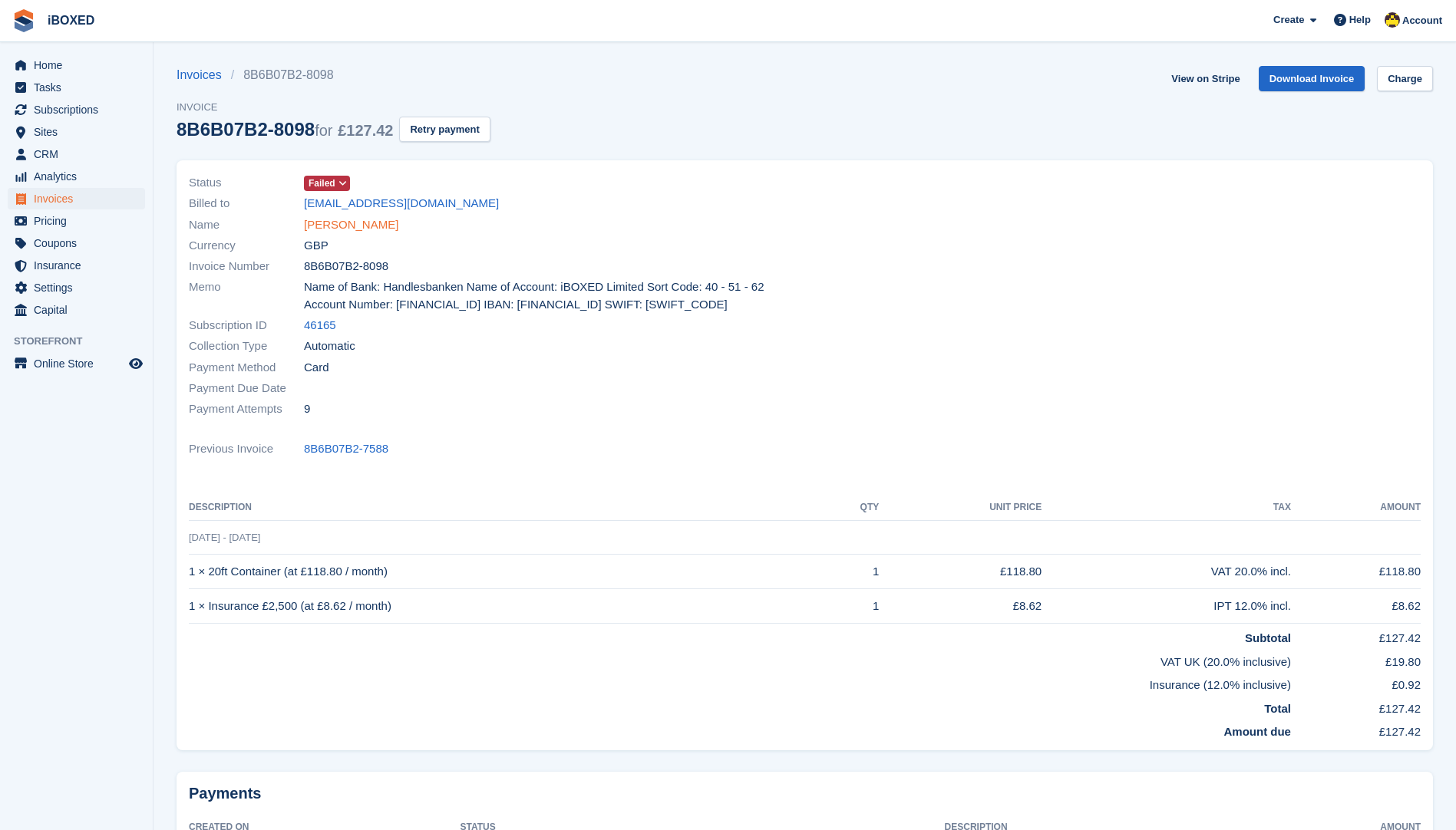
click at [356, 223] on link "[PERSON_NAME]" at bounding box center [351, 225] width 94 height 18
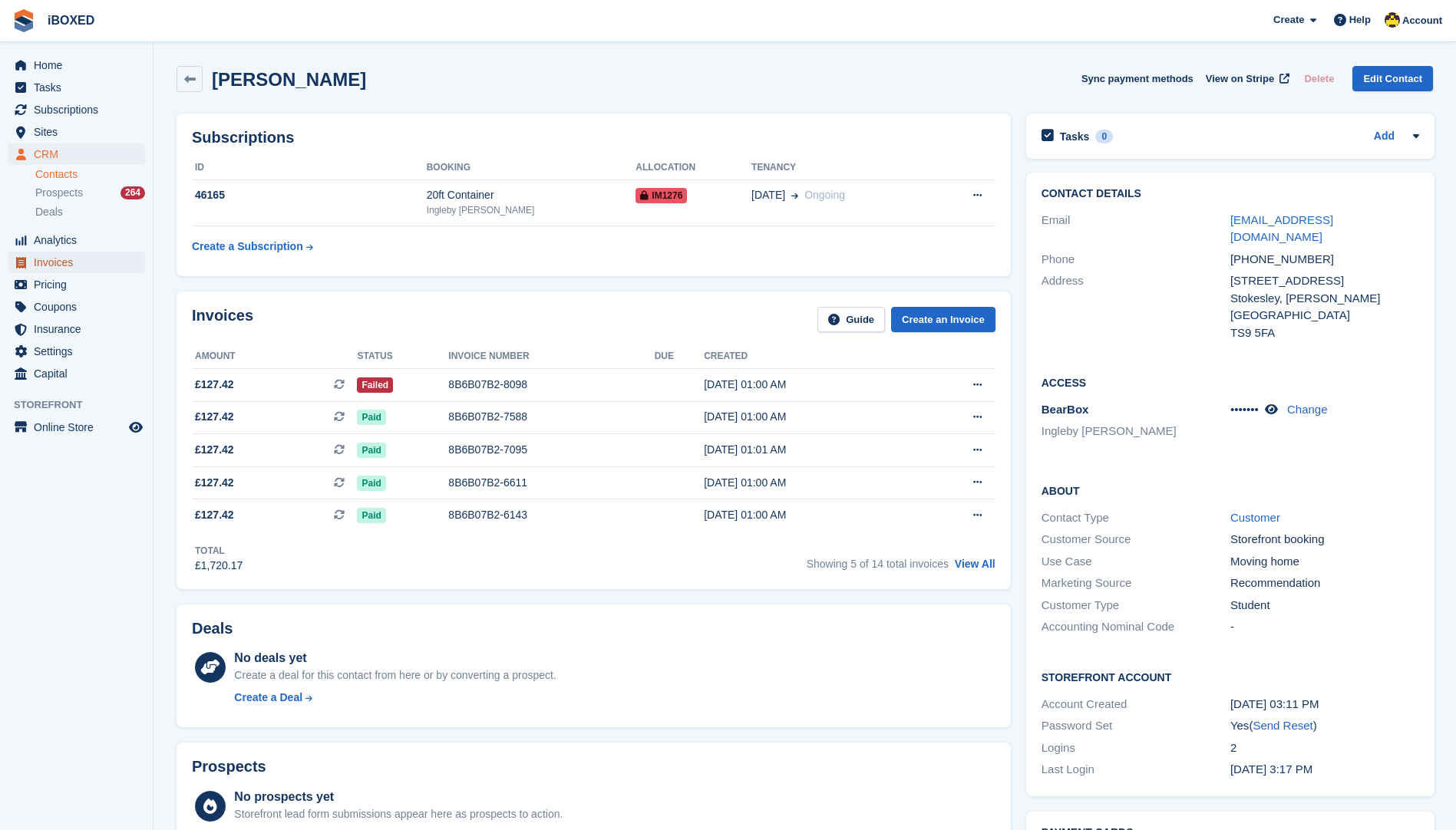
click at [66, 258] on span "Invoices" at bounding box center [80, 262] width 92 height 21
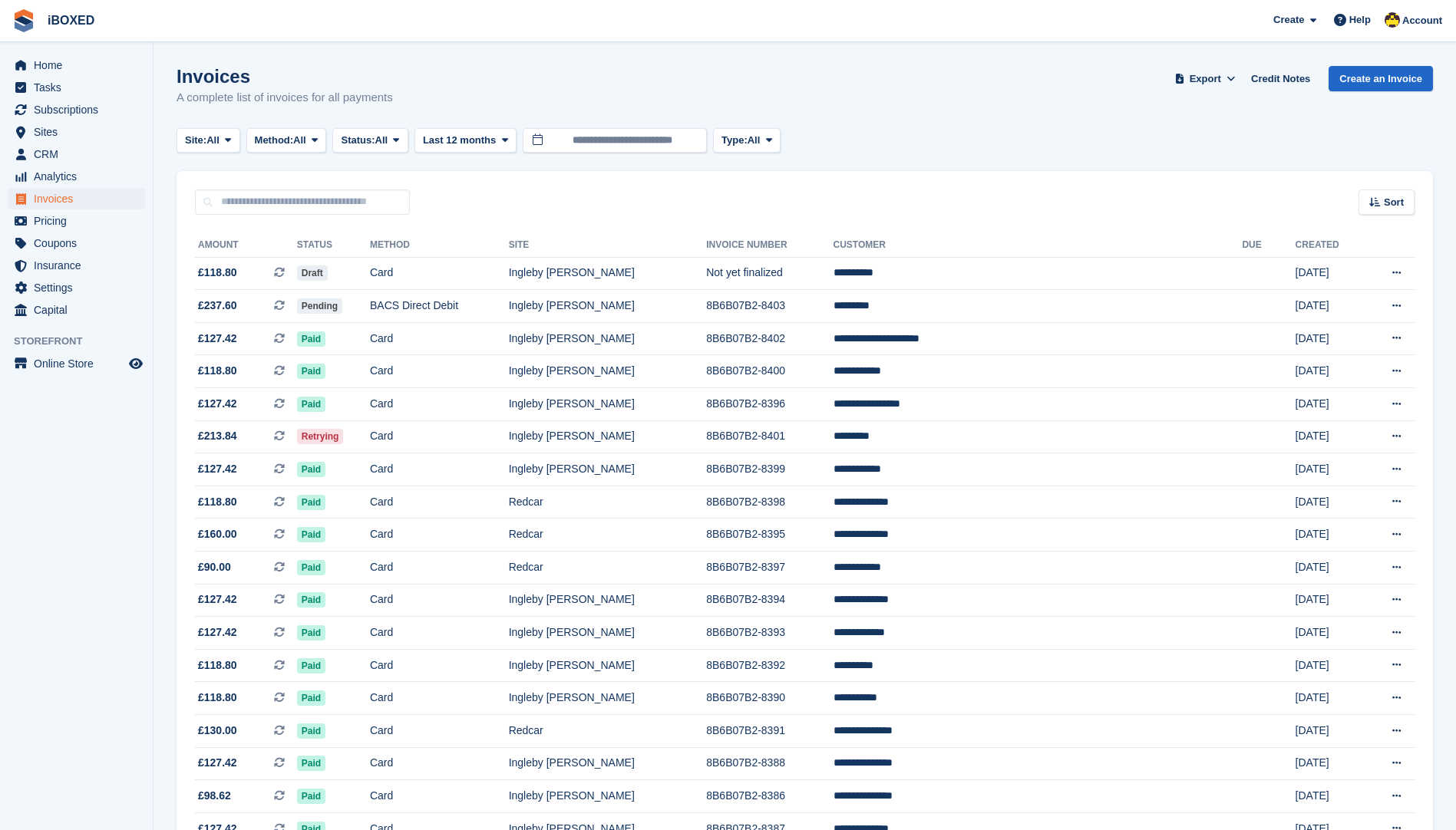
click at [1208, 112] on div "Invoices A complete list of invoices for all payments Export Export Invoices Ex…" at bounding box center [804, 95] width 1256 height 59
click at [108, 103] on span "Subscriptions" at bounding box center [80, 110] width 92 height 21
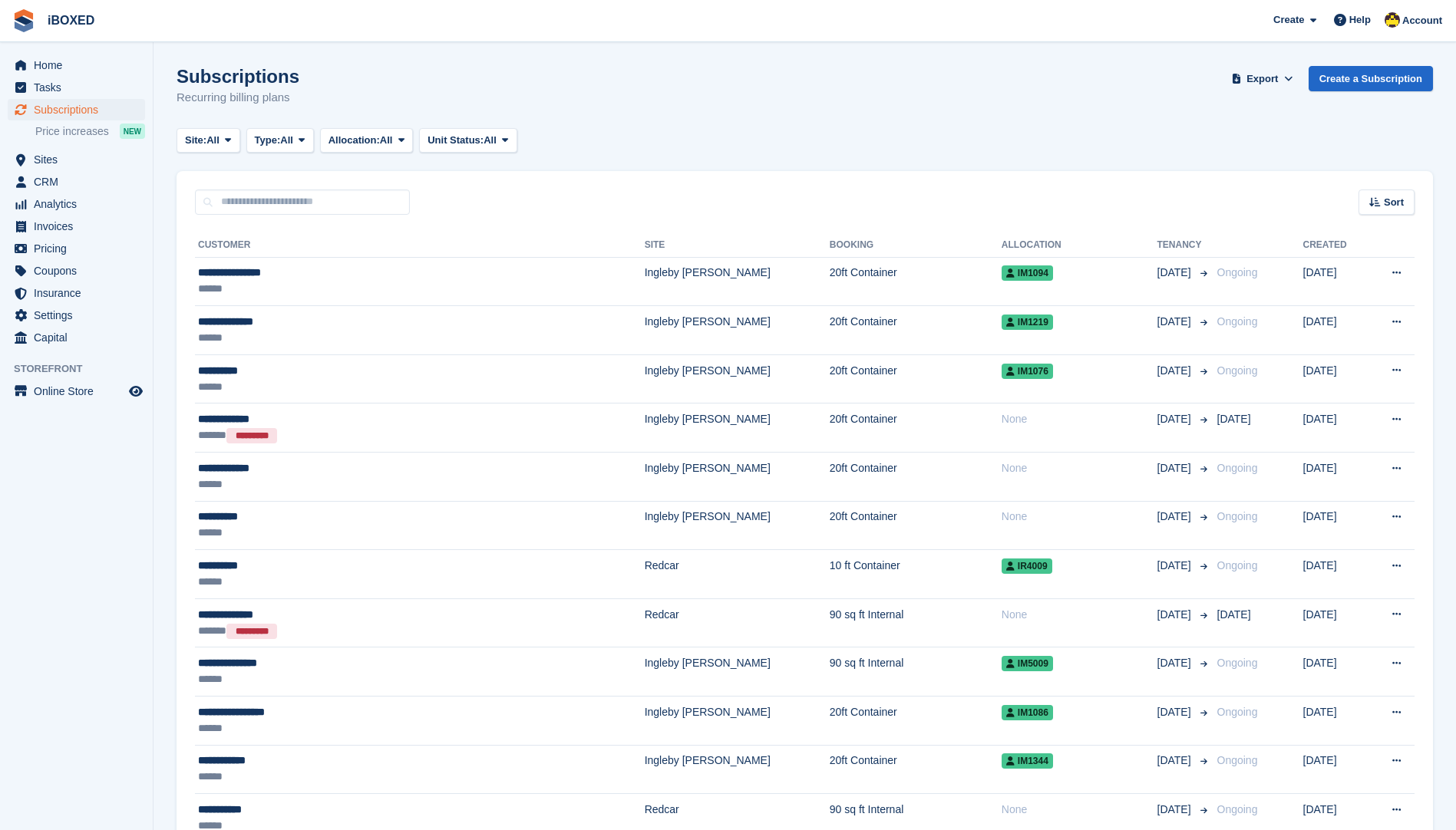
click at [0, 519] on html "iBOXED Create Subscription Invoice Contact Deal Discount Page Help Chat Support…" at bounding box center [728, 415] width 1456 height 830
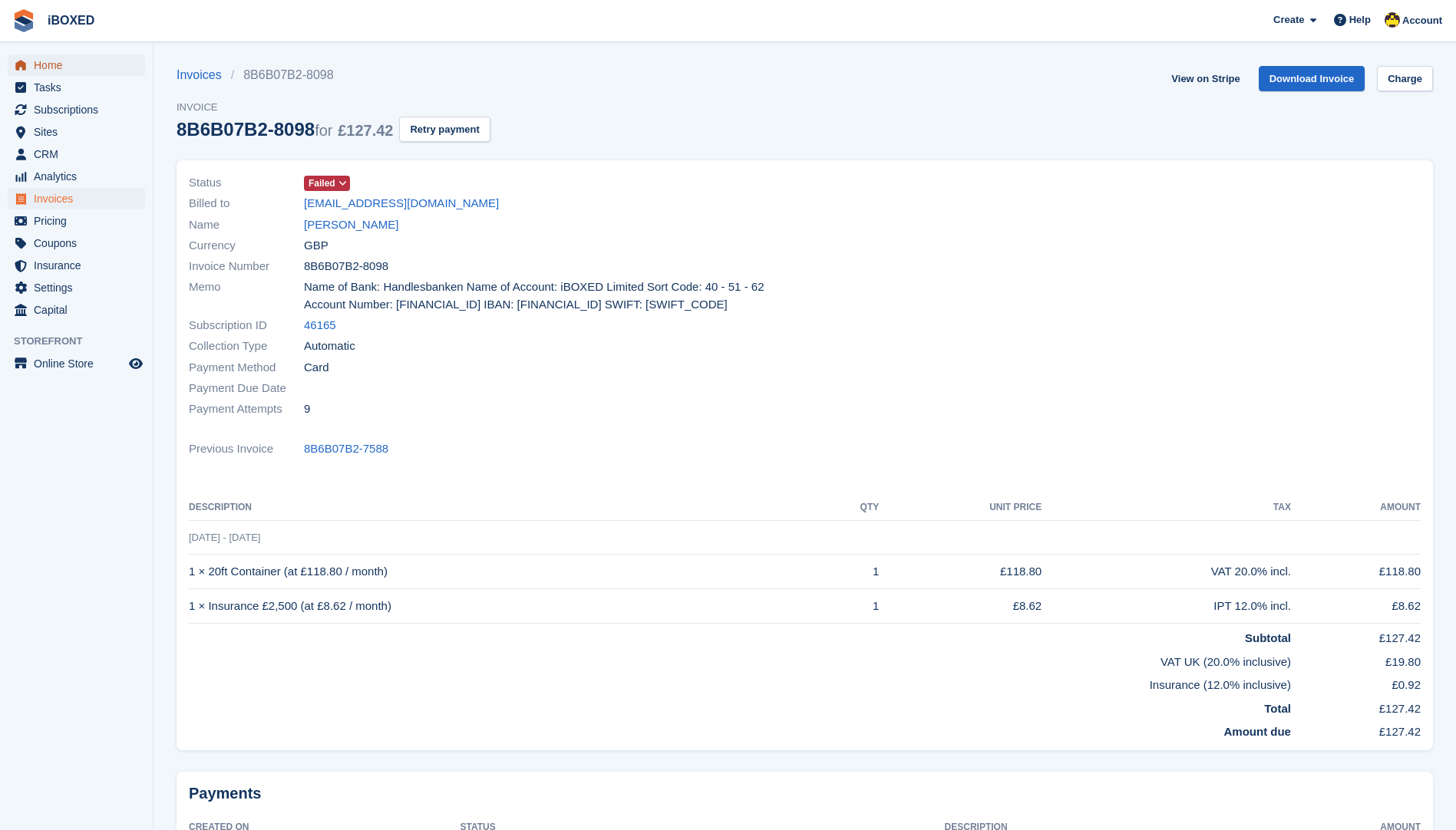
click at [78, 67] on span "Home" at bounding box center [80, 65] width 92 height 21
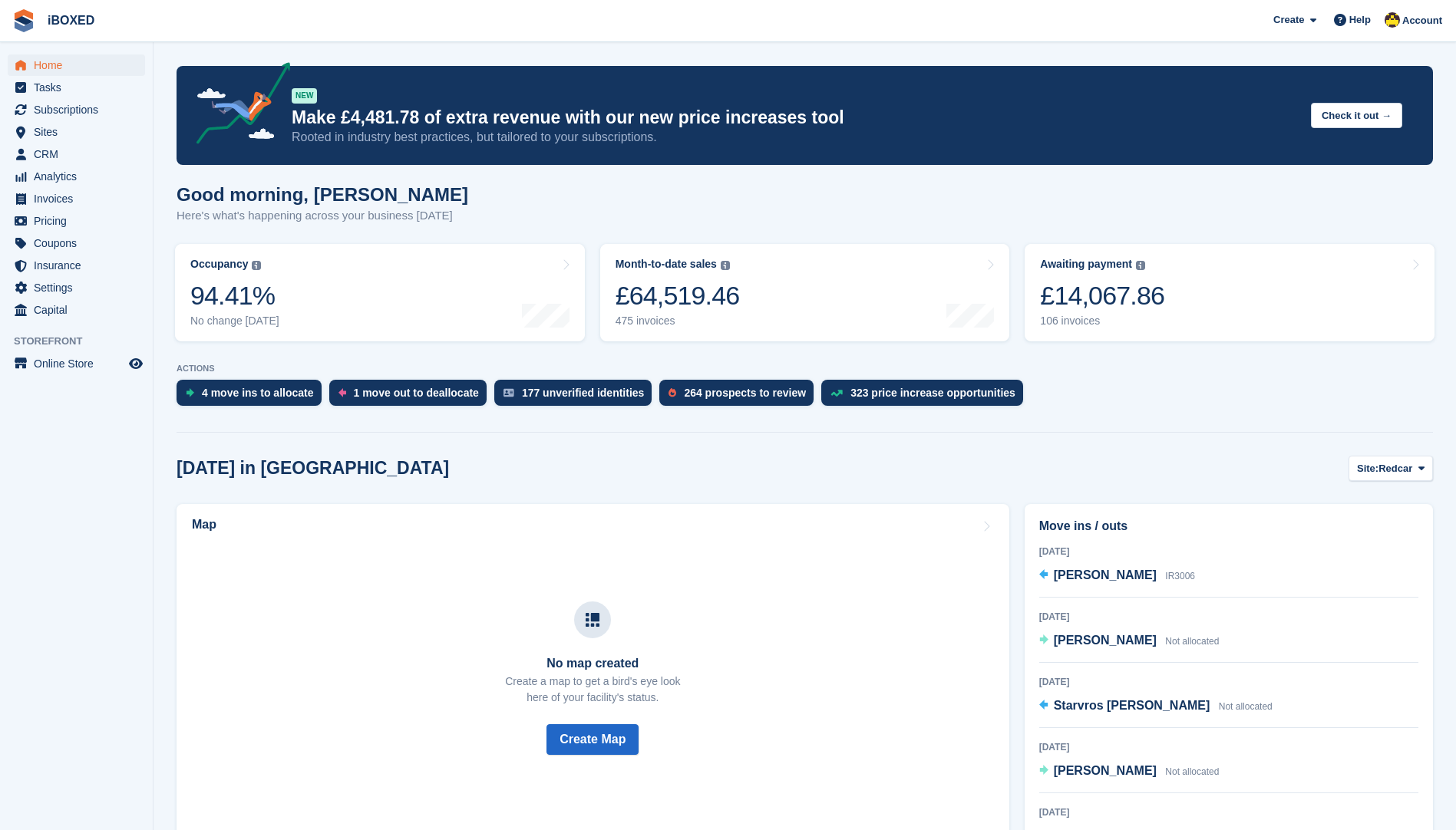
click at [45, 44] on aside "Home Tasks Subscriptions Subscriptions Subscriptions Price increases NEW Price …" at bounding box center [76, 419] width 153 height 753
click at [129, 65] on link "Home" at bounding box center [76, 65] width 137 height 21
click at [289, 388] on div "4 move ins to allocate" at bounding box center [258, 393] width 112 height 12
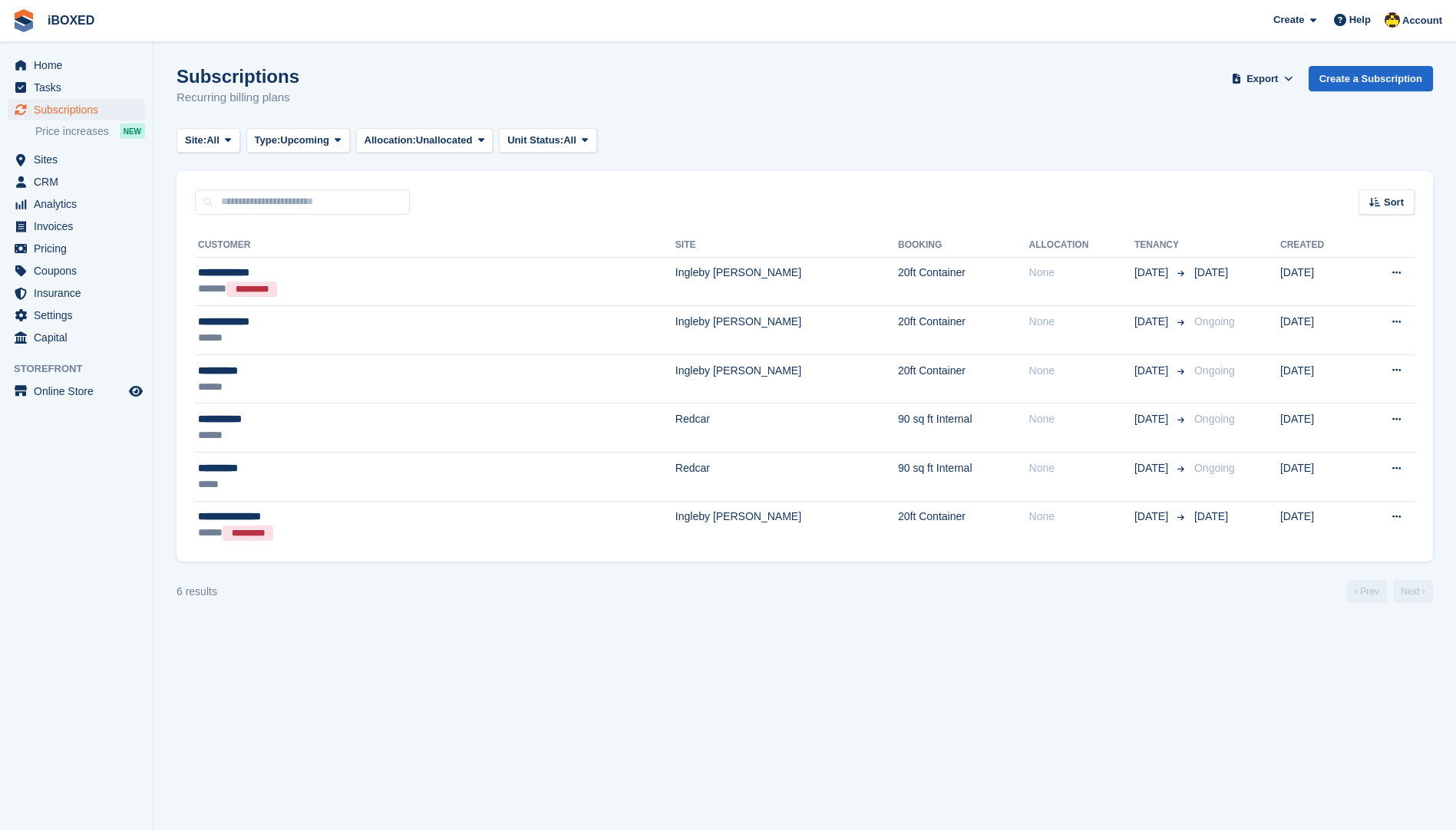
click at [1289, 140] on div "Site: All All Redcar Ingleby [PERSON_NAME] Type: Upcoming All Upcoming Previous…" at bounding box center [804, 140] width 1256 height 25
drag, startPoint x: 297, startPoint y: 103, endPoint x: 177, endPoint y: 84, distance: 121.5
click at [177, 84] on div "Subscriptions Recurring billing plans Export Export Subscriptions Export a CSV …" at bounding box center [804, 95] width 1256 height 59
drag, startPoint x: 177, startPoint y: 84, endPoint x: 326, endPoint y: 87, distance: 149.0
click at [326, 87] on div "Subscriptions Recurring billing plans Export Export Subscriptions Export a CSV …" at bounding box center [804, 95] width 1256 height 59
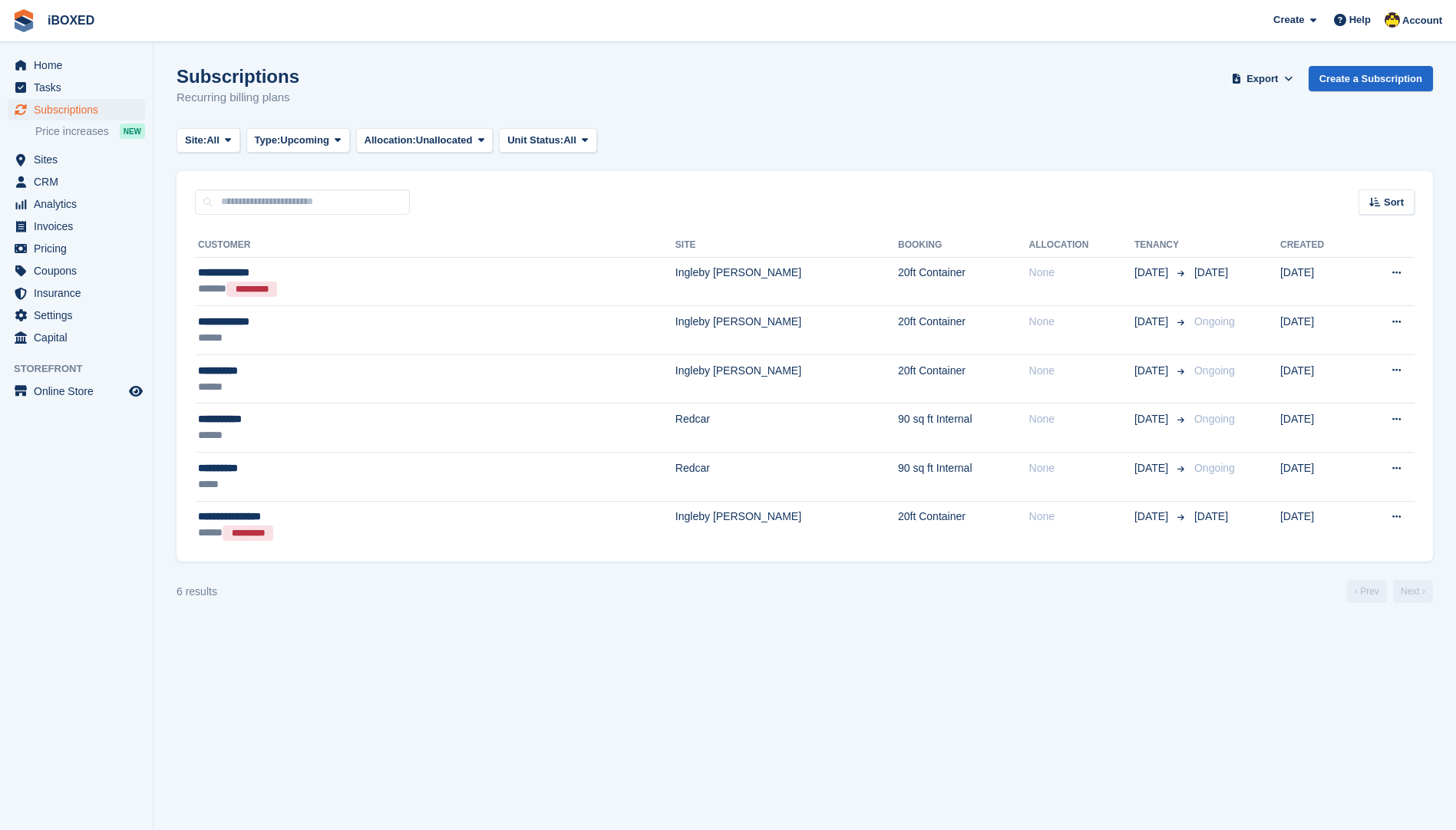
click at [306, 100] on div "Subscriptions Recurring billing plans Export Export Subscriptions Export a CSV …" at bounding box center [804, 95] width 1256 height 59
drag, startPoint x: 305, startPoint y: 100, endPoint x: 203, endPoint y: 87, distance: 102.8
click at [203, 87] on div "Subscriptions Recurring billing plans Export Export Subscriptions Export a CSV …" at bounding box center [804, 95] width 1256 height 59
click at [401, 79] on div "Subscriptions Recurring billing plans Export Export Subscriptions Export a CSV …" at bounding box center [804, 95] width 1256 height 59
click at [1130, 627] on section "Subscriptions Recurring billing plans Export Export Subscriptions Export a CSV …" at bounding box center [804, 415] width 1302 height 830
